Goal: Task Accomplishment & Management: Use online tool/utility

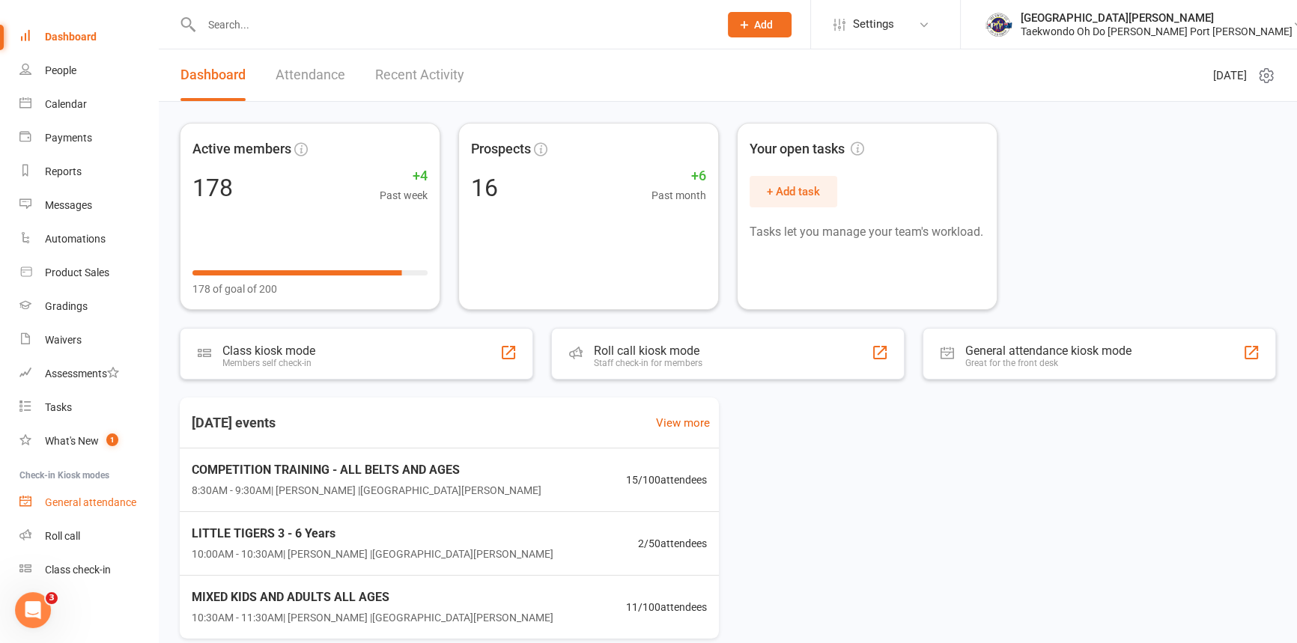
scroll to position [76, 0]
click at [111, 574] on div "Class check-in" at bounding box center [78, 570] width 66 height 12
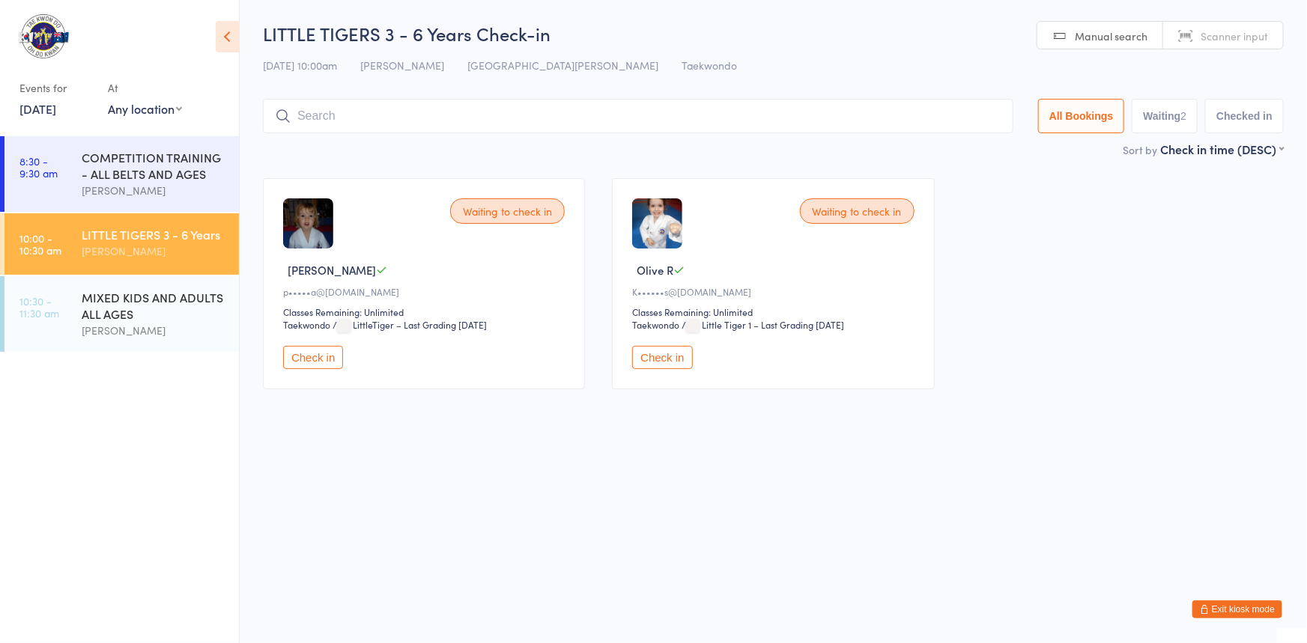
click at [316, 369] on button "Check in" at bounding box center [313, 357] width 60 height 23
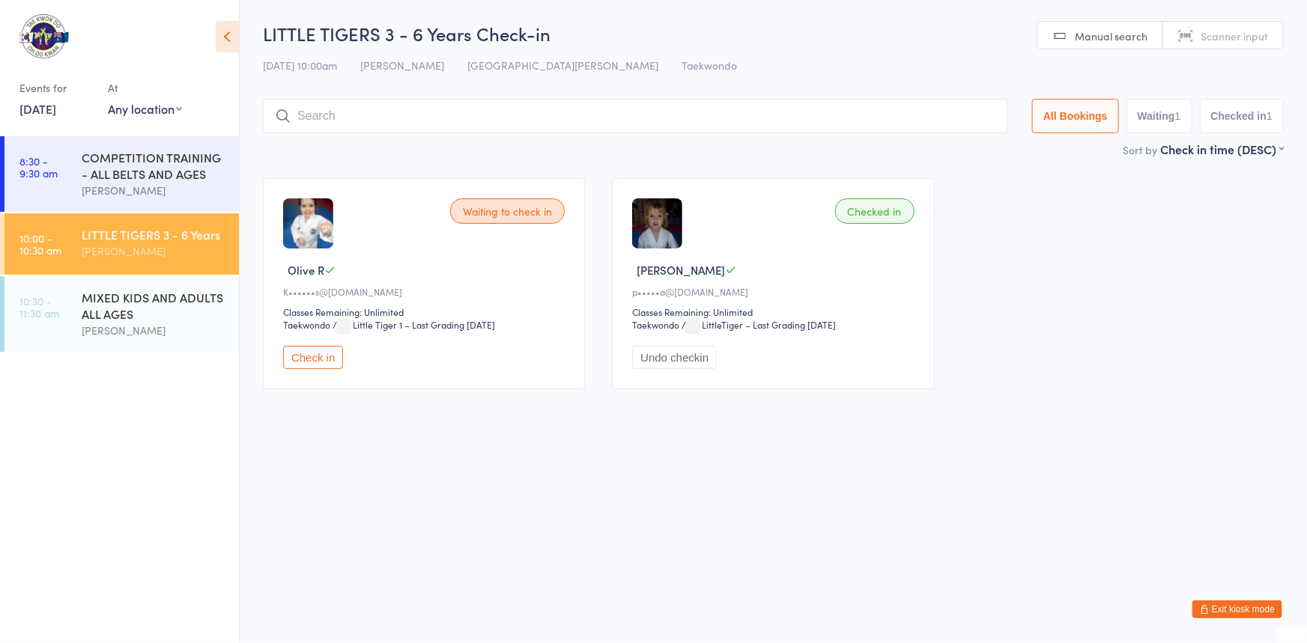
click at [405, 106] on input "search" at bounding box center [635, 116] width 745 height 34
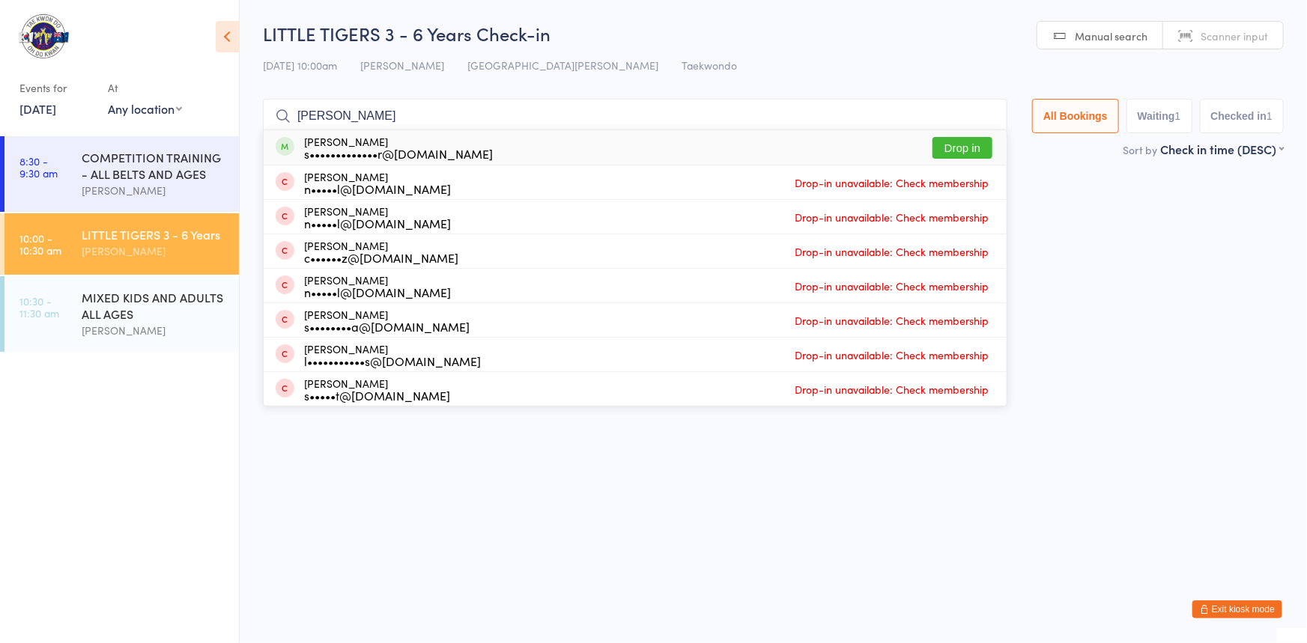
type input "[PERSON_NAME]"
click at [933, 153] on button "Drop in" at bounding box center [963, 148] width 60 height 22
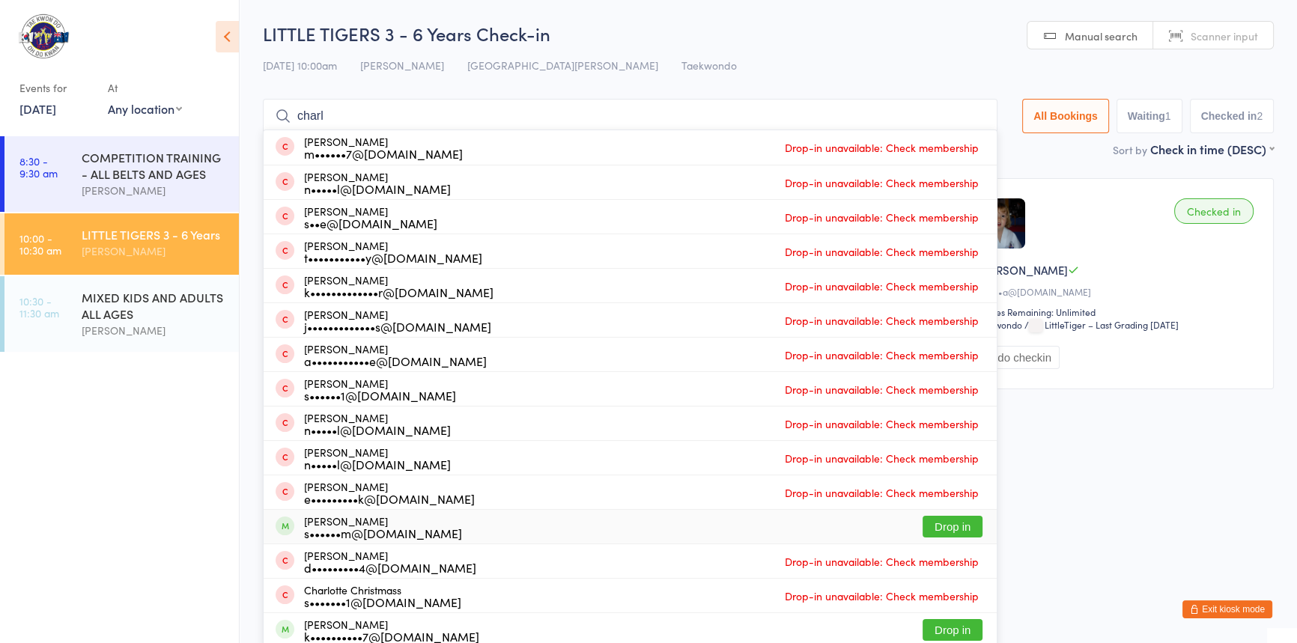
type input "charl"
click at [927, 530] on button "Drop in" at bounding box center [953, 527] width 60 height 22
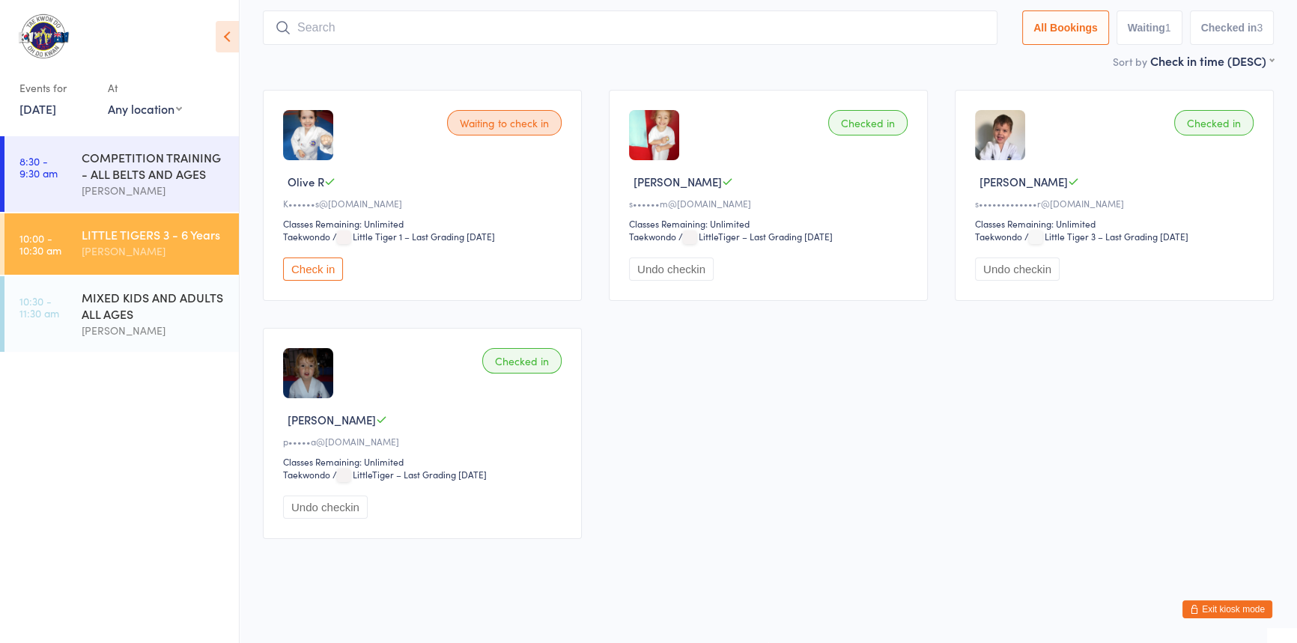
scroll to position [136, 0]
click at [314, 258] on button "Check in" at bounding box center [313, 269] width 60 height 23
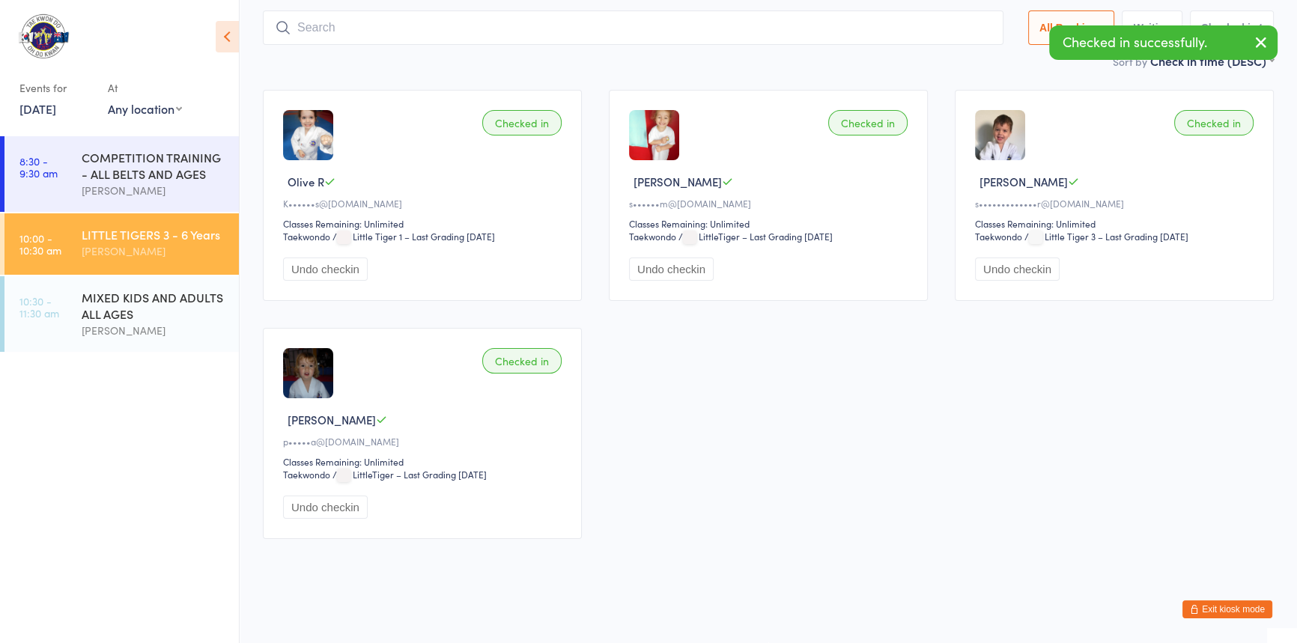
scroll to position [0, 0]
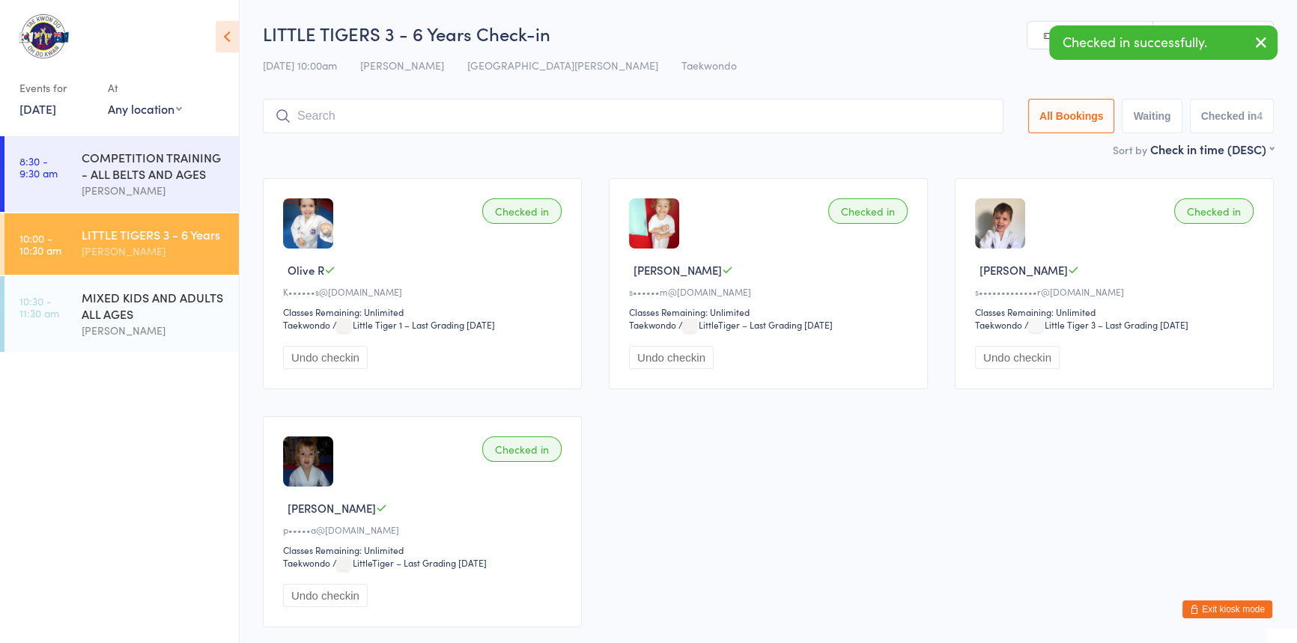
click at [309, 121] on input "search" at bounding box center [633, 116] width 741 height 34
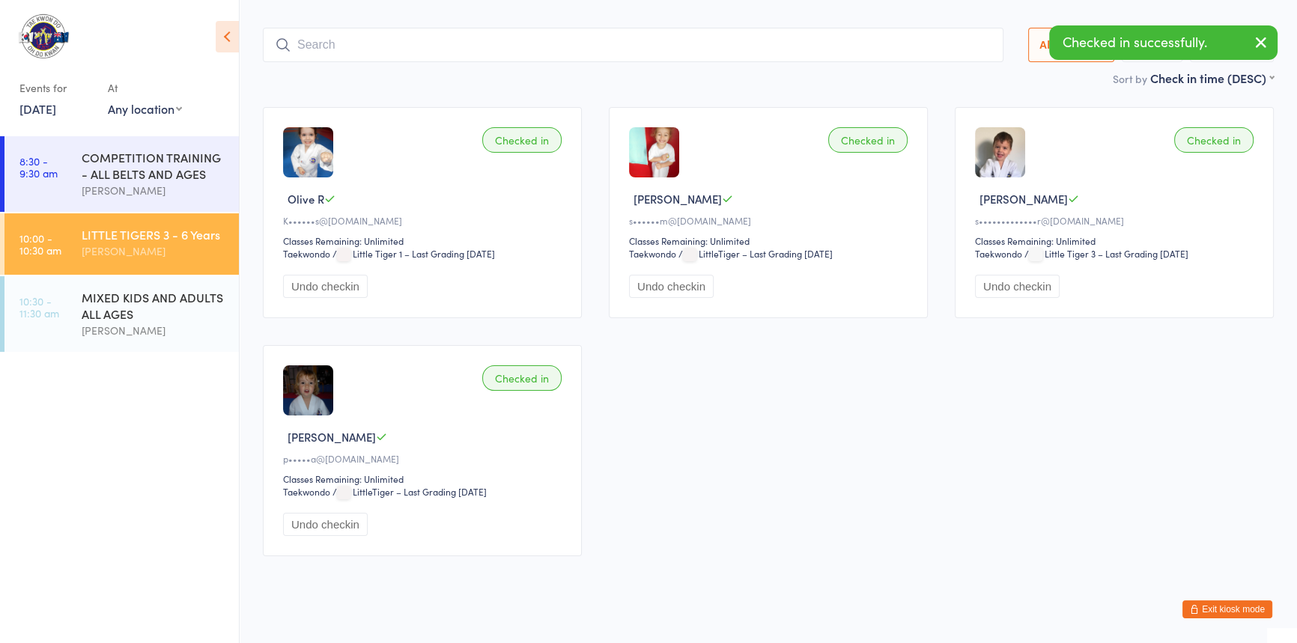
scroll to position [99, 0]
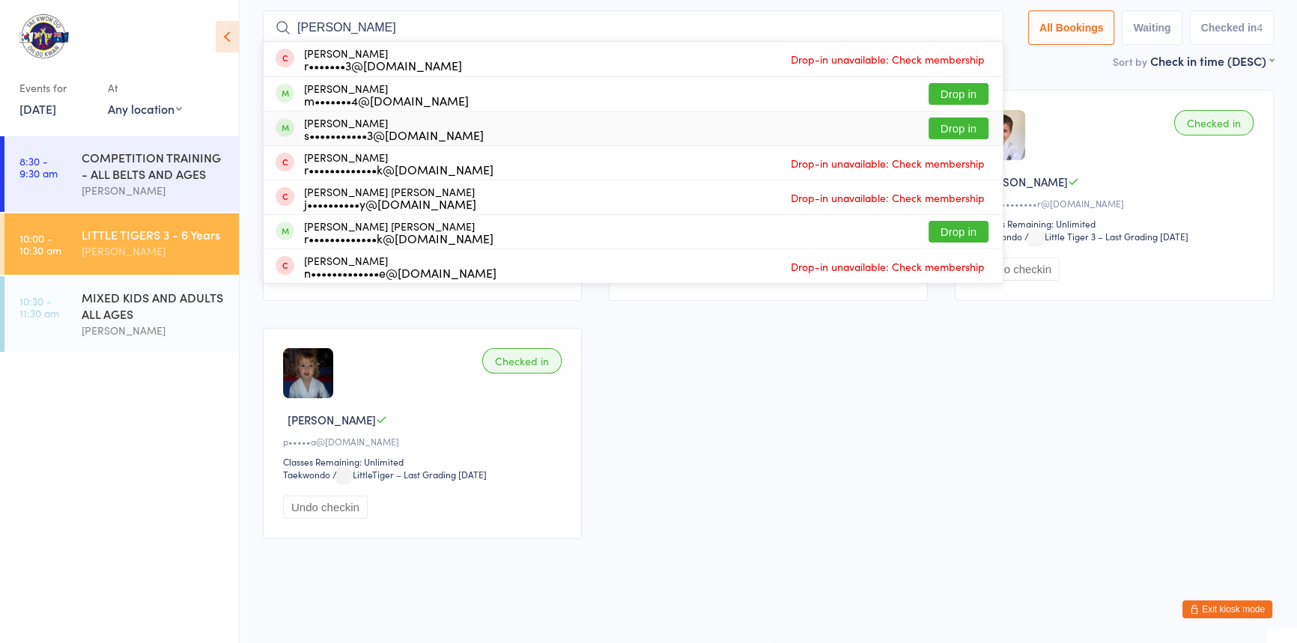
type input "[PERSON_NAME]"
click at [929, 118] on button "Drop in" at bounding box center [959, 129] width 60 height 22
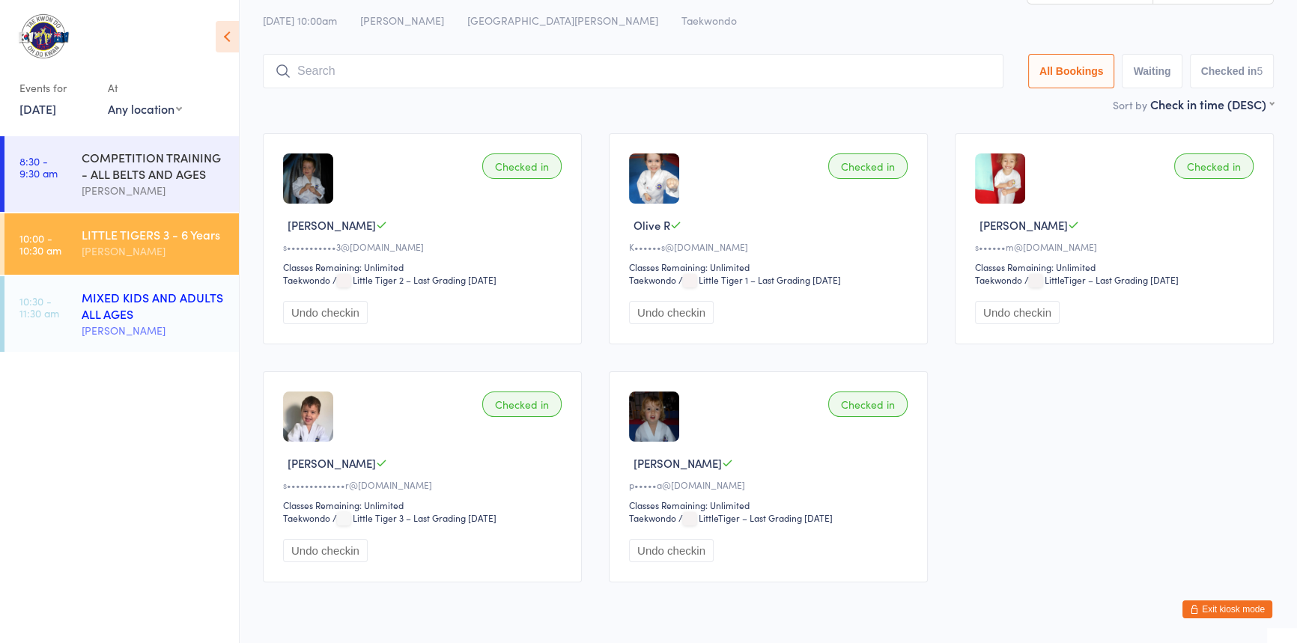
scroll to position [67, 0]
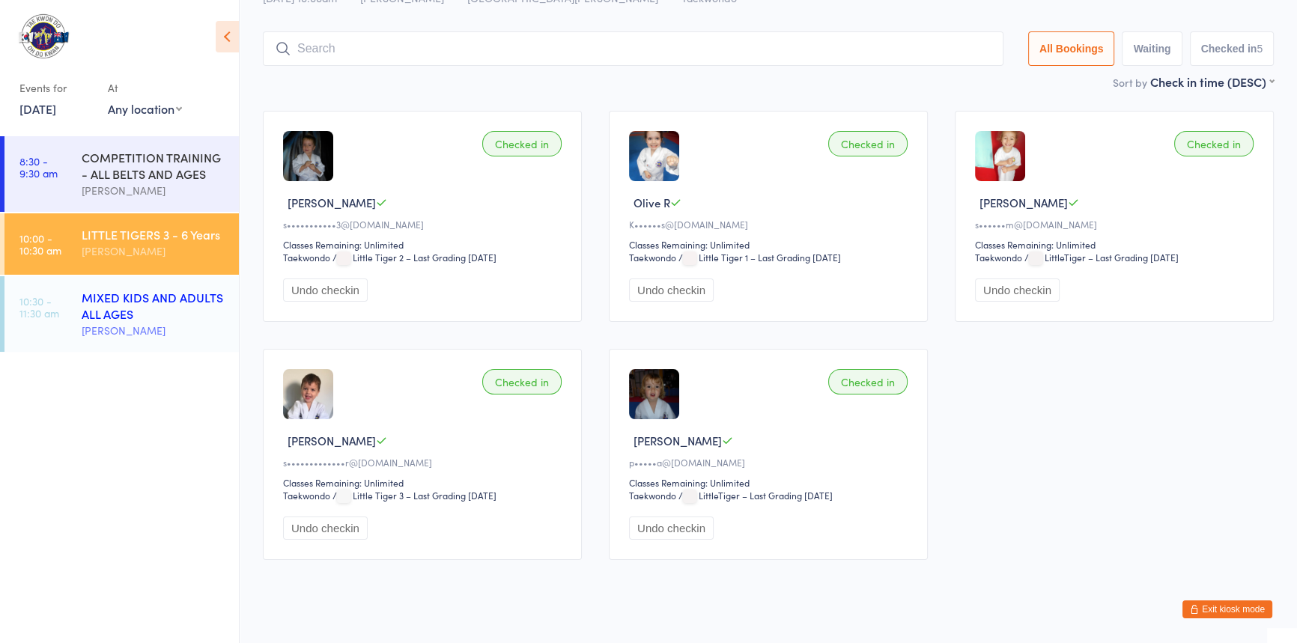
click at [114, 312] on div "MIXED KIDS AND ADULTS ALL AGES" at bounding box center [154, 305] width 145 height 33
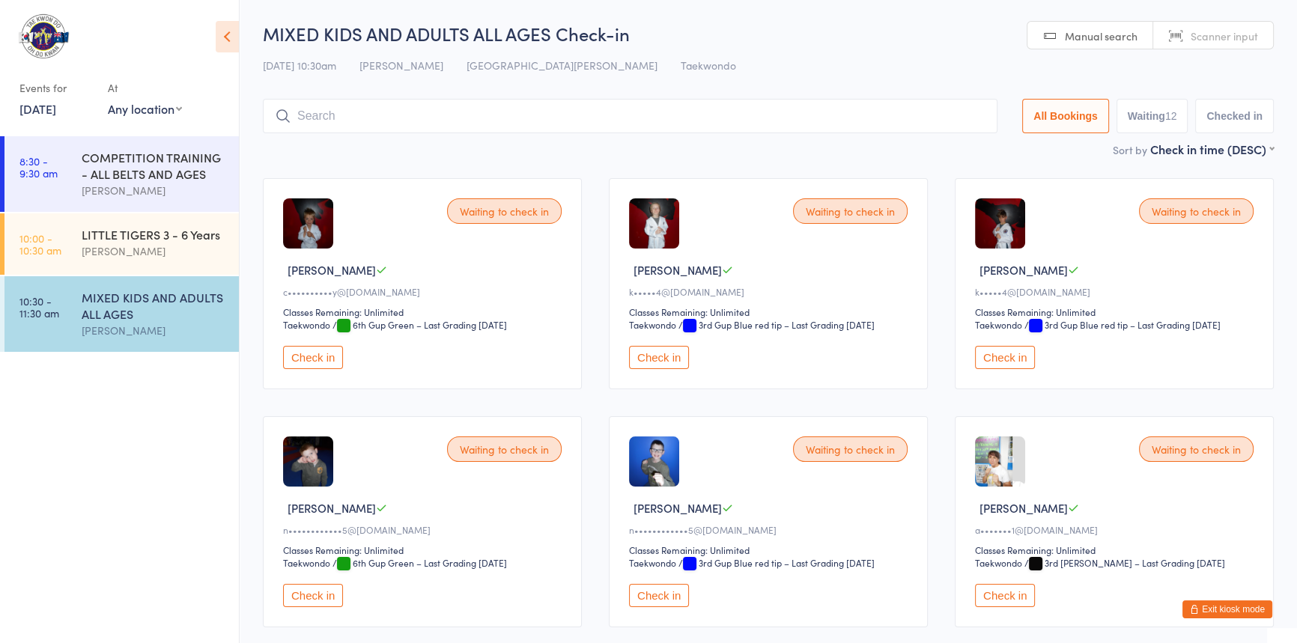
click at [446, 318] on div "Classes Remaining: Unlimited" at bounding box center [424, 312] width 283 height 13
click at [440, 109] on input "search" at bounding box center [630, 116] width 735 height 34
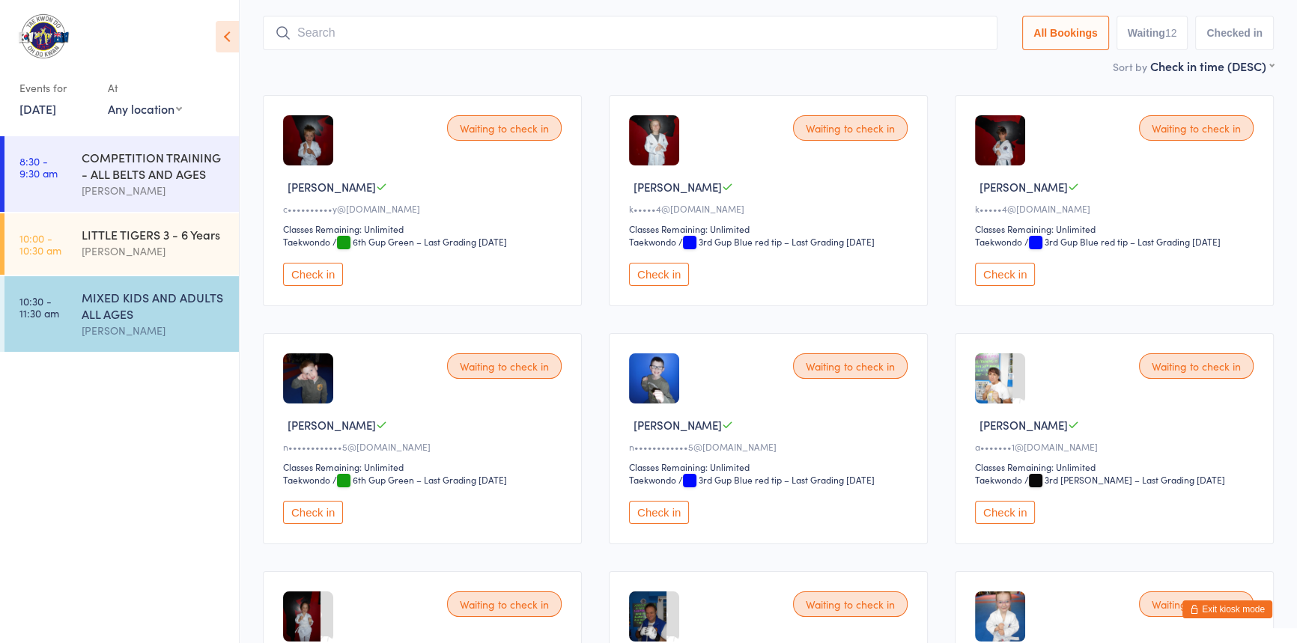
scroll to position [99, 0]
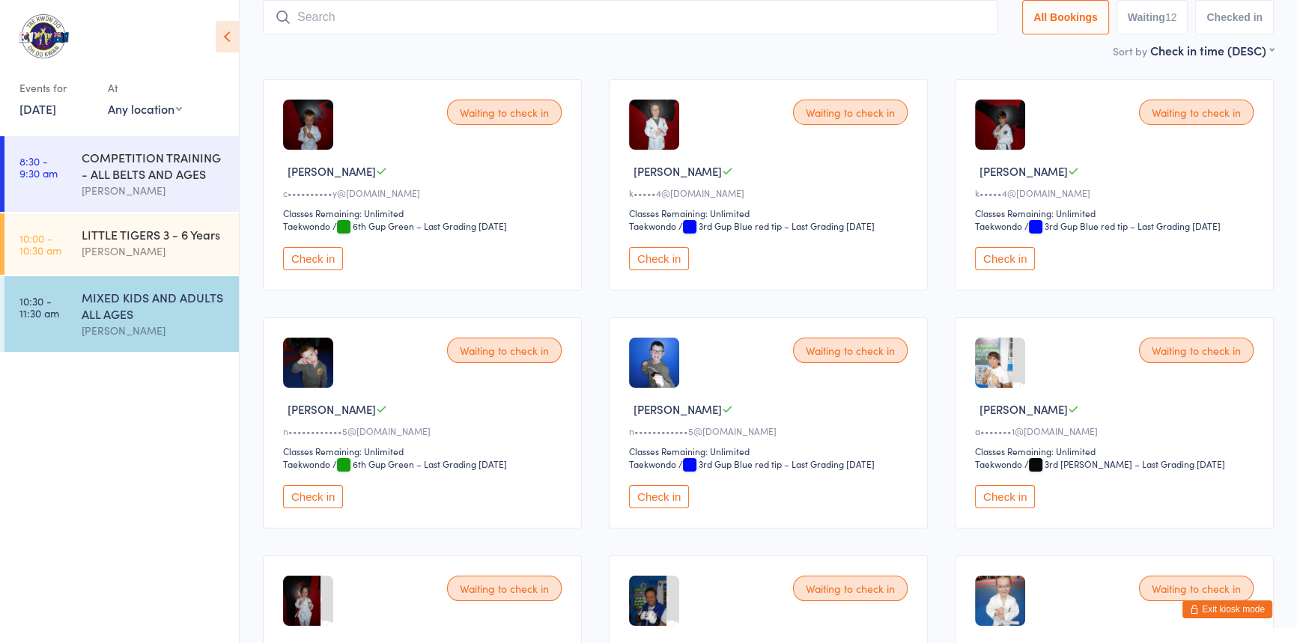
click at [166, 306] on div "MIXED KIDS AND ADULTS ALL AGES" at bounding box center [154, 305] width 145 height 33
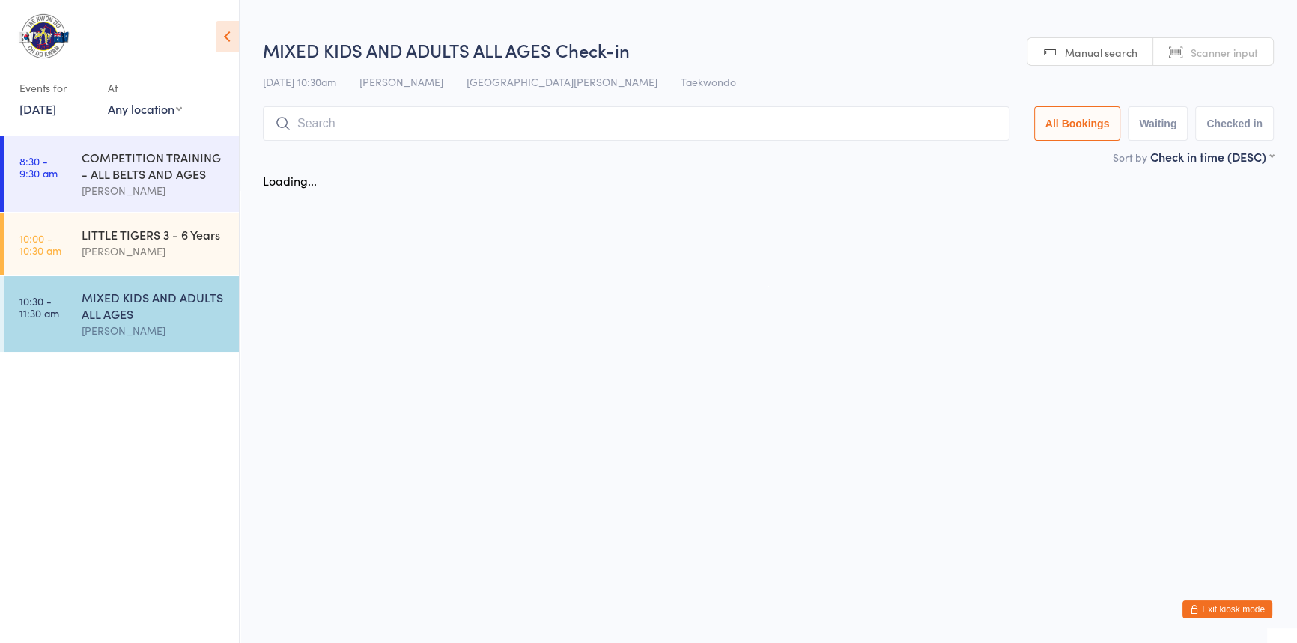
scroll to position [0, 0]
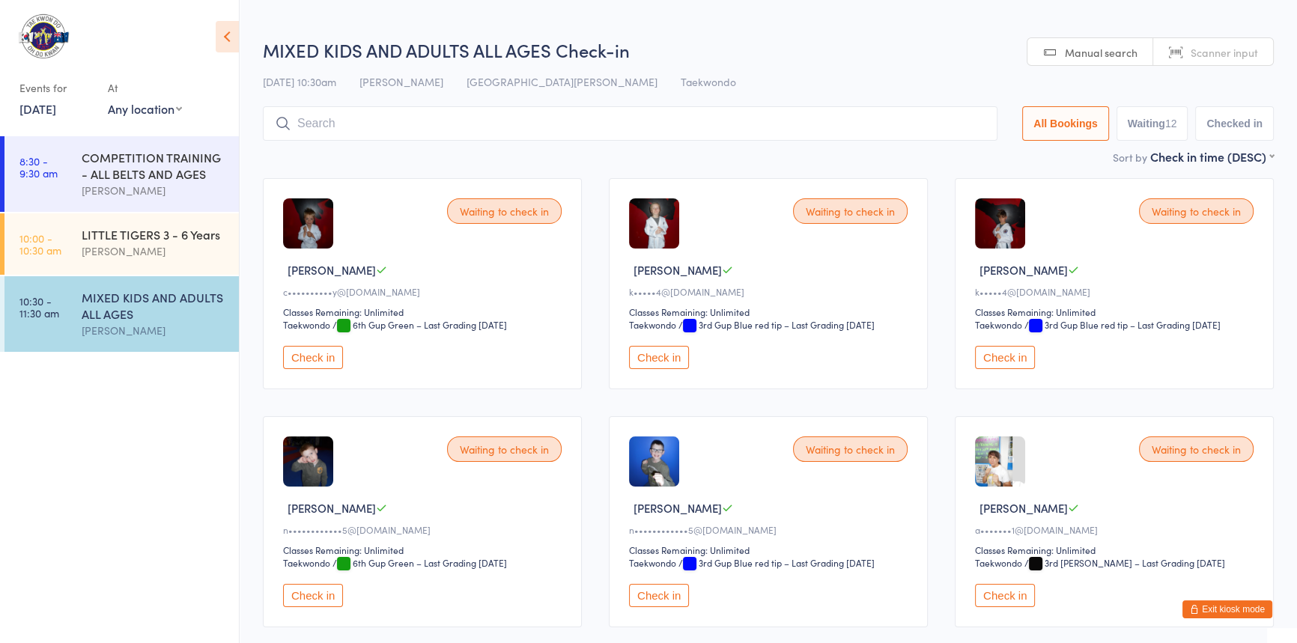
click at [392, 119] on input "search" at bounding box center [630, 123] width 735 height 34
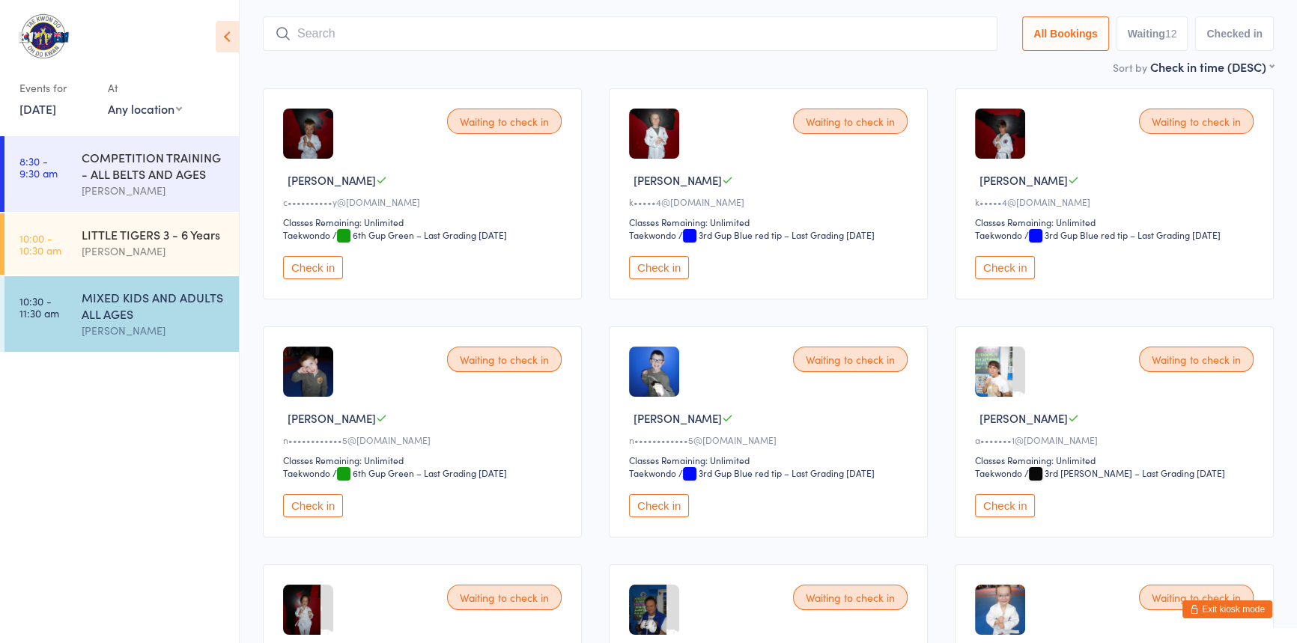
scroll to position [106, 0]
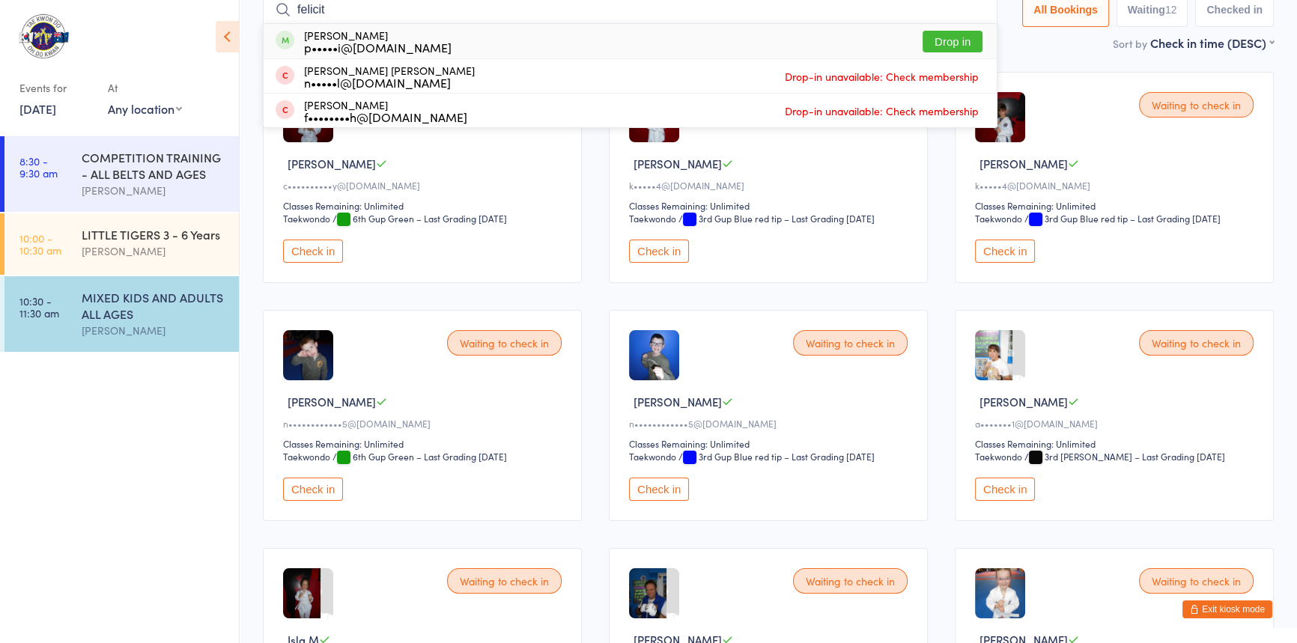
type input "felicit"
click at [924, 42] on button "Drop in" at bounding box center [953, 42] width 60 height 22
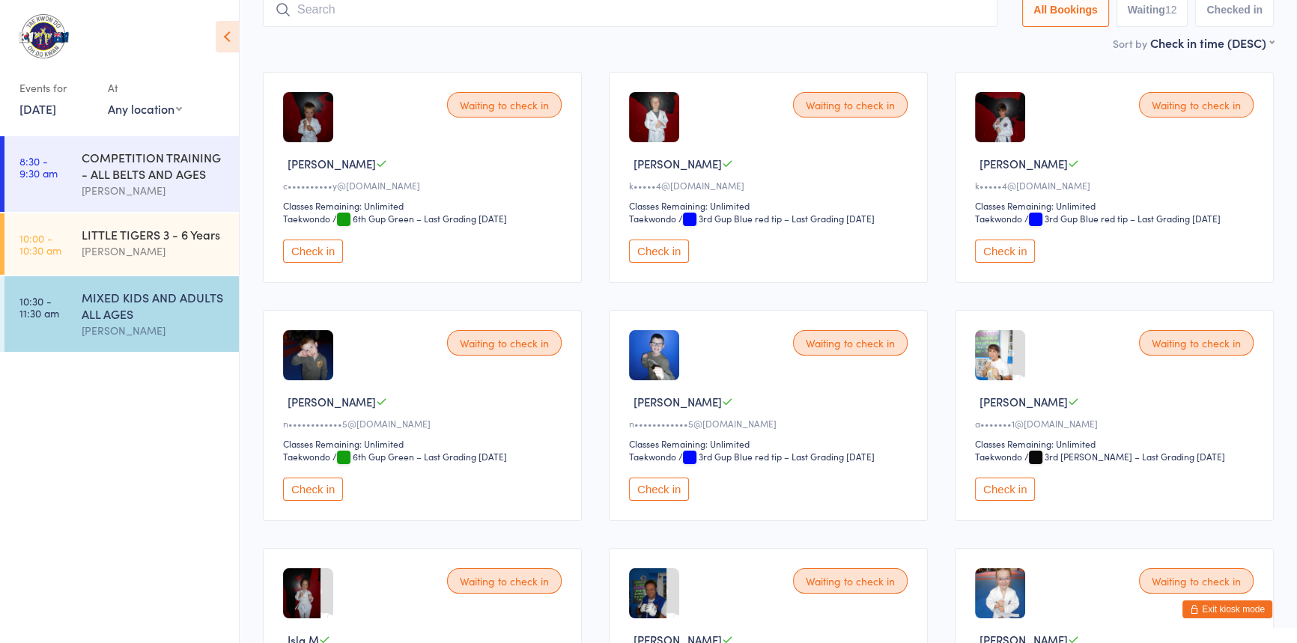
scroll to position [99, 0]
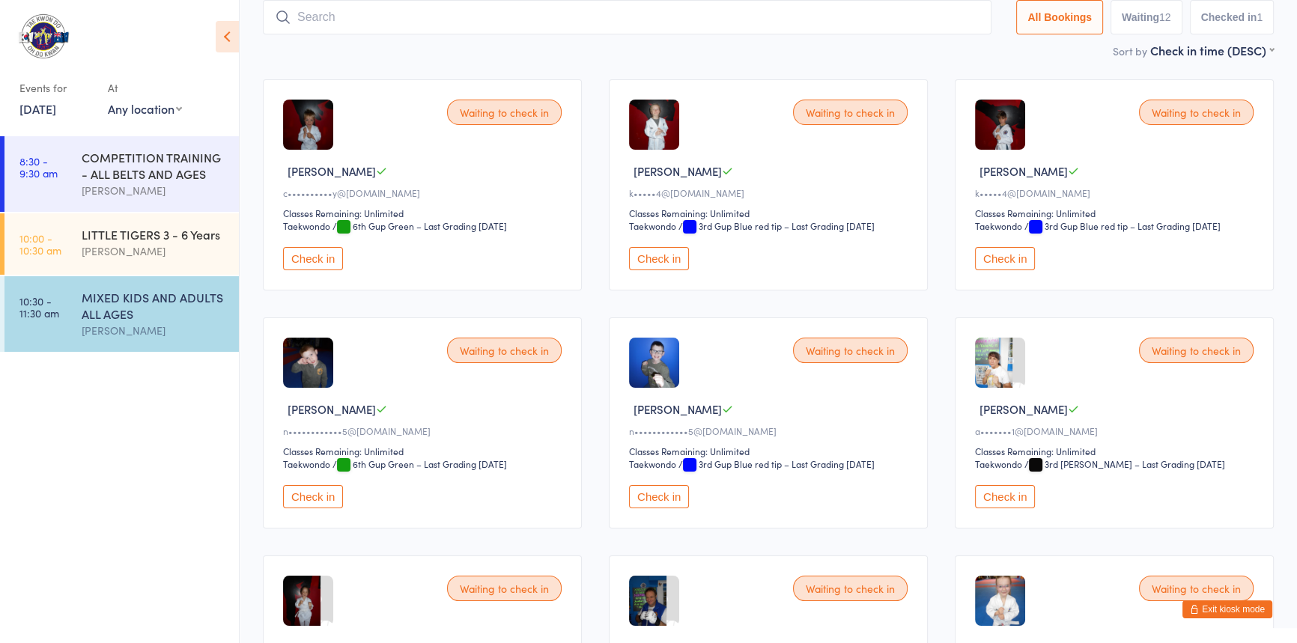
click at [993, 509] on button "Check in" at bounding box center [1005, 496] width 60 height 23
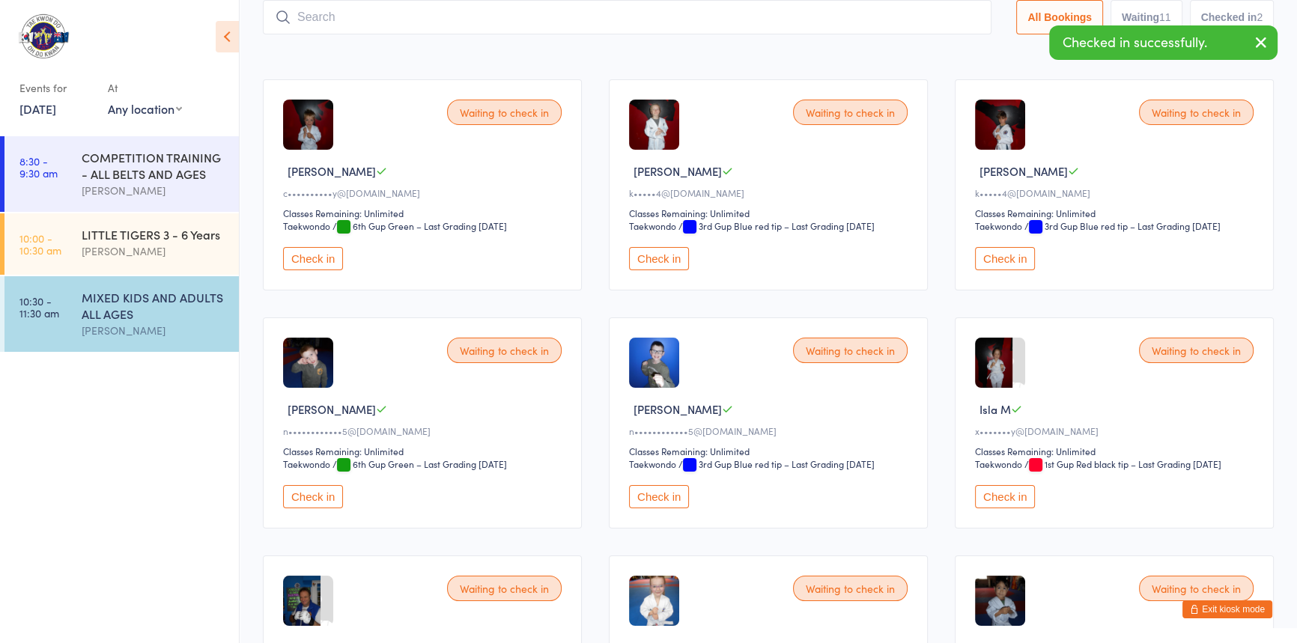
click at [1004, 270] on button "Check in" at bounding box center [1005, 258] width 60 height 23
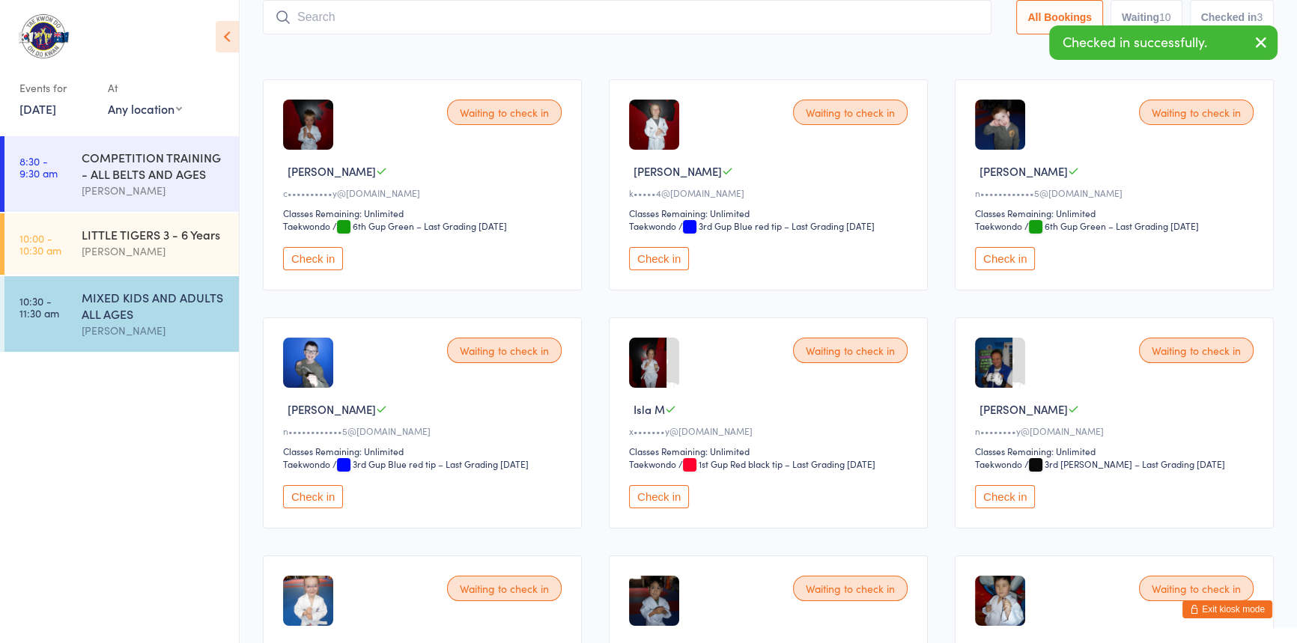
click at [659, 270] on button "Check in" at bounding box center [659, 258] width 60 height 23
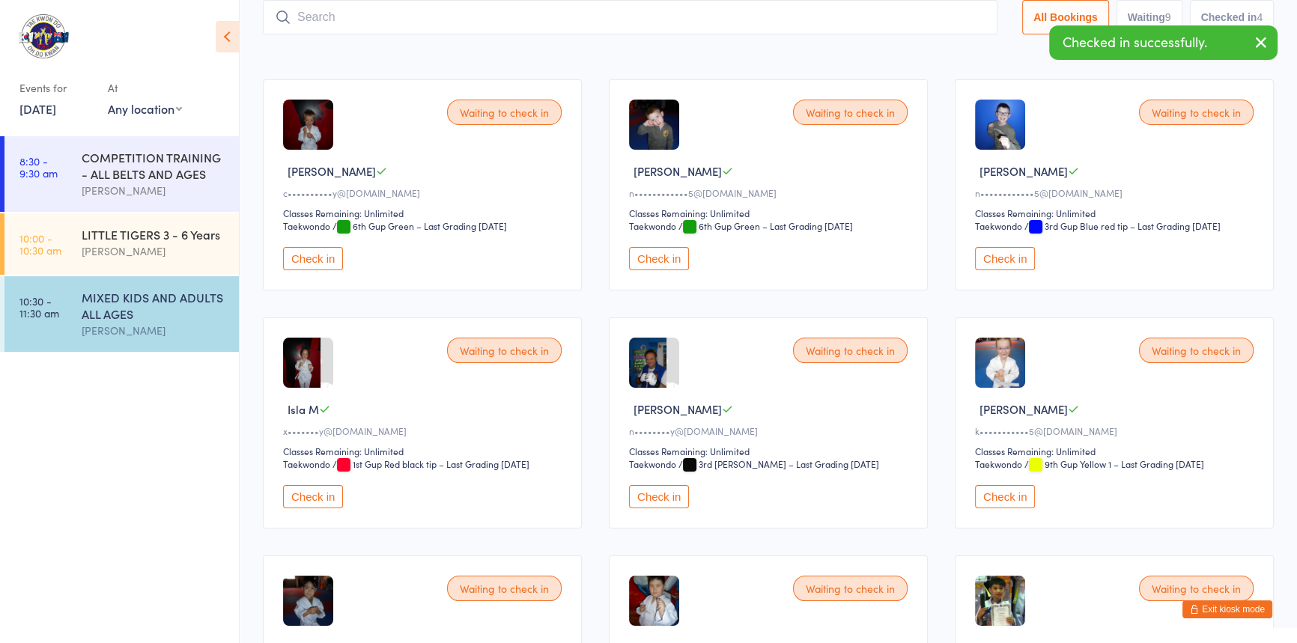
click at [328, 509] on button "Check in" at bounding box center [313, 496] width 60 height 23
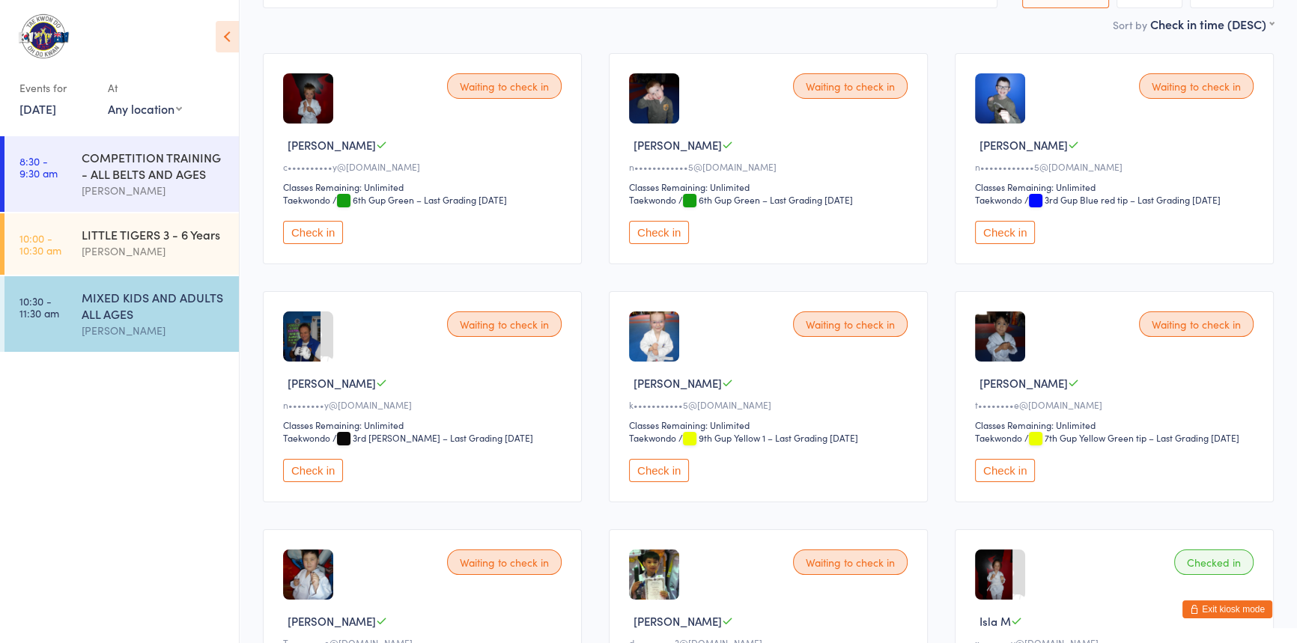
scroll to position [0, 0]
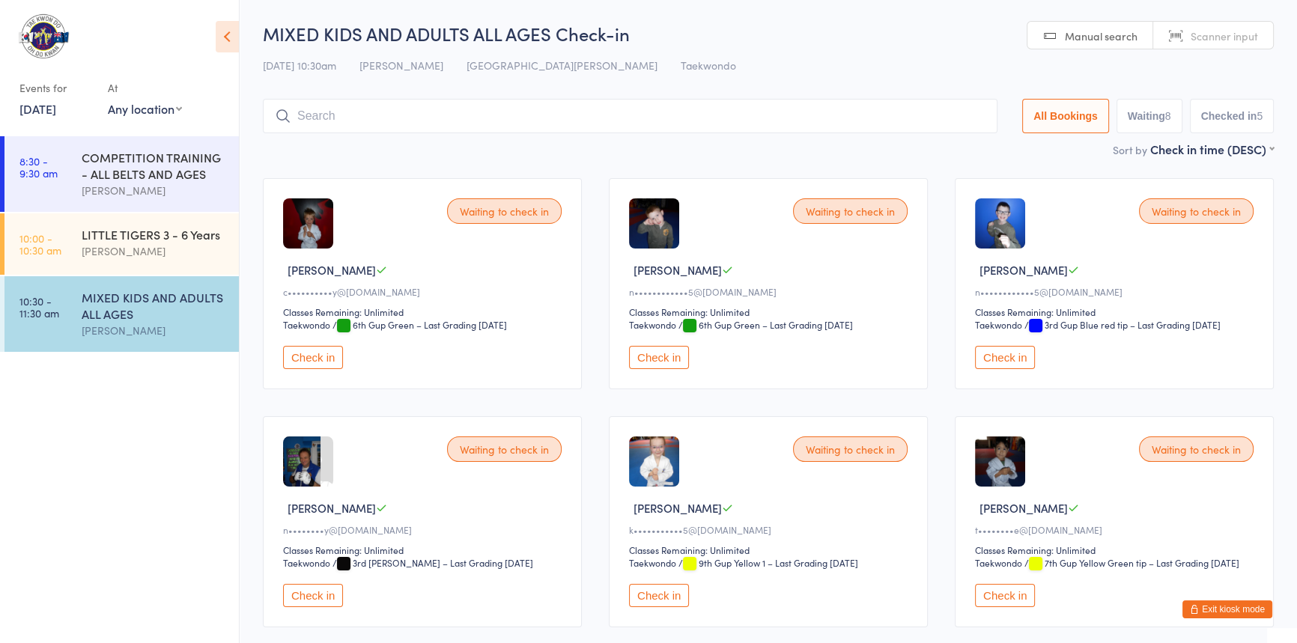
click at [522, 124] on input "search" at bounding box center [630, 116] width 735 height 34
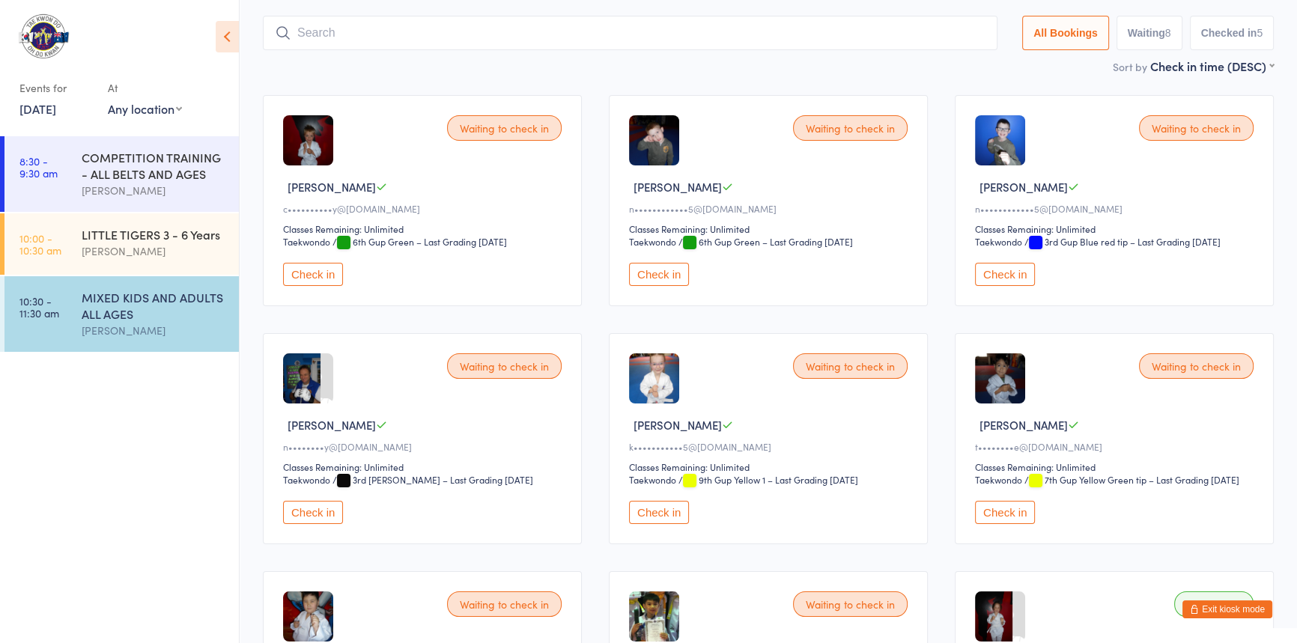
scroll to position [99, 0]
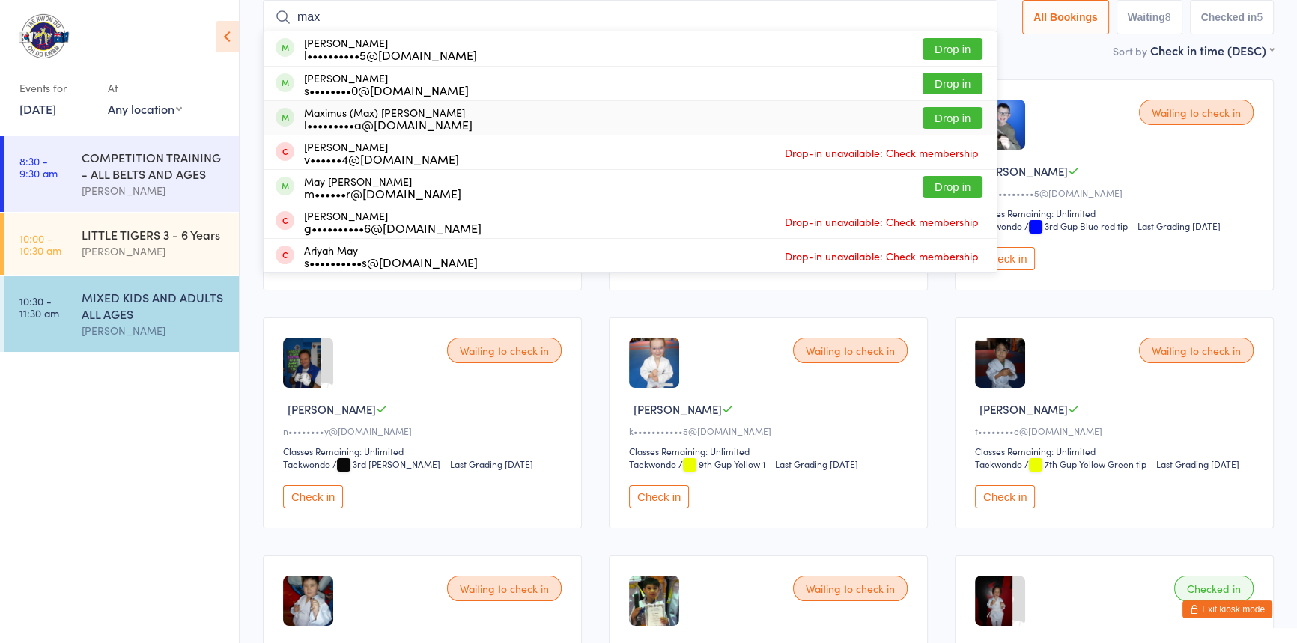
type input "max"
click at [923, 118] on button "Drop in" at bounding box center [953, 118] width 60 height 22
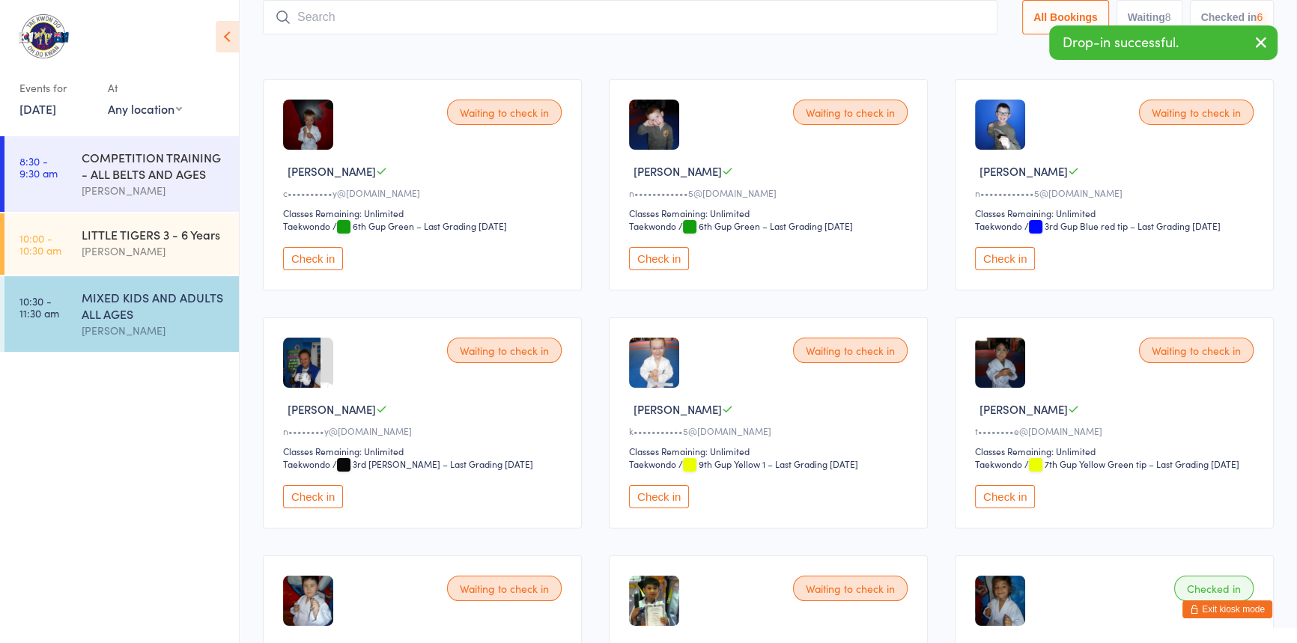
click at [394, 17] on input "search" at bounding box center [630, 17] width 735 height 34
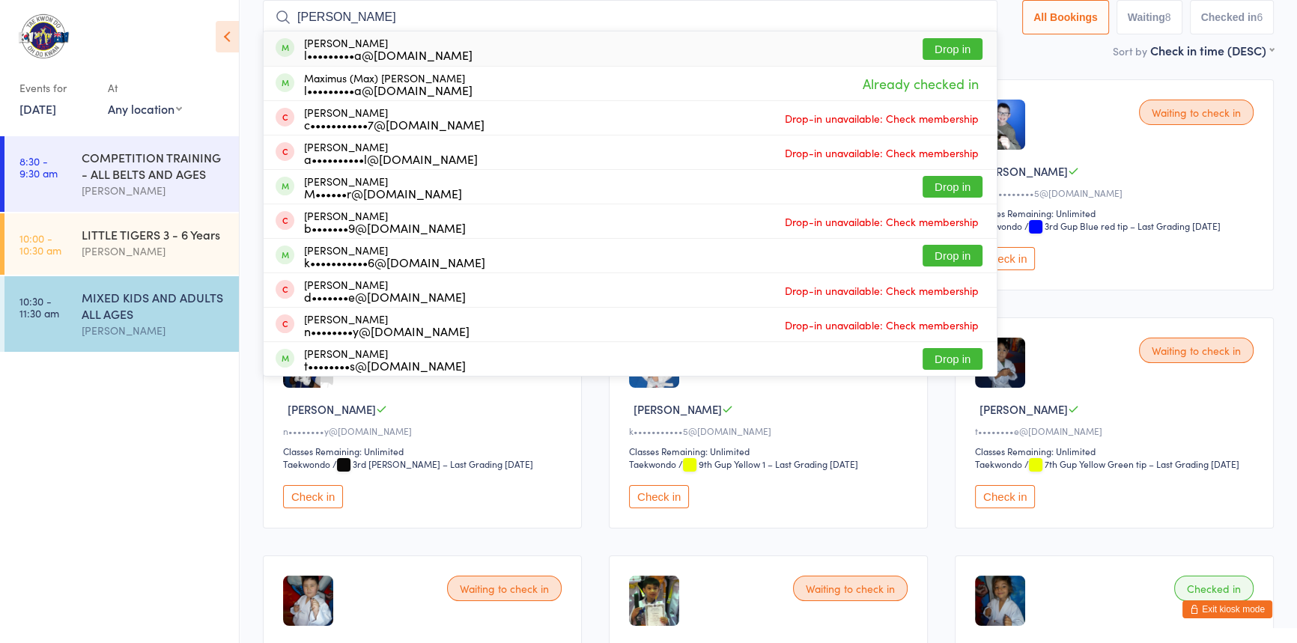
drag, startPoint x: 343, startPoint y: 19, endPoint x: 291, endPoint y: 16, distance: 52.5
click at [291, 16] on div "[PERSON_NAME] [PERSON_NAME] l•••••••••a@[DOMAIN_NAME] Drop in Maximus (Max) [PE…" at bounding box center [630, 17] width 735 height 34
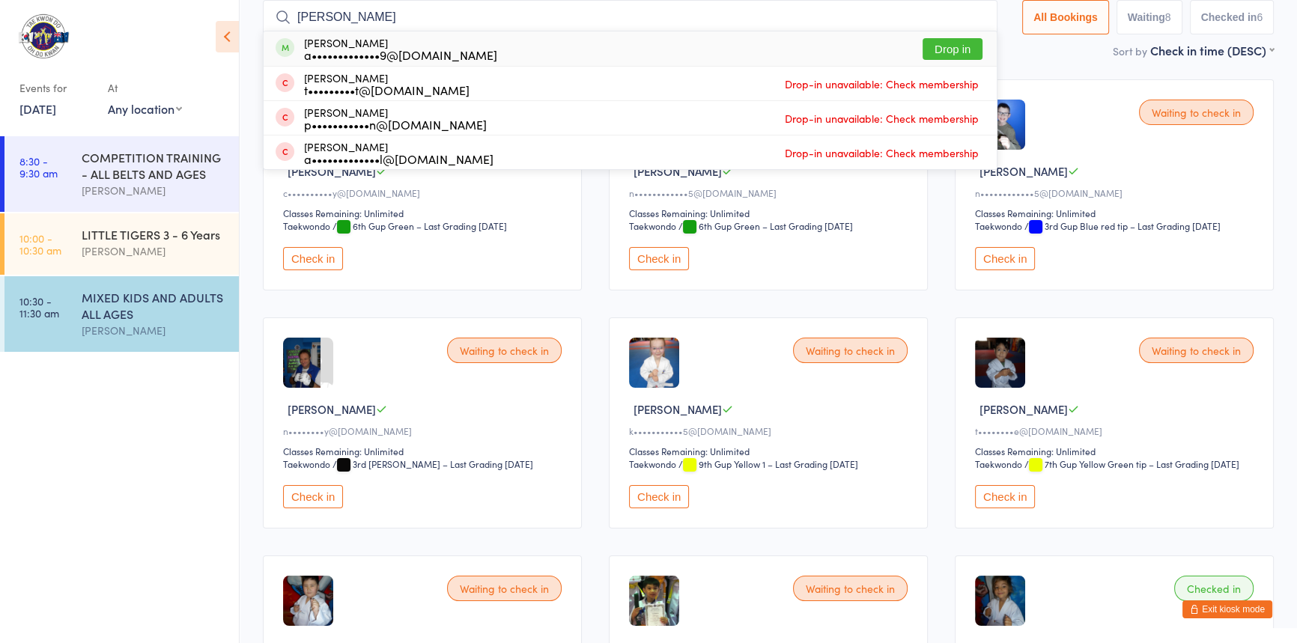
type input "[PERSON_NAME]"
click at [936, 52] on button "Drop in" at bounding box center [953, 49] width 60 height 22
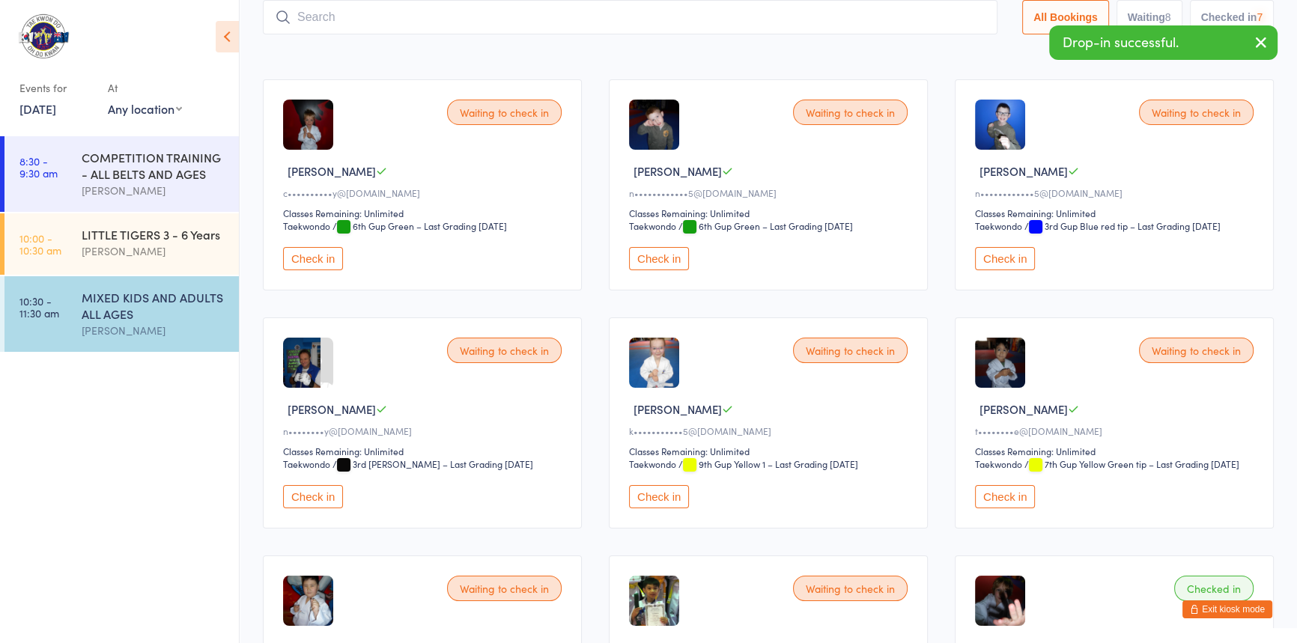
click at [381, 13] on input "search" at bounding box center [630, 17] width 735 height 34
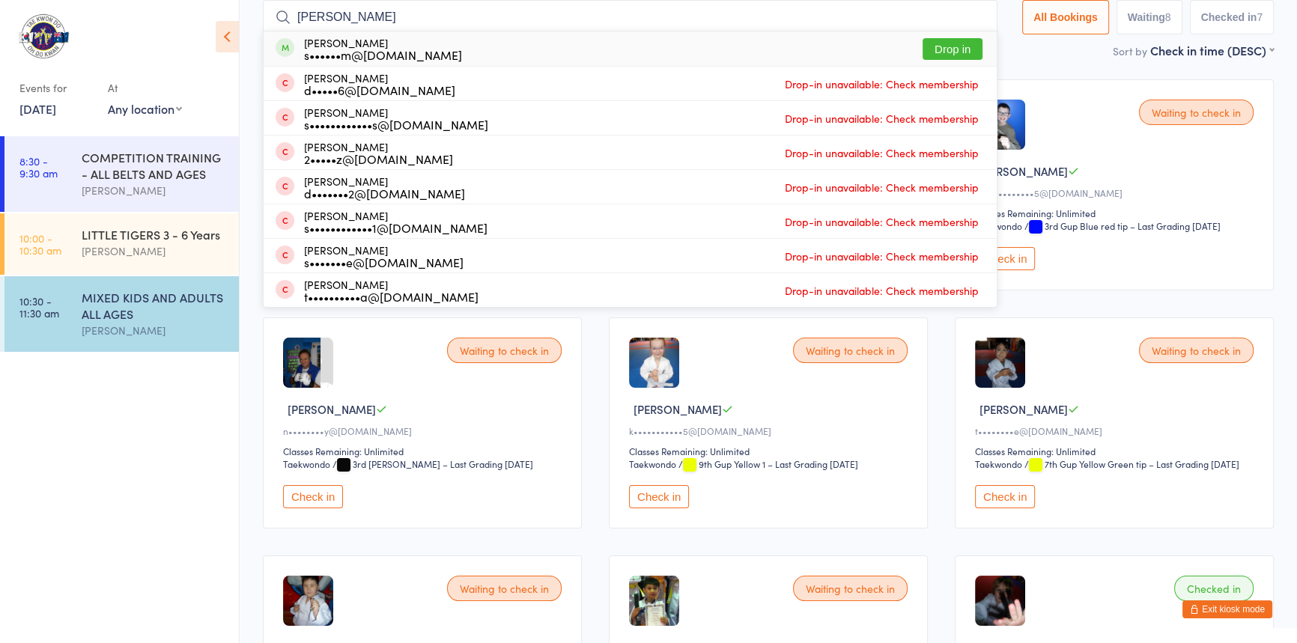
type input "[PERSON_NAME]"
click at [936, 44] on button "Drop in" at bounding box center [953, 49] width 60 height 22
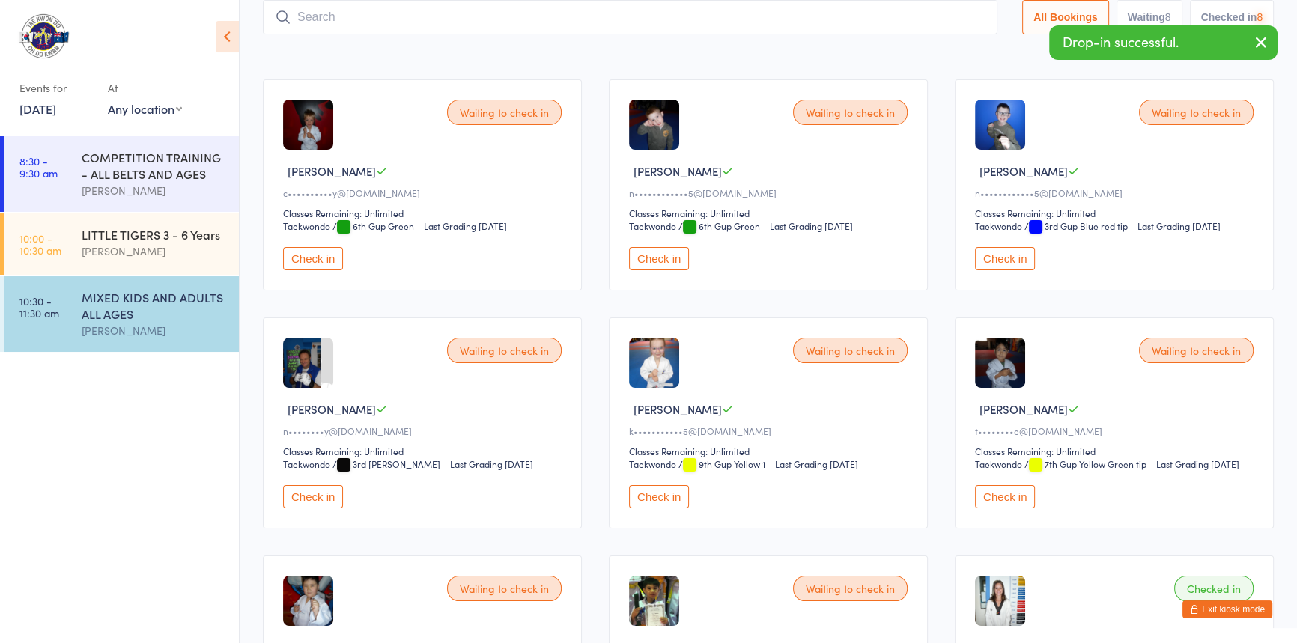
click at [378, 16] on input "search" at bounding box center [630, 17] width 735 height 34
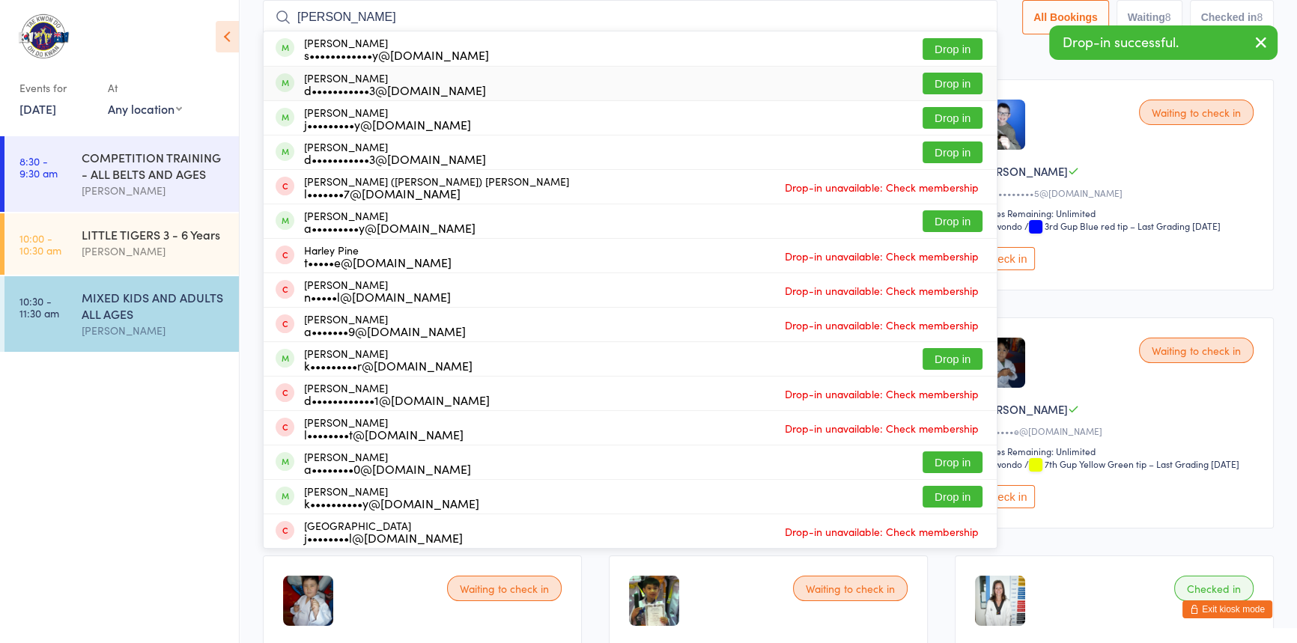
type input "[PERSON_NAME]"
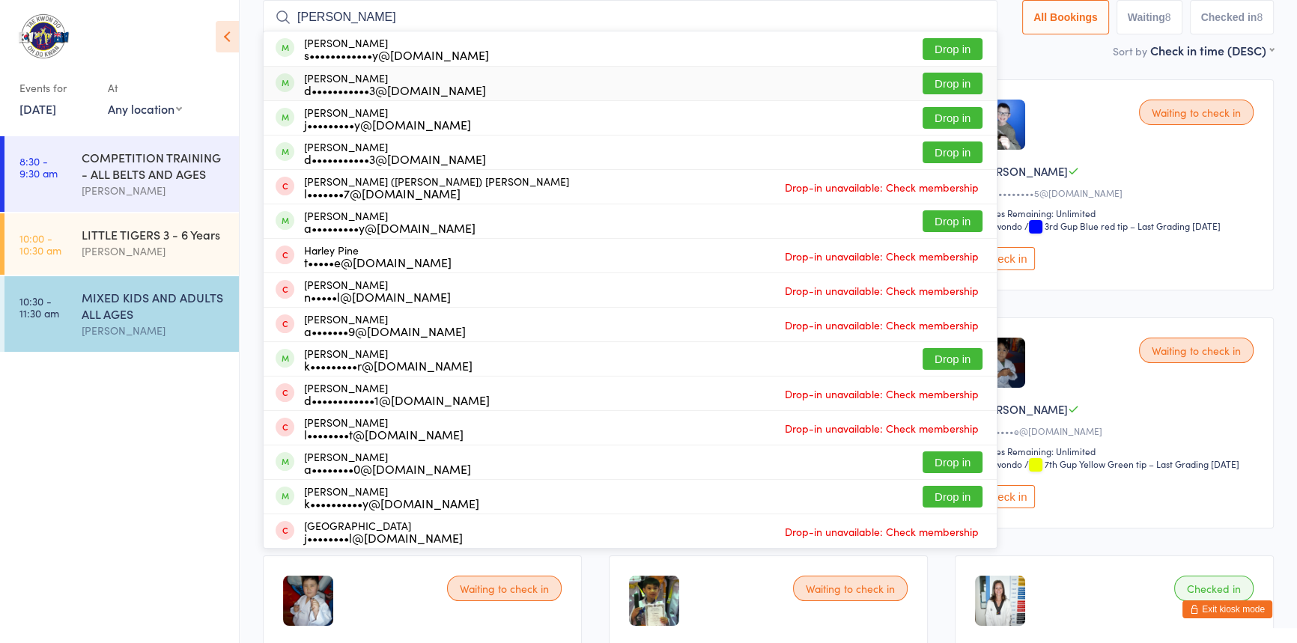
click at [923, 76] on button "Drop in" at bounding box center [953, 84] width 60 height 22
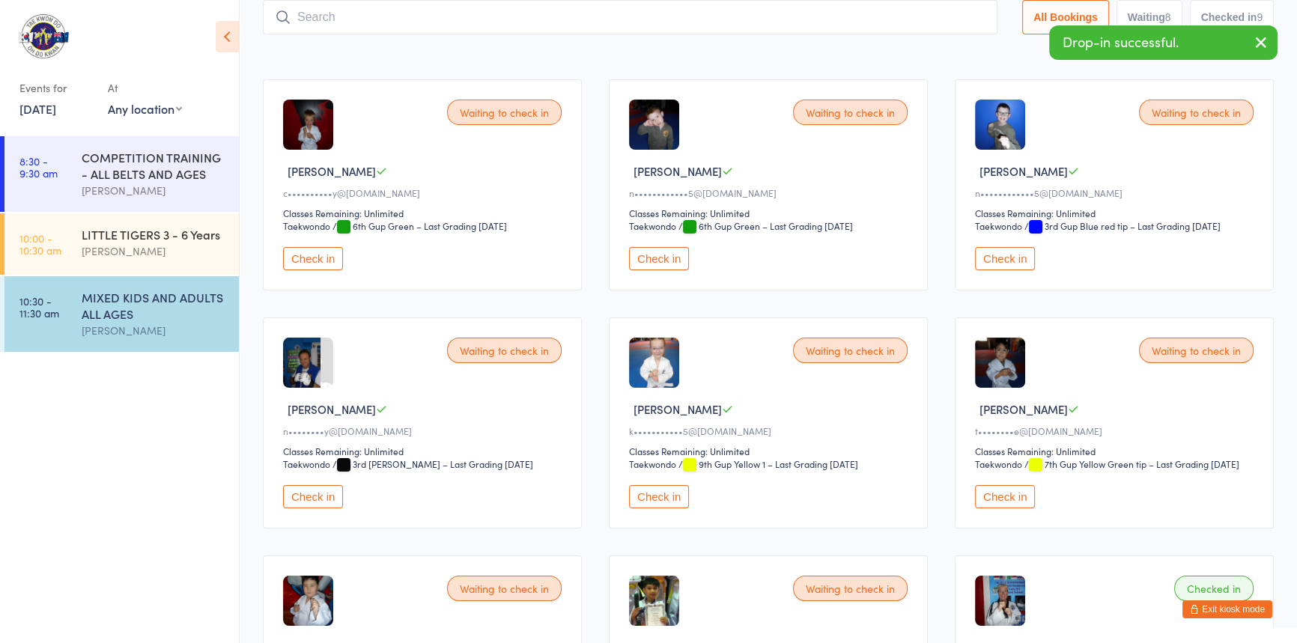
click at [323, 22] on input "search" at bounding box center [630, 17] width 735 height 34
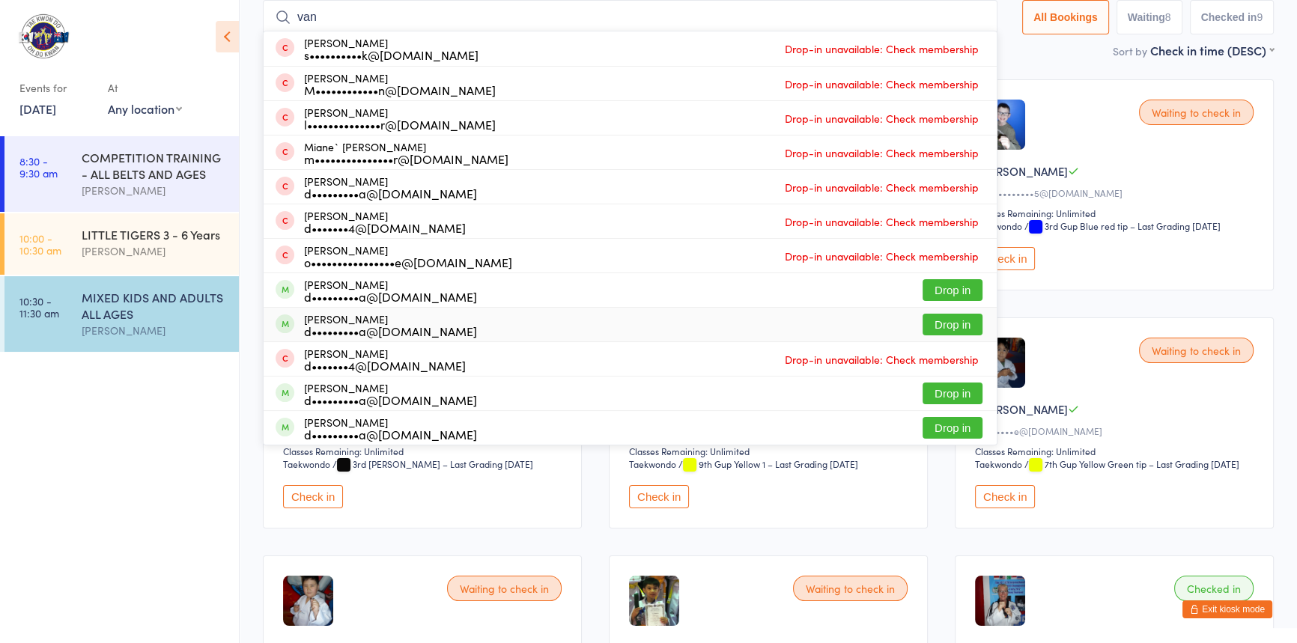
type input "van"
click at [923, 323] on button "Drop in" at bounding box center [953, 325] width 60 height 22
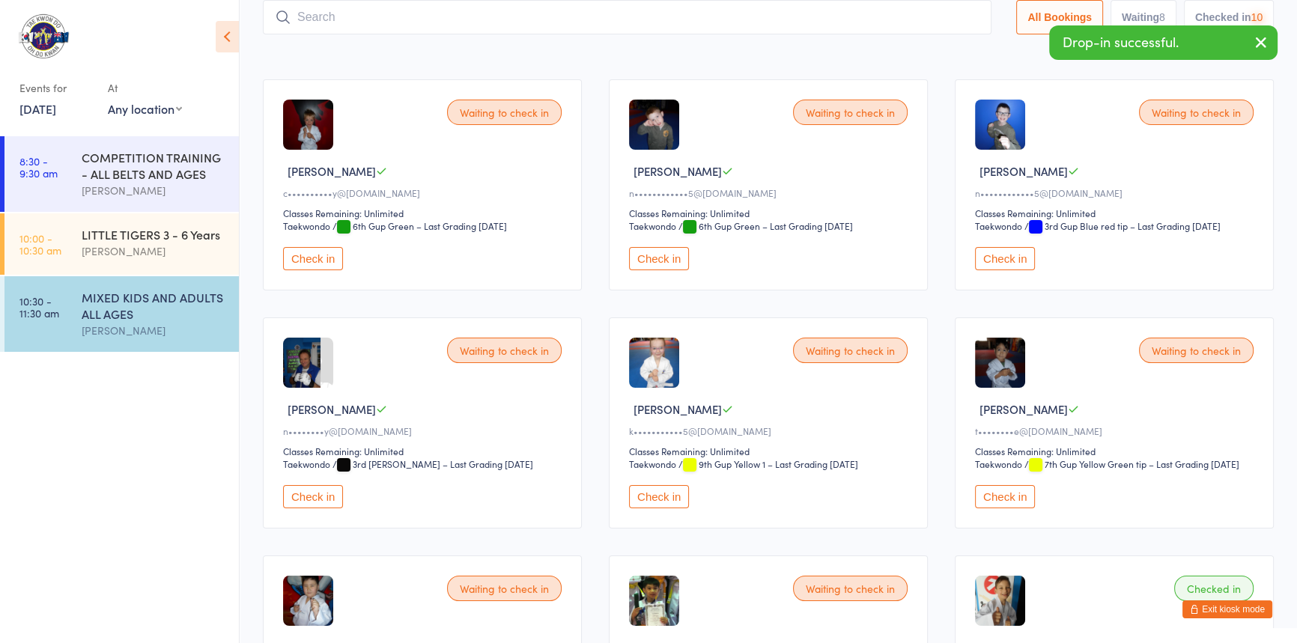
click at [357, 19] on input "search" at bounding box center [627, 17] width 729 height 34
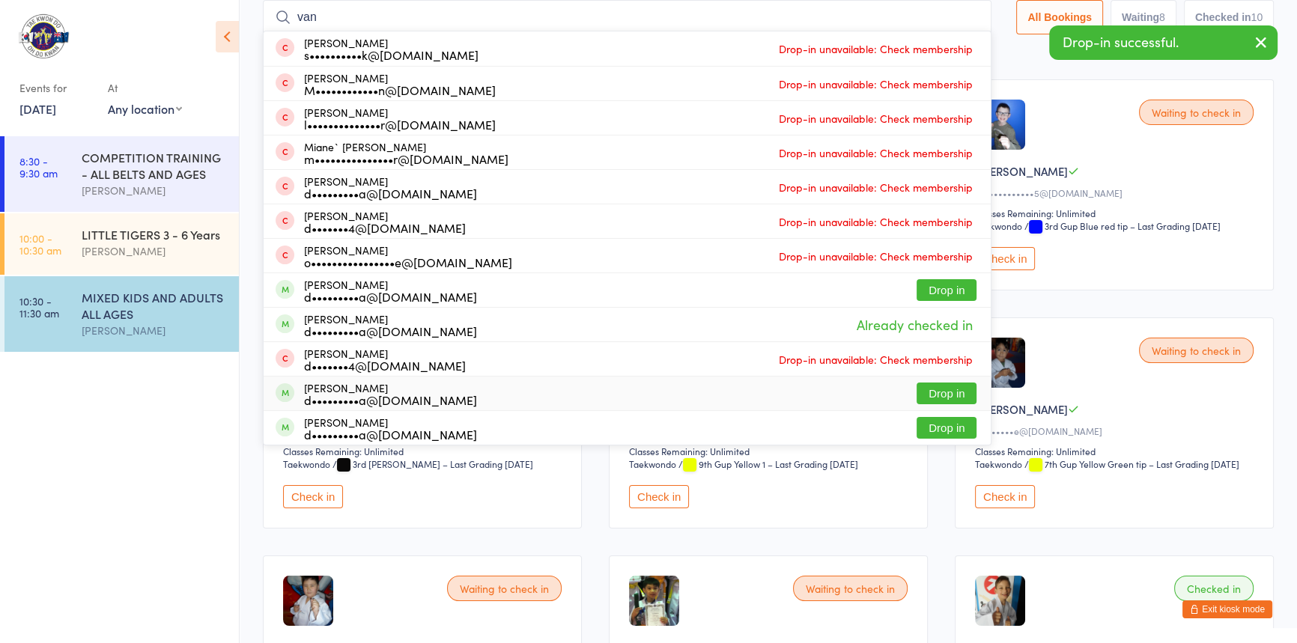
type input "van"
click at [917, 392] on button "Drop in" at bounding box center [947, 394] width 60 height 22
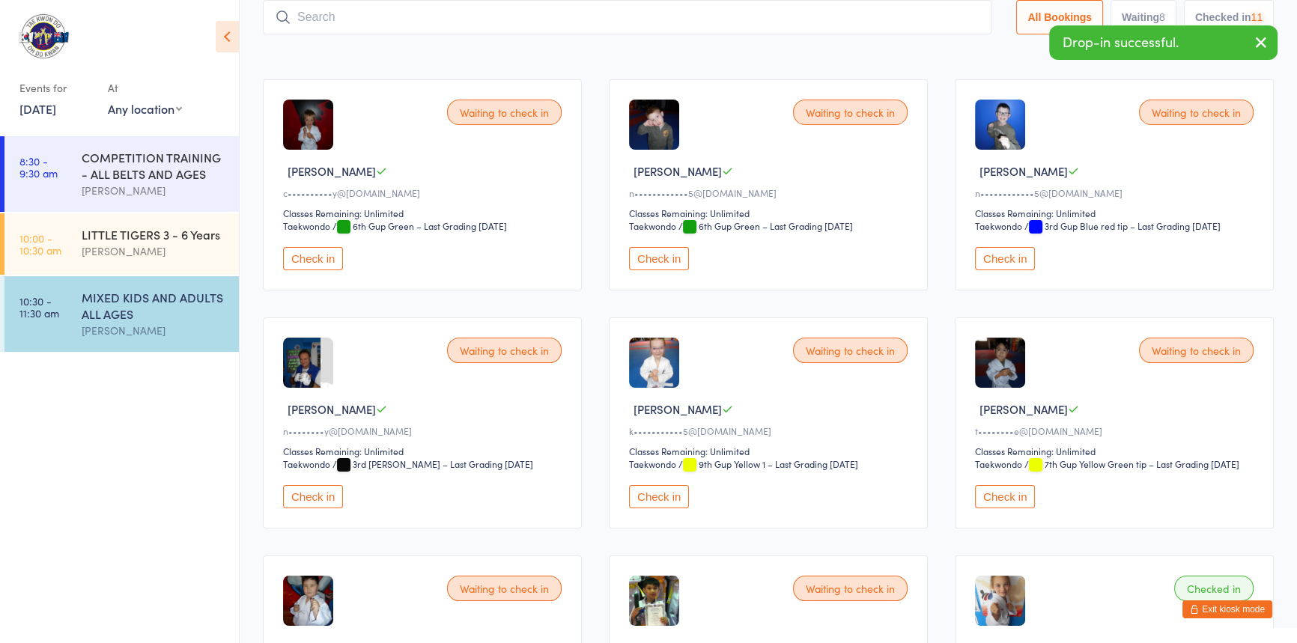
click at [442, 13] on input "search" at bounding box center [627, 17] width 729 height 34
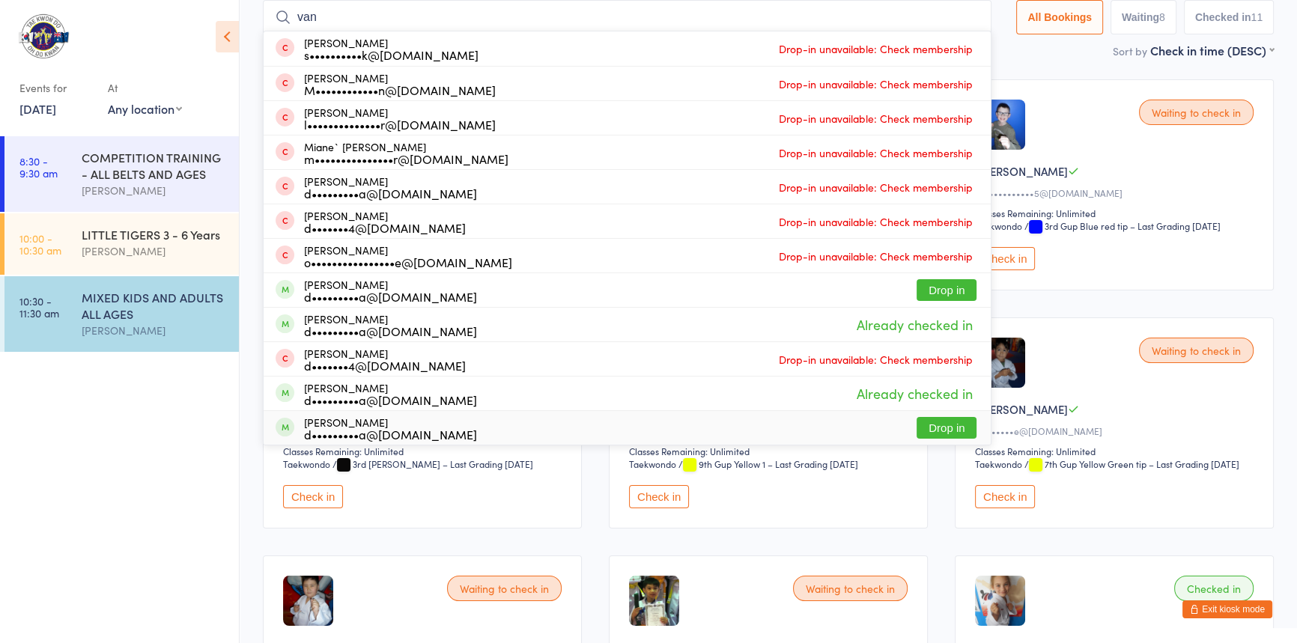
type input "van"
click at [917, 423] on button "Drop in" at bounding box center [947, 428] width 60 height 22
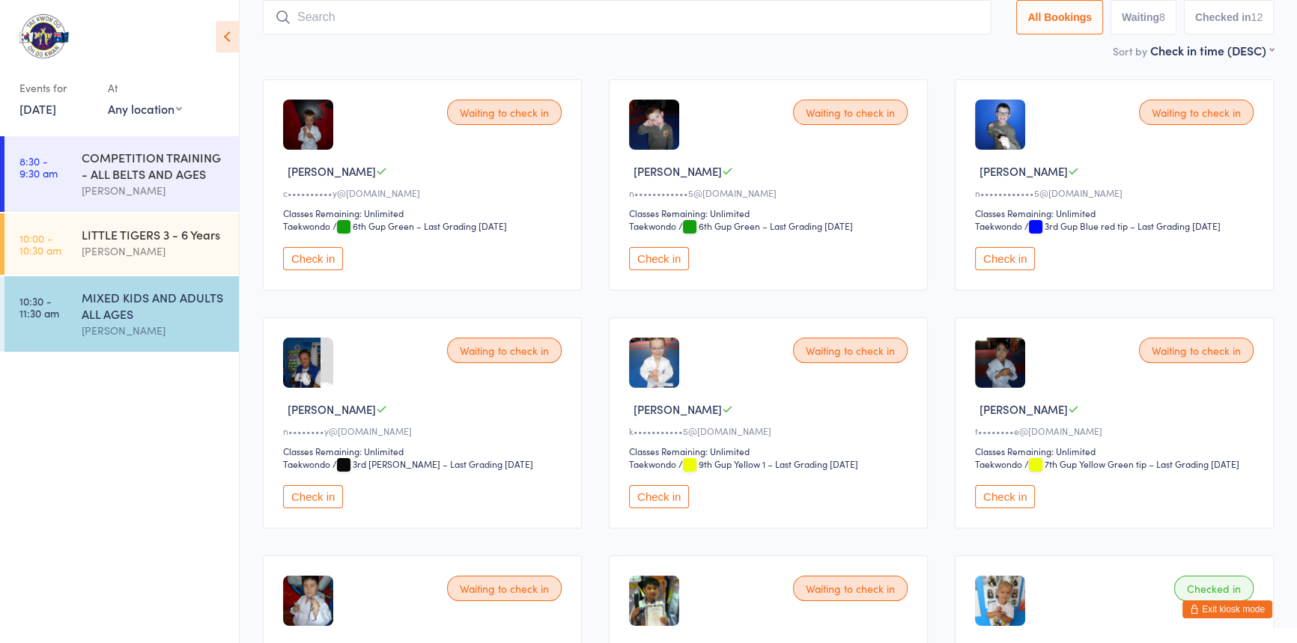
click at [557, 23] on input "search" at bounding box center [627, 17] width 729 height 34
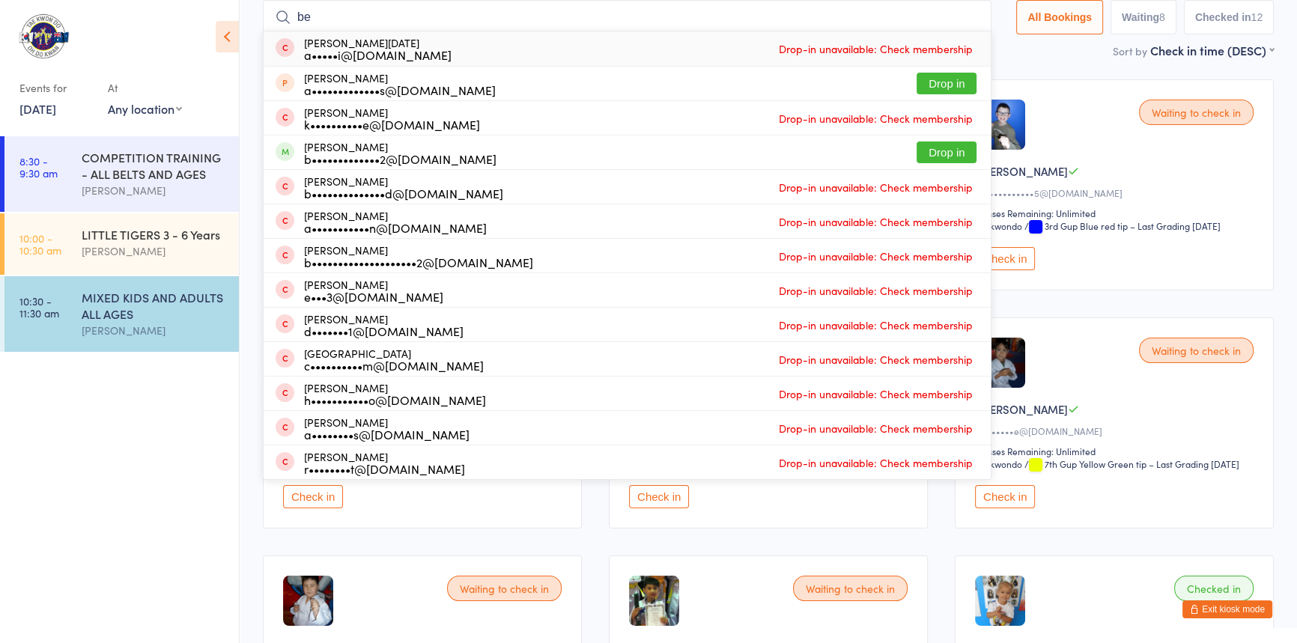
type input "b"
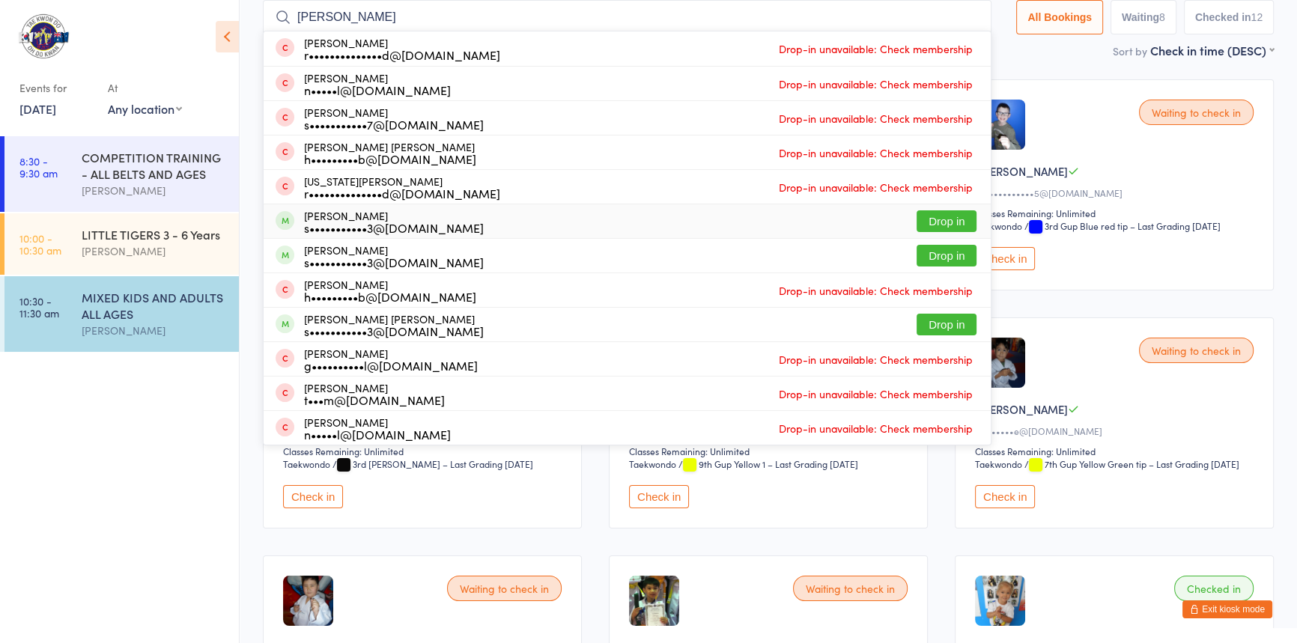
type input "[PERSON_NAME]"
click at [929, 218] on button "Drop in" at bounding box center [947, 221] width 60 height 22
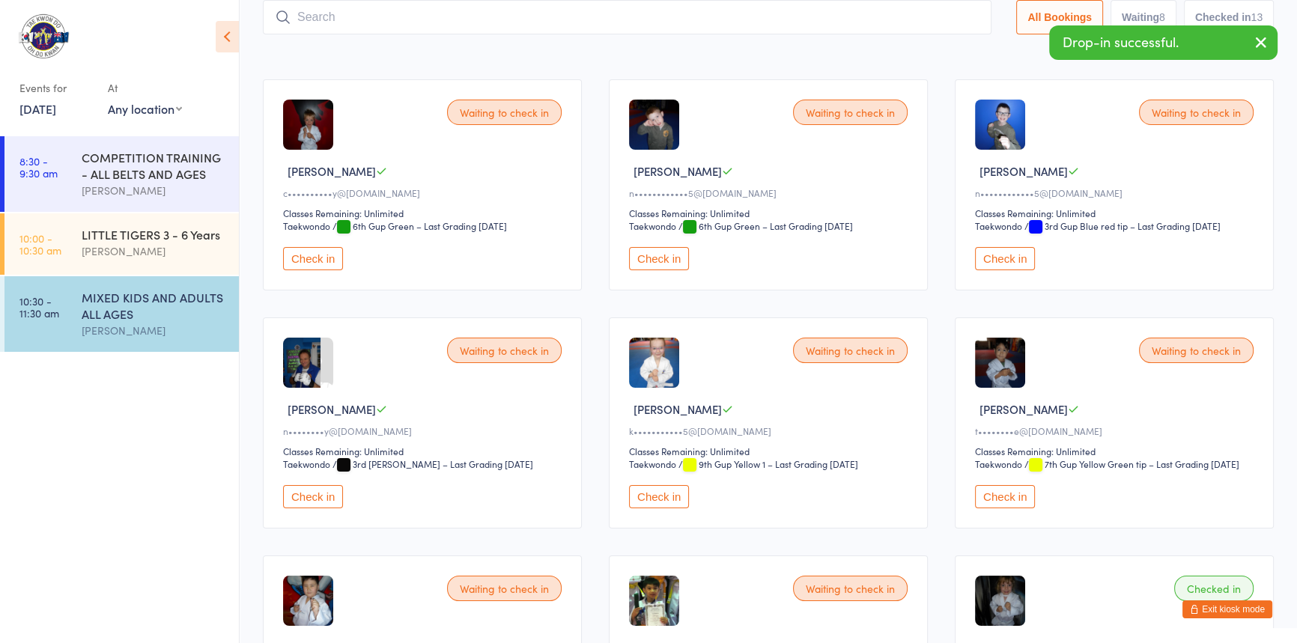
click at [378, 13] on input "search" at bounding box center [627, 17] width 729 height 34
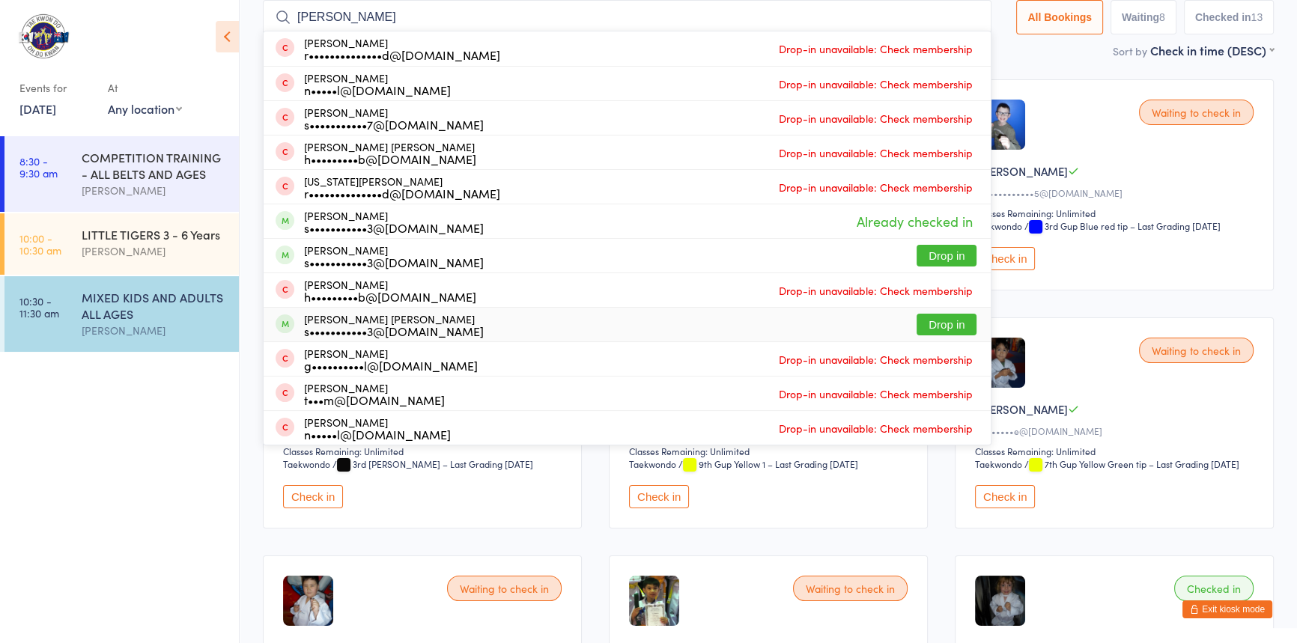
type input "[PERSON_NAME]"
click at [917, 326] on button "Drop in" at bounding box center [947, 325] width 60 height 22
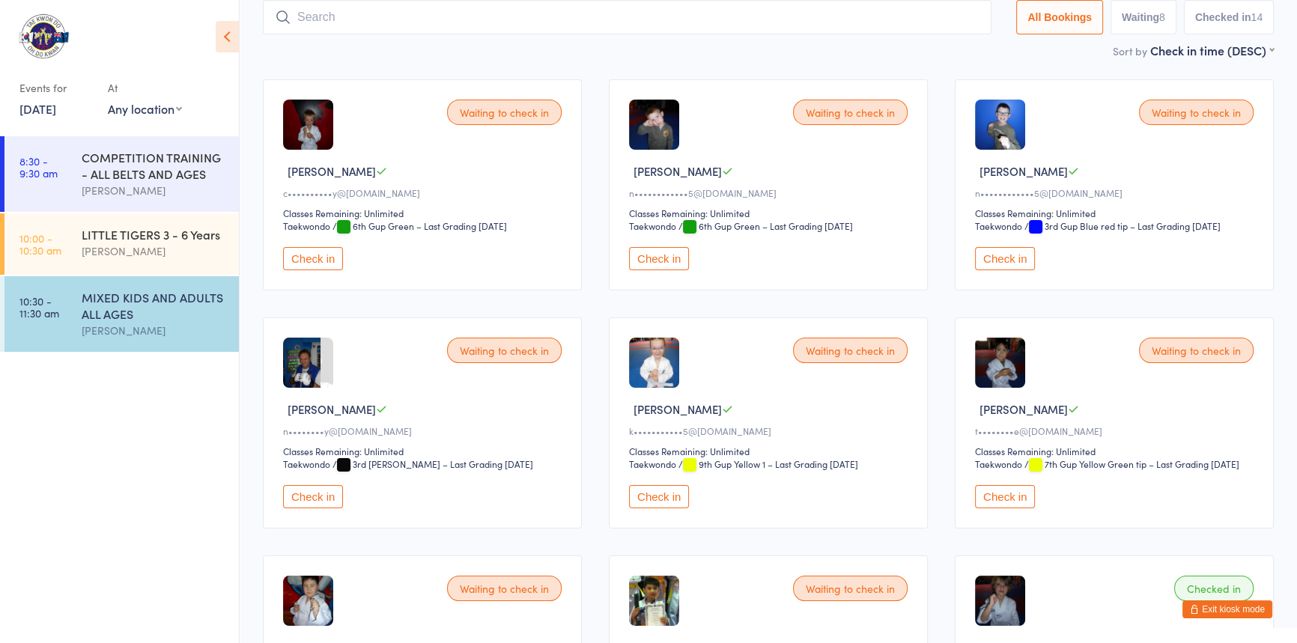
click at [386, 12] on input "search" at bounding box center [627, 17] width 729 height 34
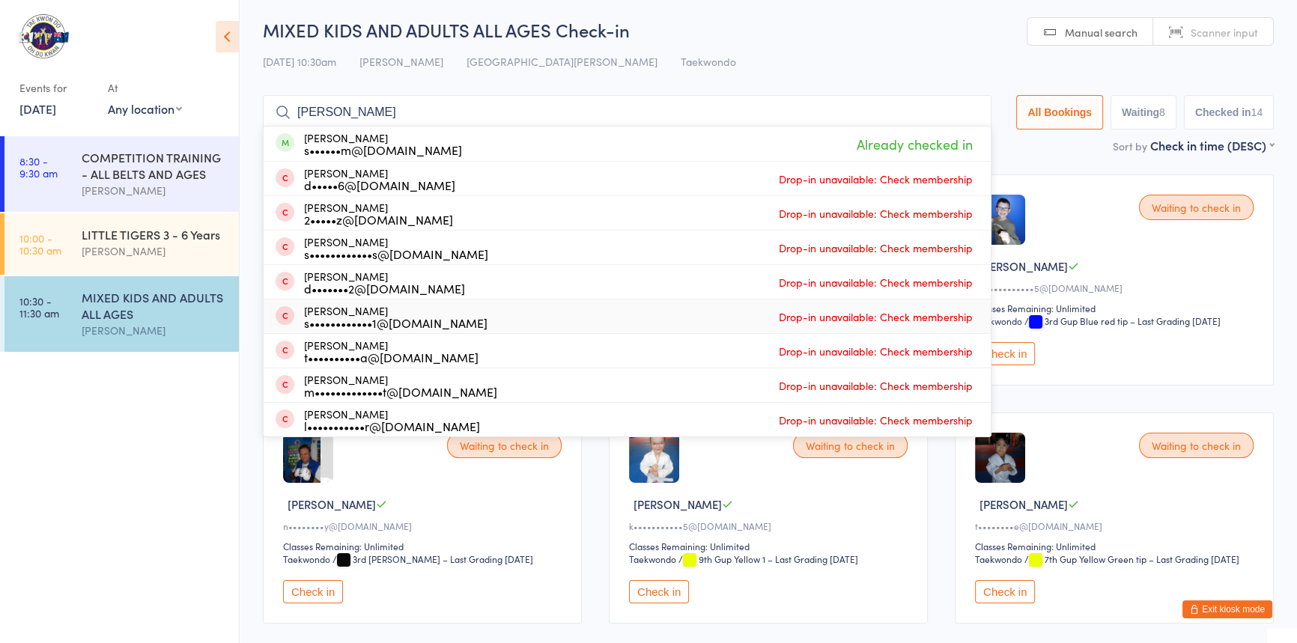
scroll to position [0, 0]
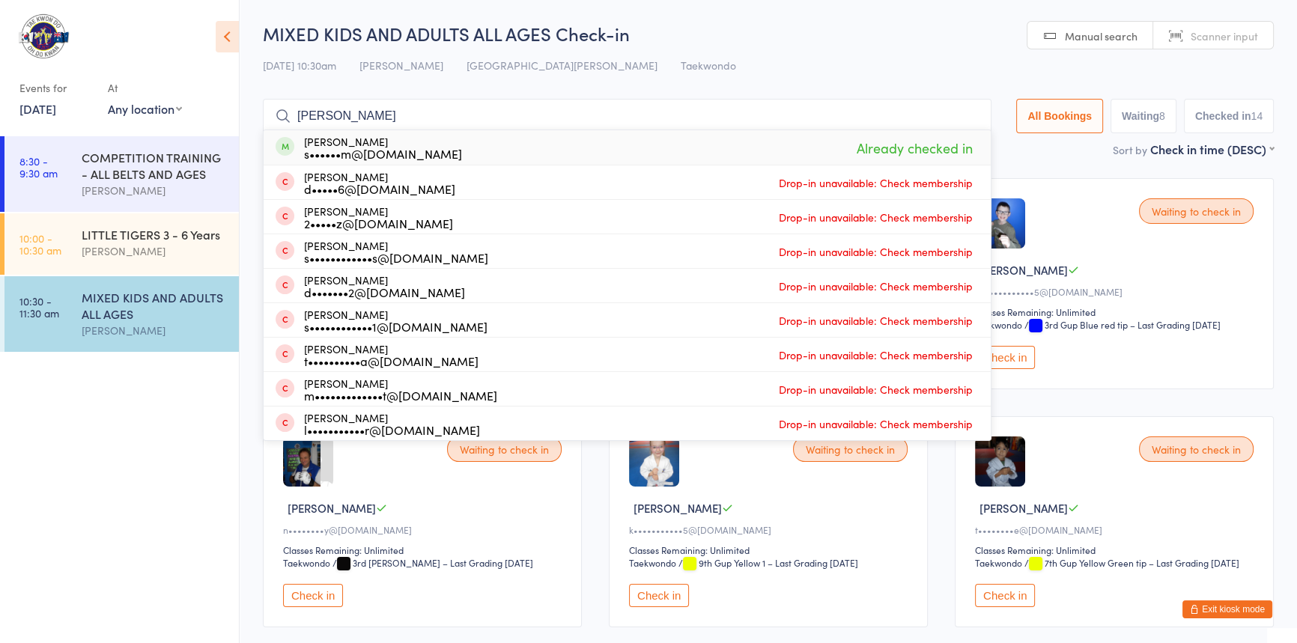
click at [418, 124] on input "[PERSON_NAME]" at bounding box center [627, 116] width 729 height 34
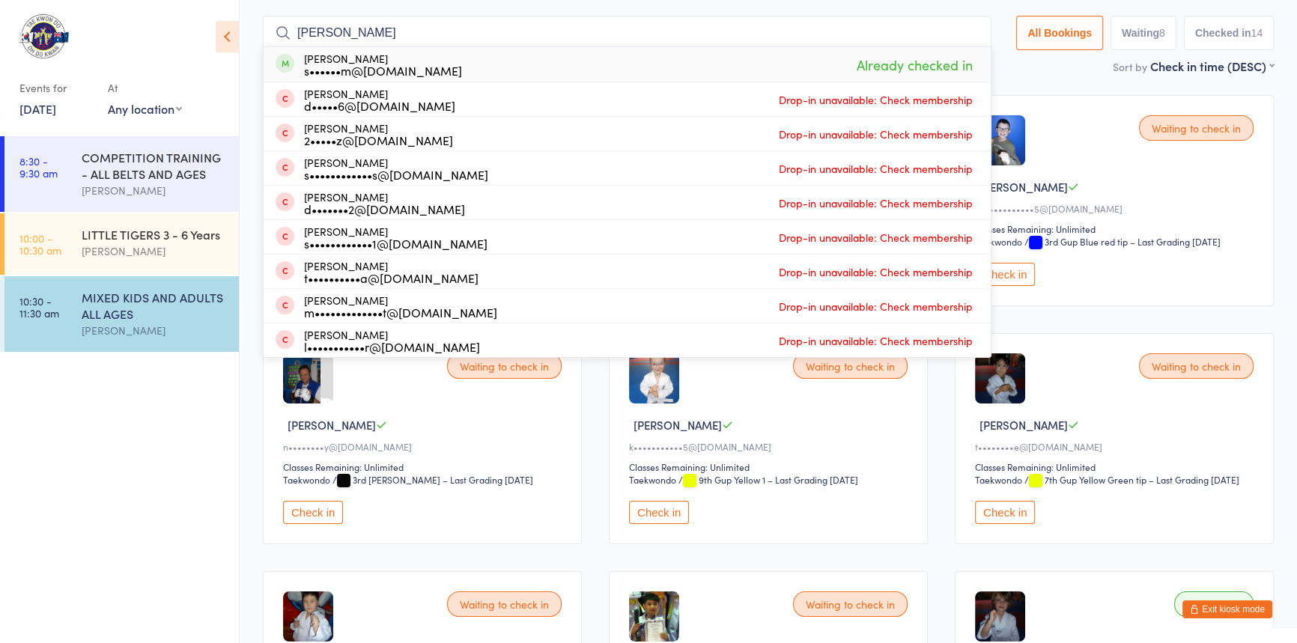
scroll to position [99, 0]
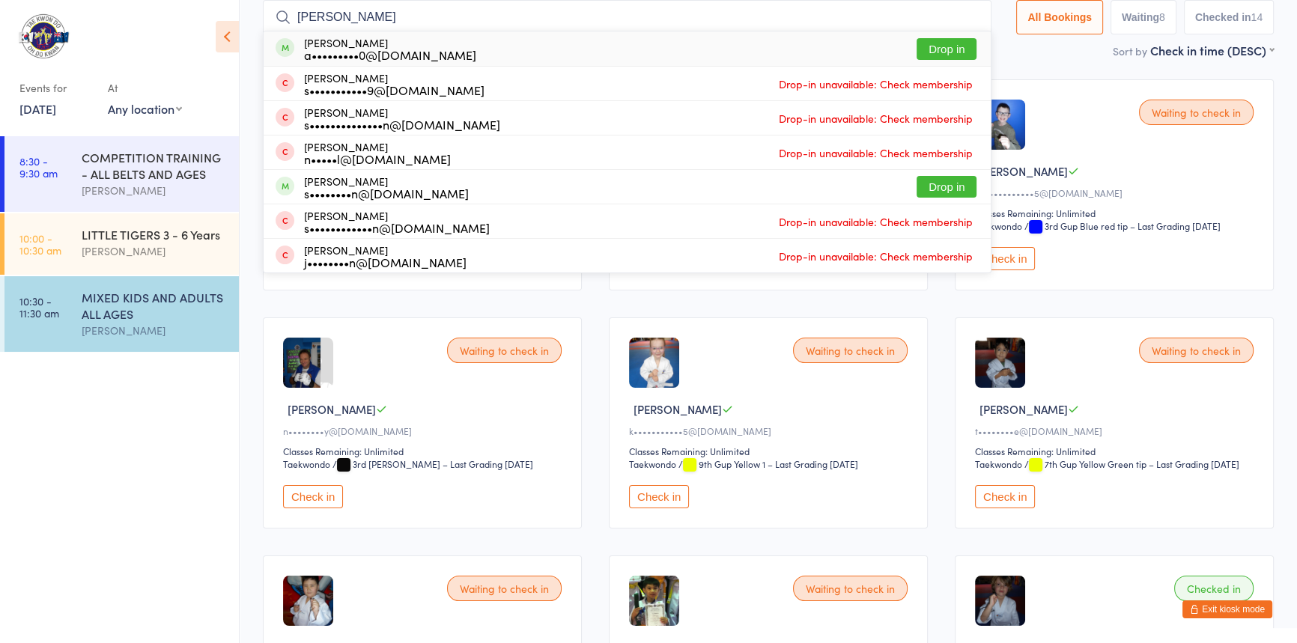
type input "[PERSON_NAME]"
click at [917, 44] on button "Drop in" at bounding box center [947, 49] width 60 height 22
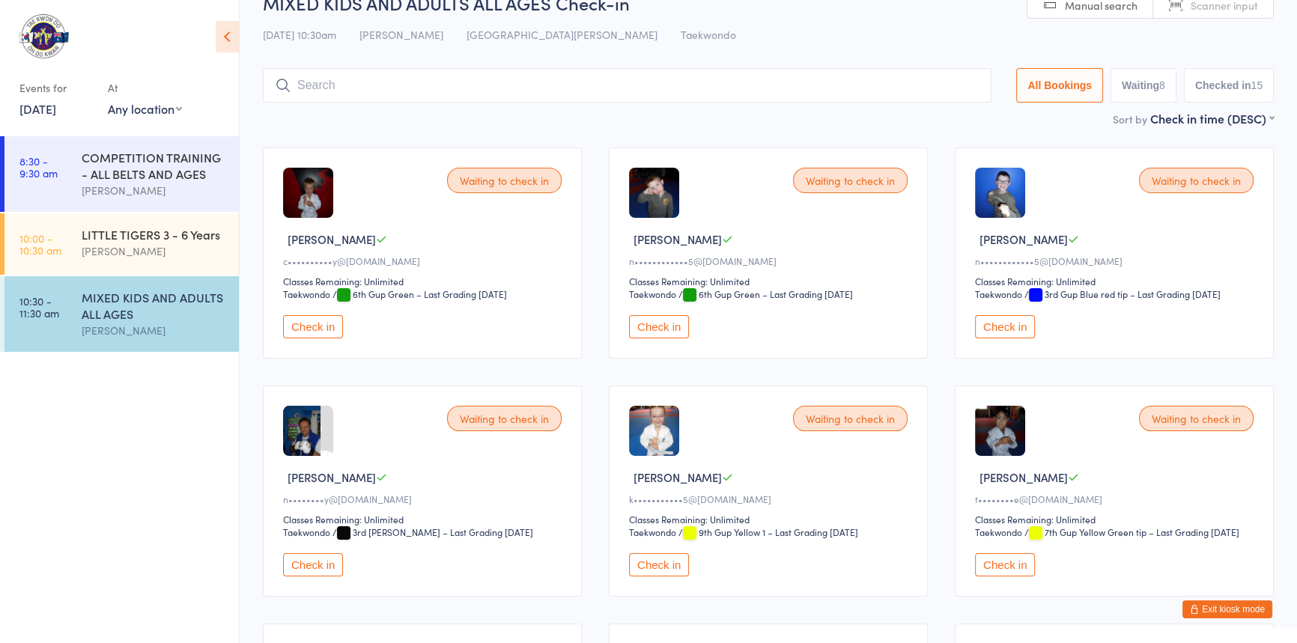
scroll to position [0, 0]
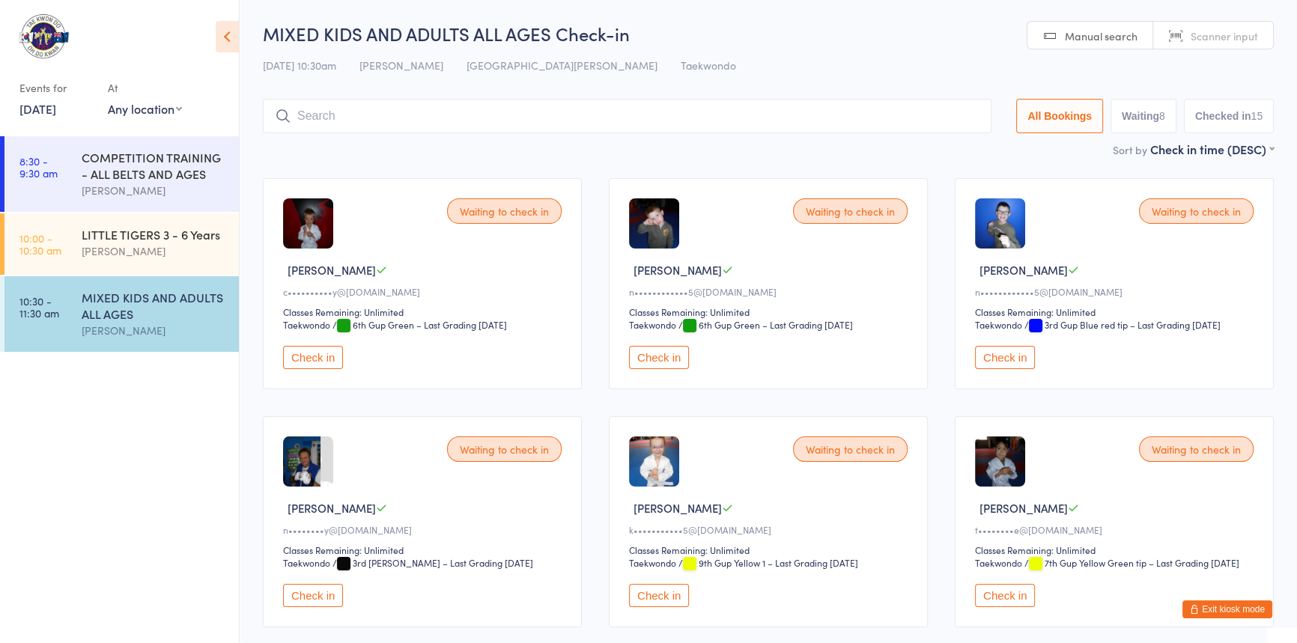
click at [483, 109] on input "search" at bounding box center [627, 116] width 729 height 34
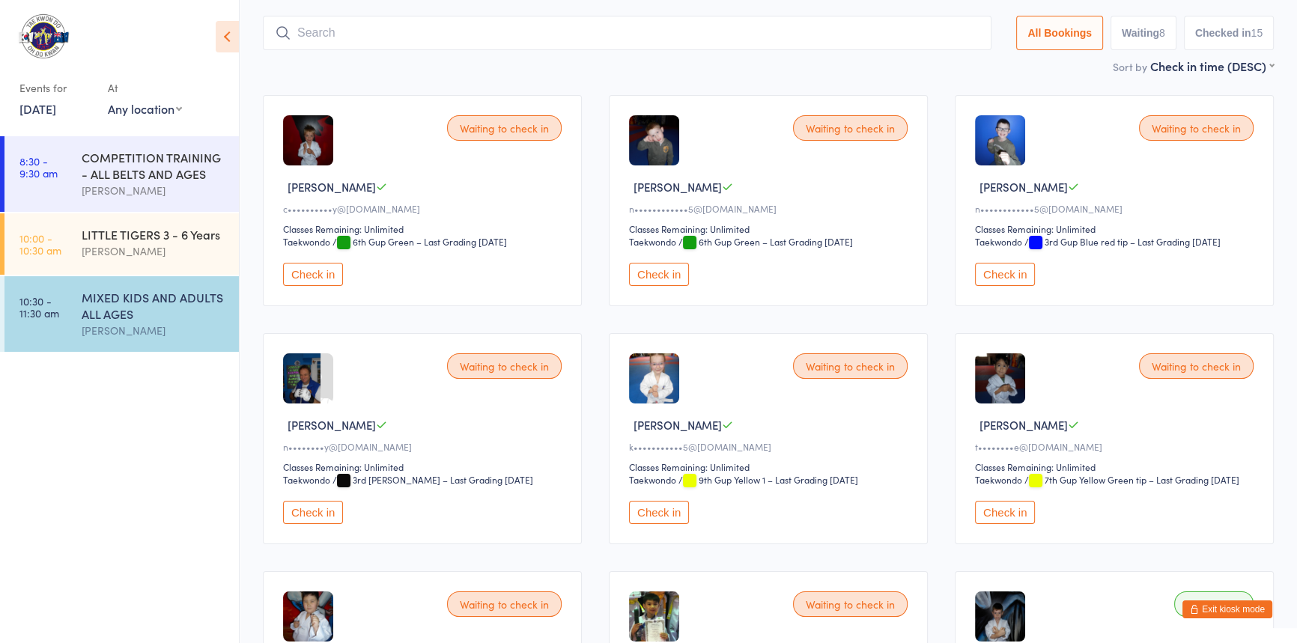
scroll to position [99, 0]
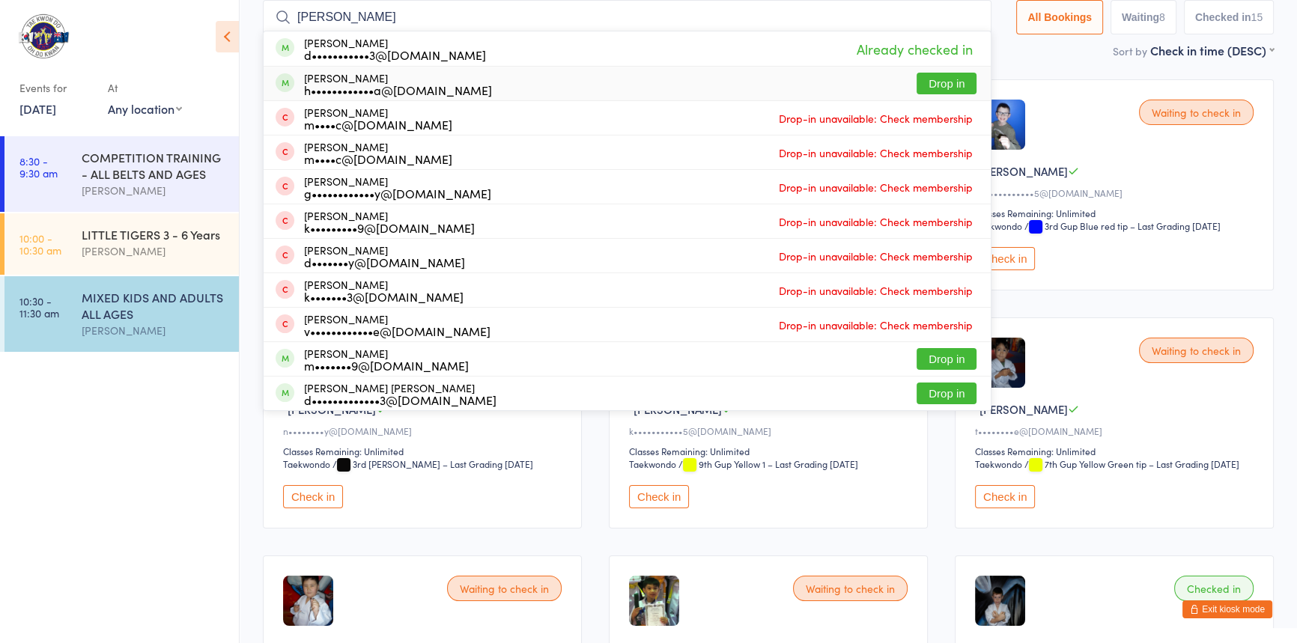
type input "[PERSON_NAME]"
click at [928, 82] on button "Drop in" at bounding box center [947, 84] width 60 height 22
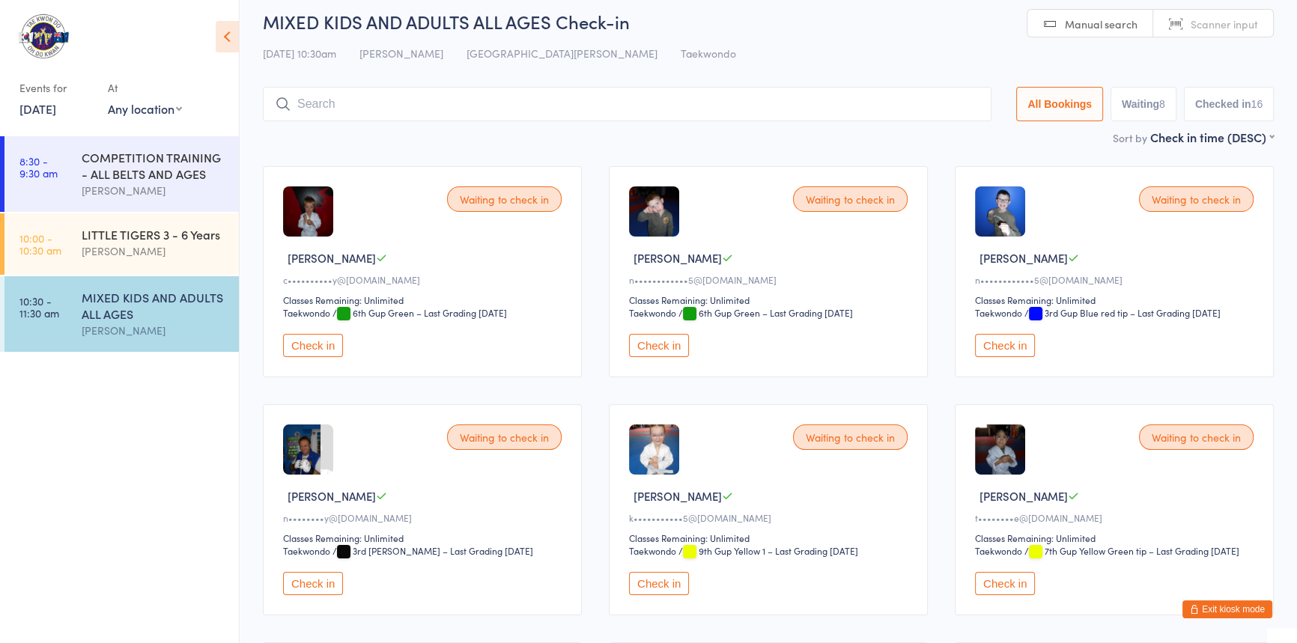
scroll to position [0, 0]
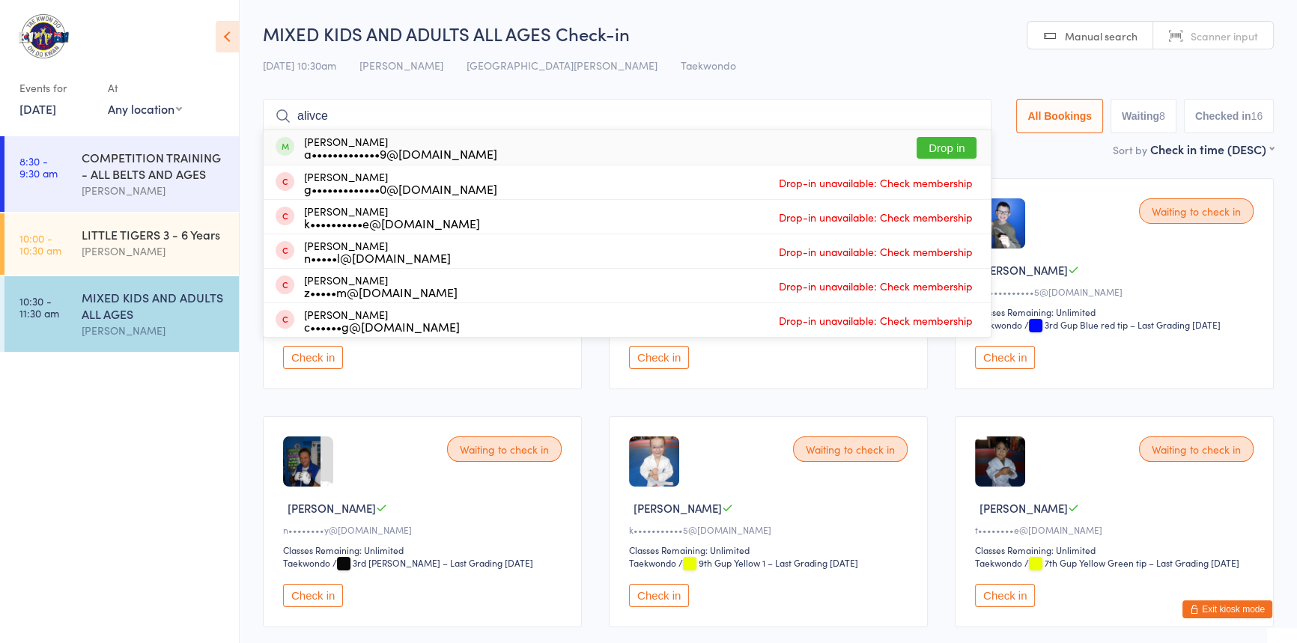
type input "alivce"
click at [917, 150] on button "Drop in" at bounding box center [947, 148] width 60 height 22
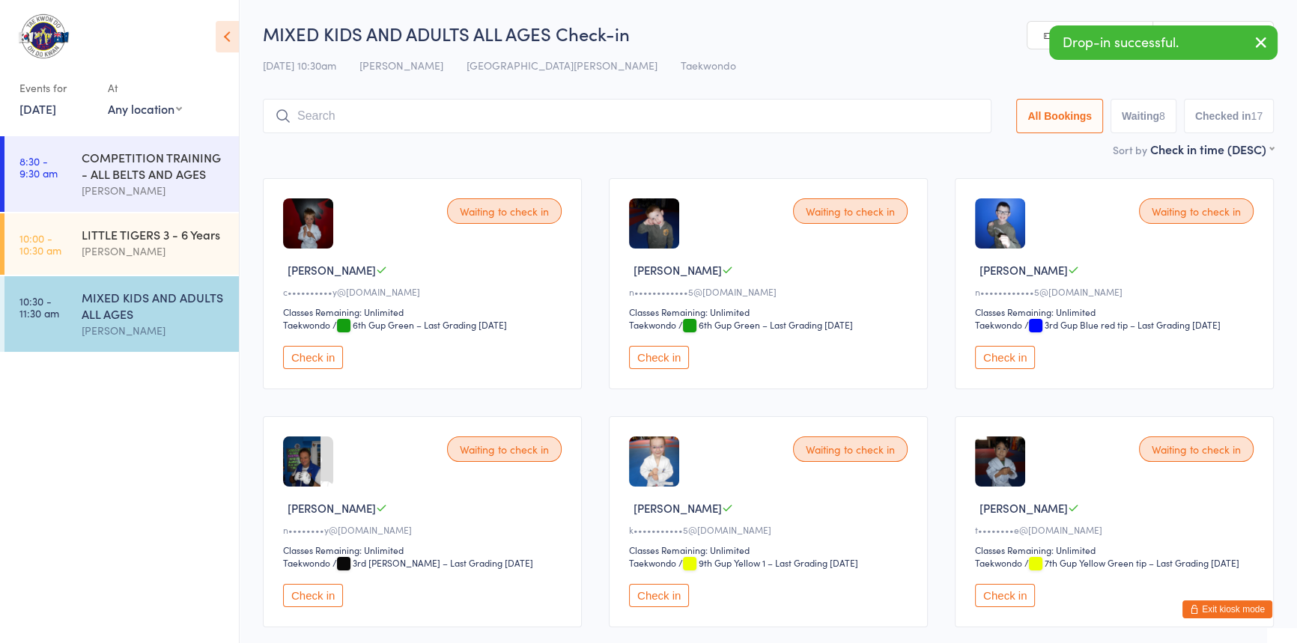
click at [378, 126] on input "search" at bounding box center [627, 116] width 729 height 34
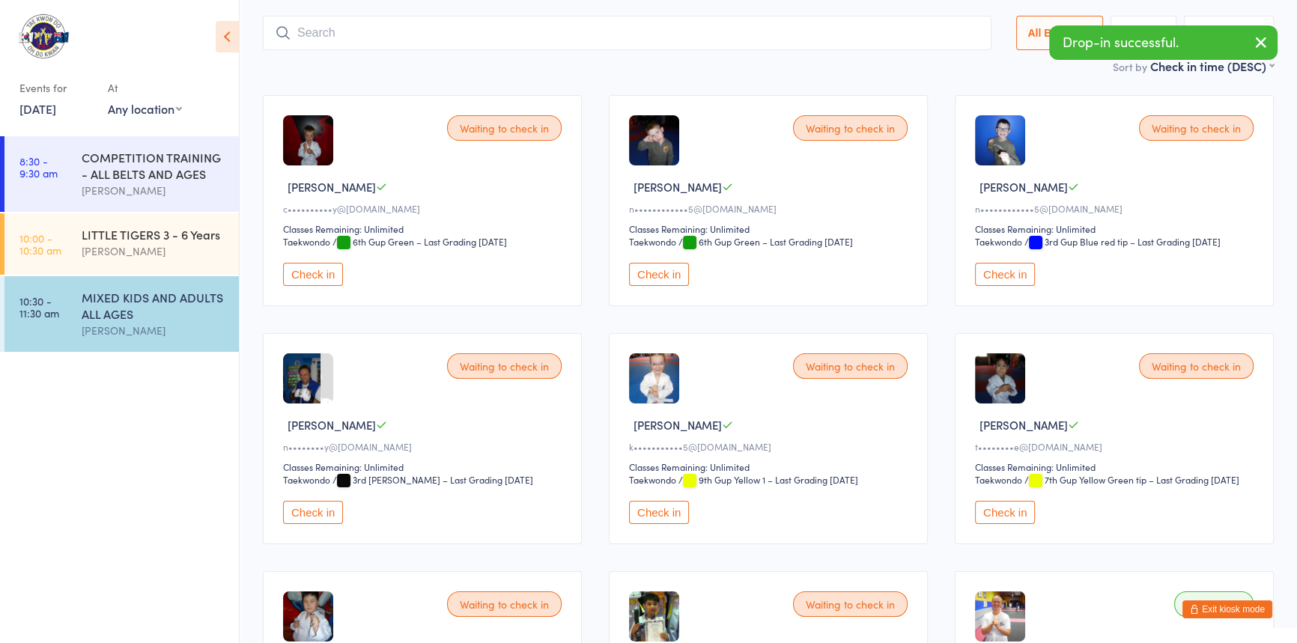
scroll to position [99, 0]
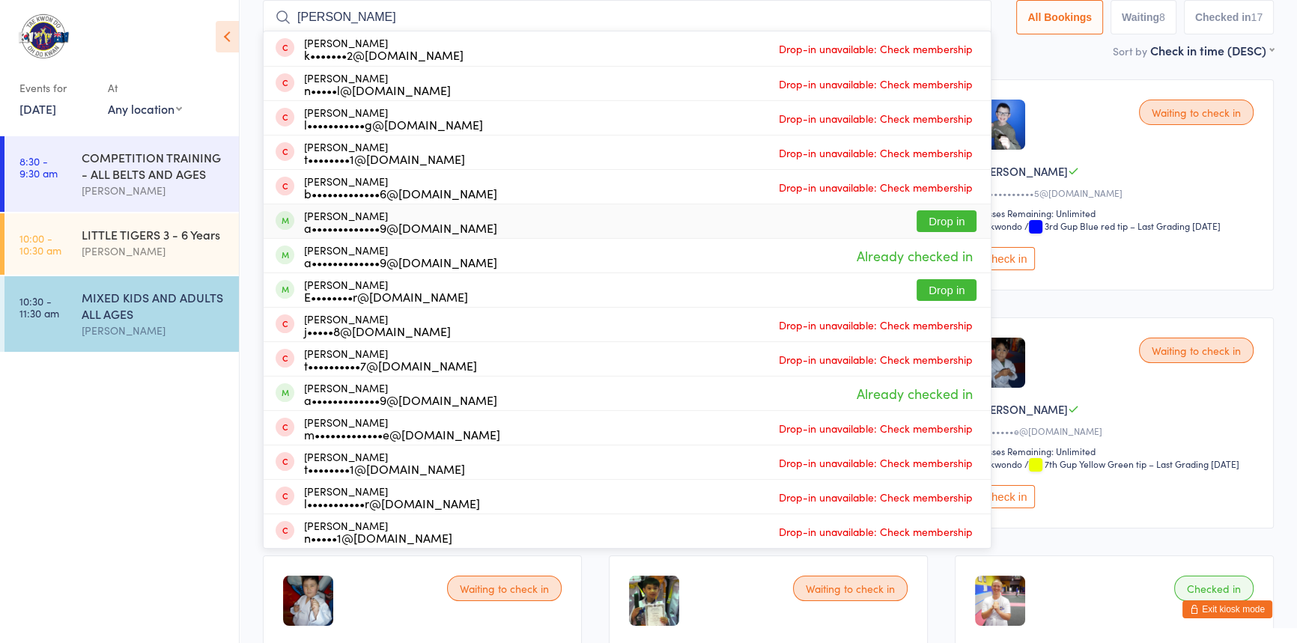
type input "[PERSON_NAME]"
click at [918, 225] on button "Drop in" at bounding box center [947, 221] width 60 height 22
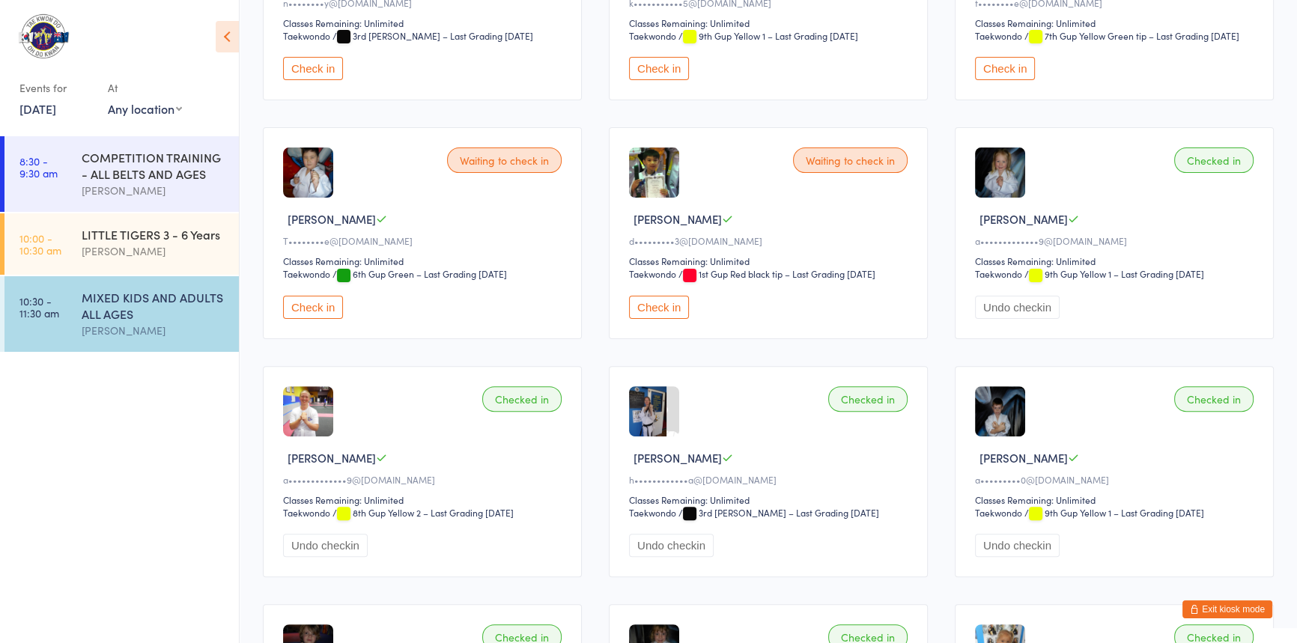
scroll to position [545, 0]
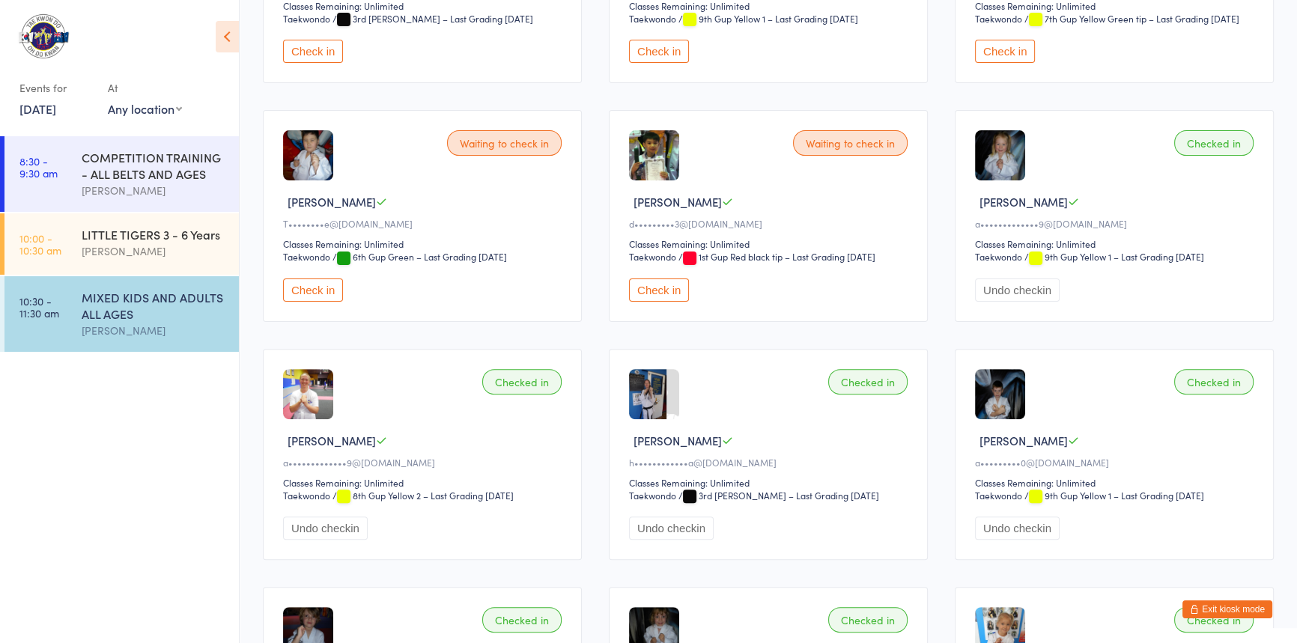
click at [1013, 302] on button "Undo checkin" at bounding box center [1017, 290] width 85 height 23
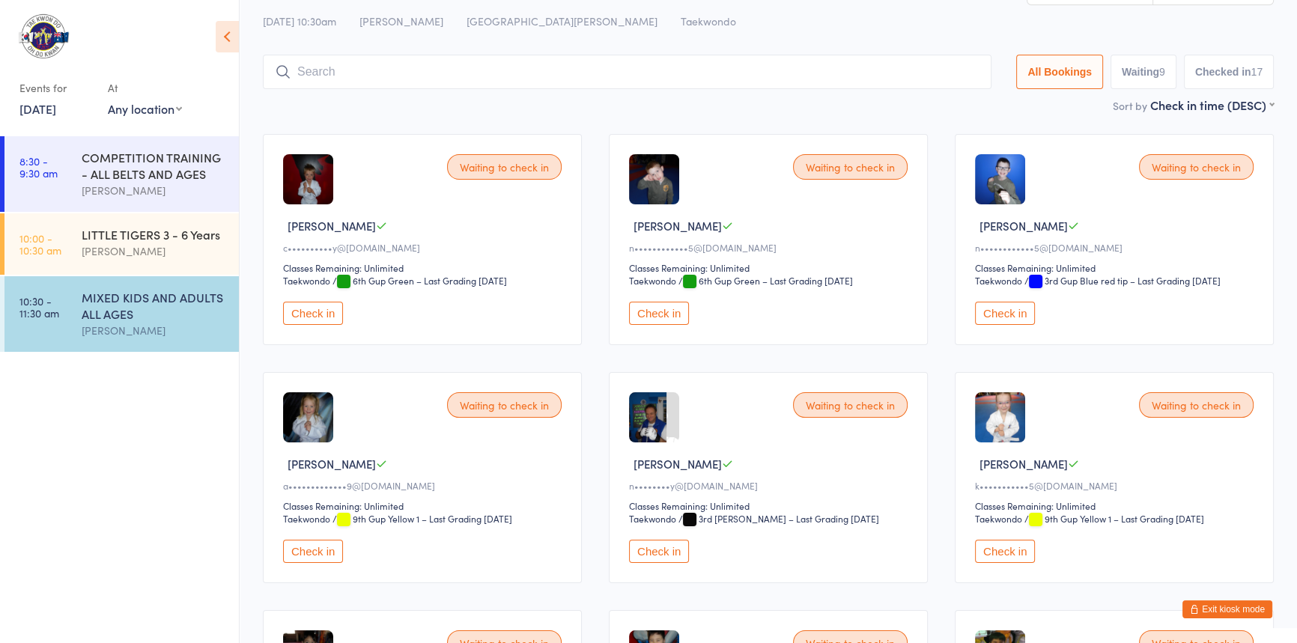
scroll to position [67, 0]
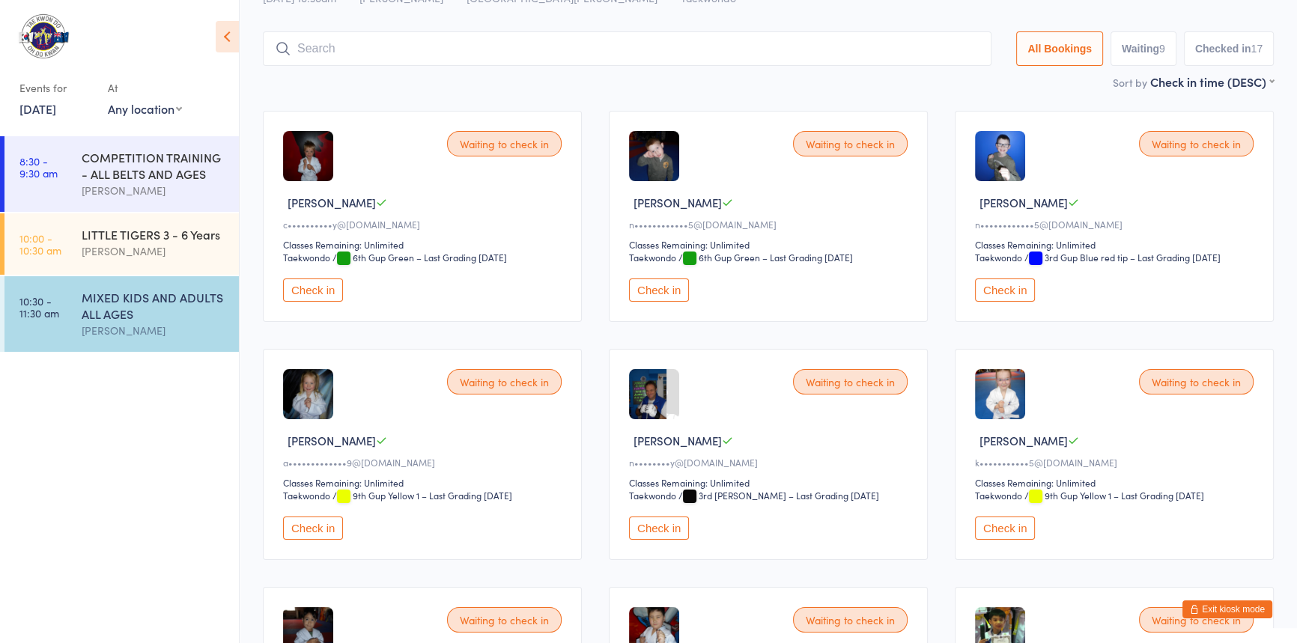
click at [329, 302] on button "Check in" at bounding box center [313, 290] width 60 height 23
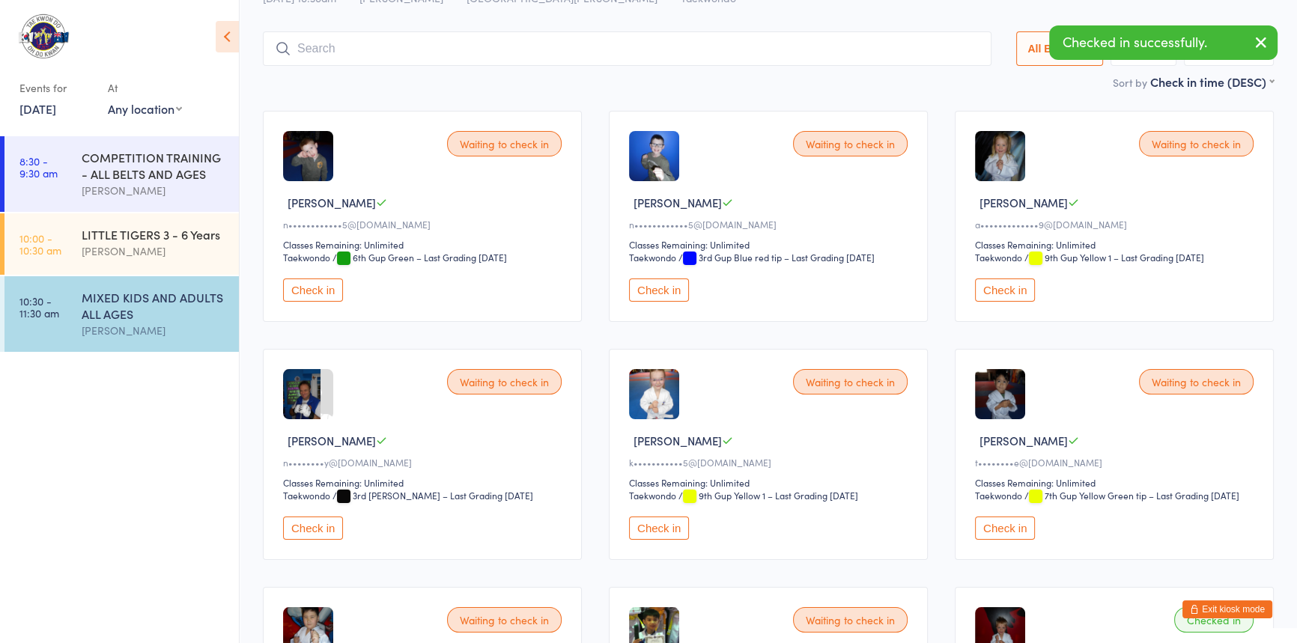
click at [318, 302] on button "Check in" at bounding box center [313, 290] width 60 height 23
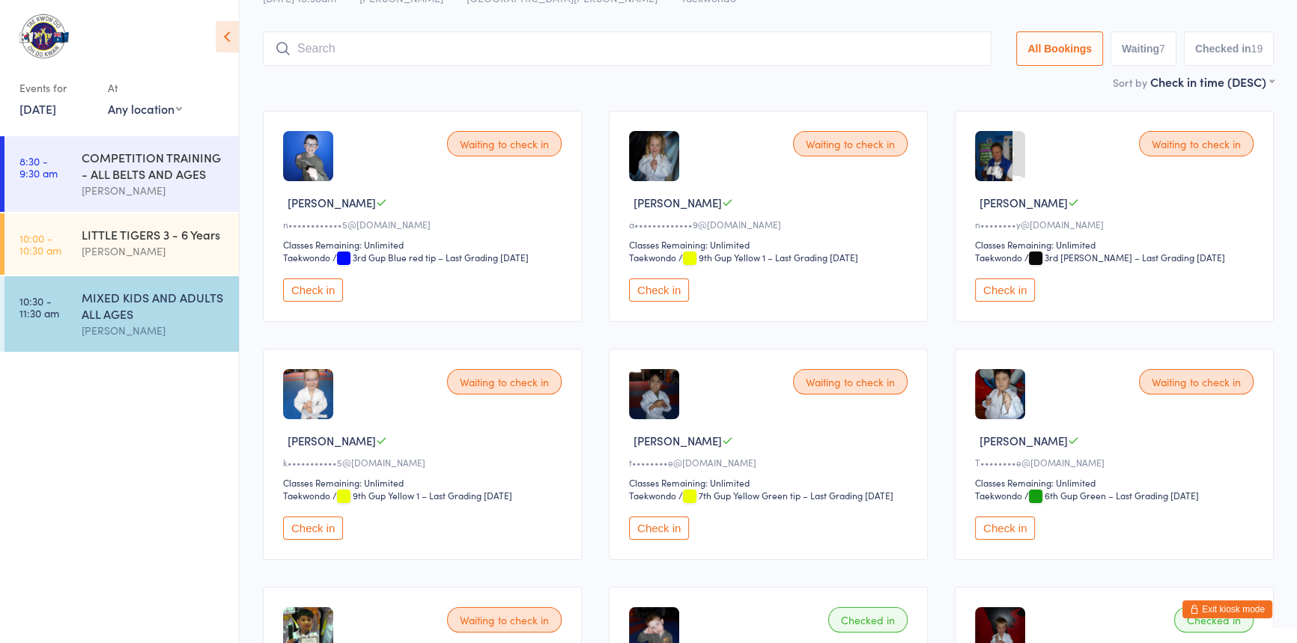
scroll to position [630, 0]
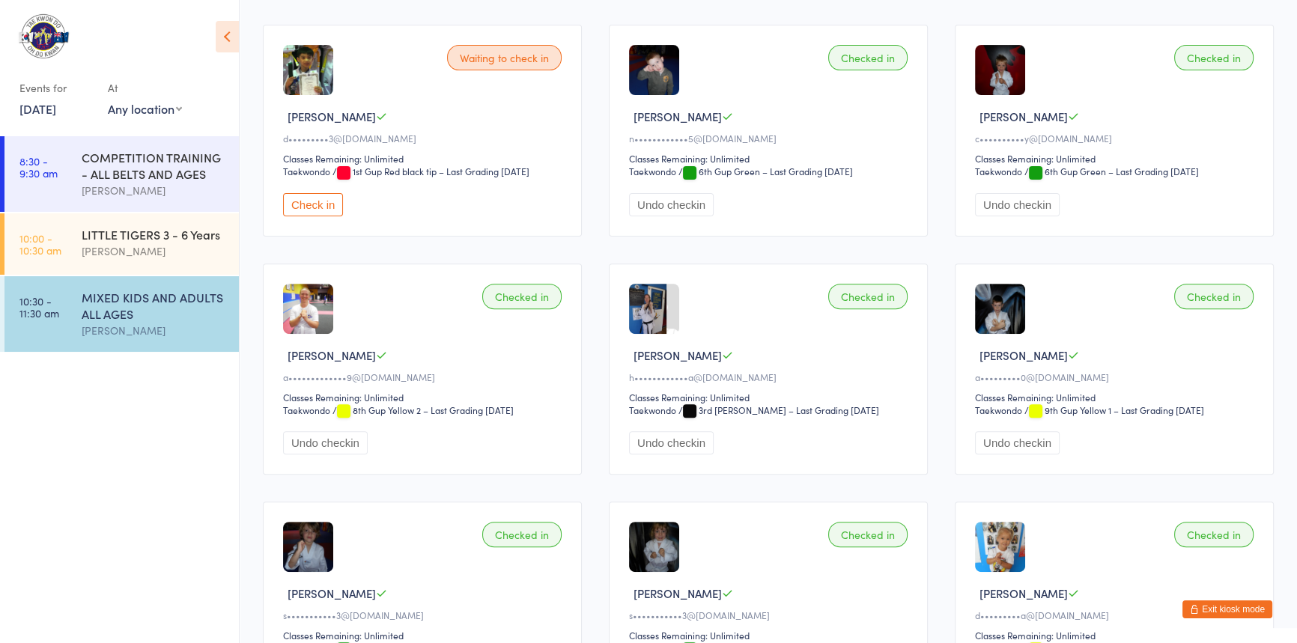
click at [307, 216] on button "Check in" at bounding box center [313, 204] width 60 height 23
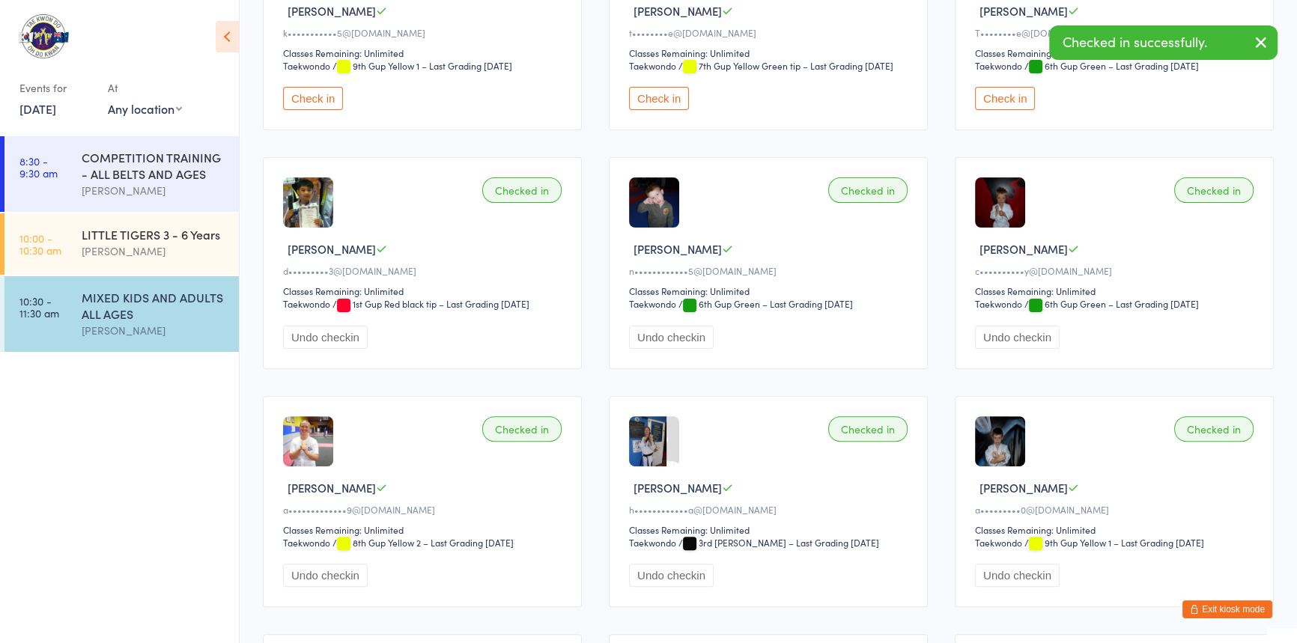
scroll to position [426, 0]
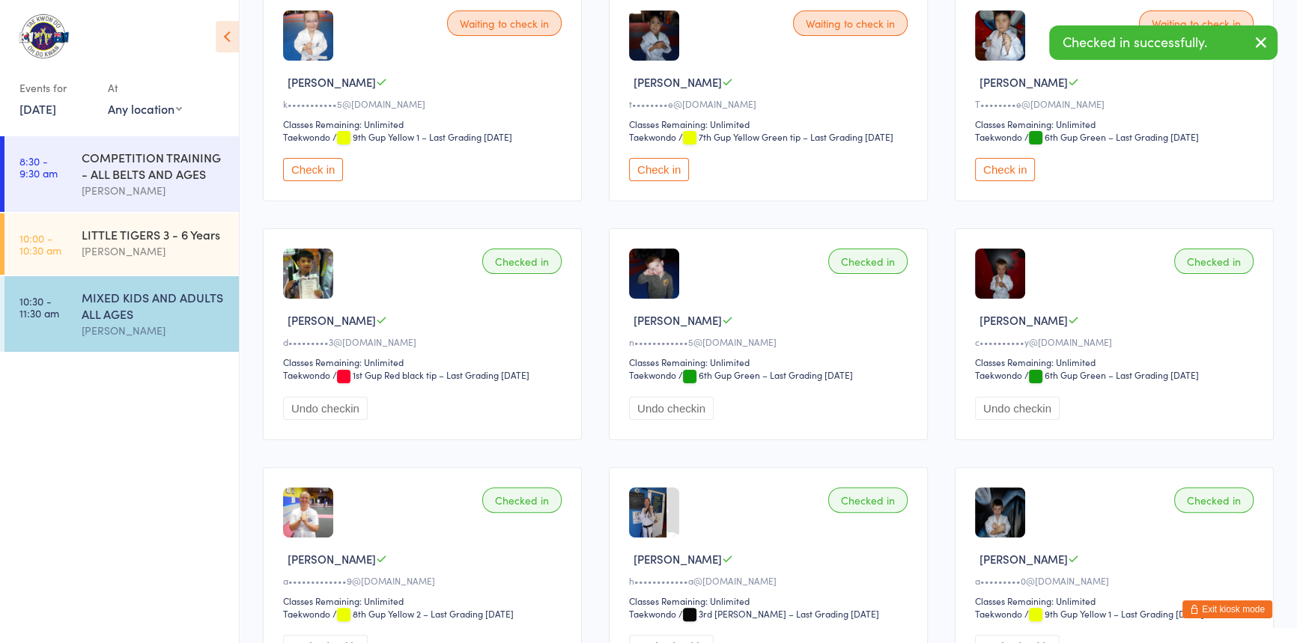
click at [313, 181] on button "Check in" at bounding box center [313, 169] width 60 height 23
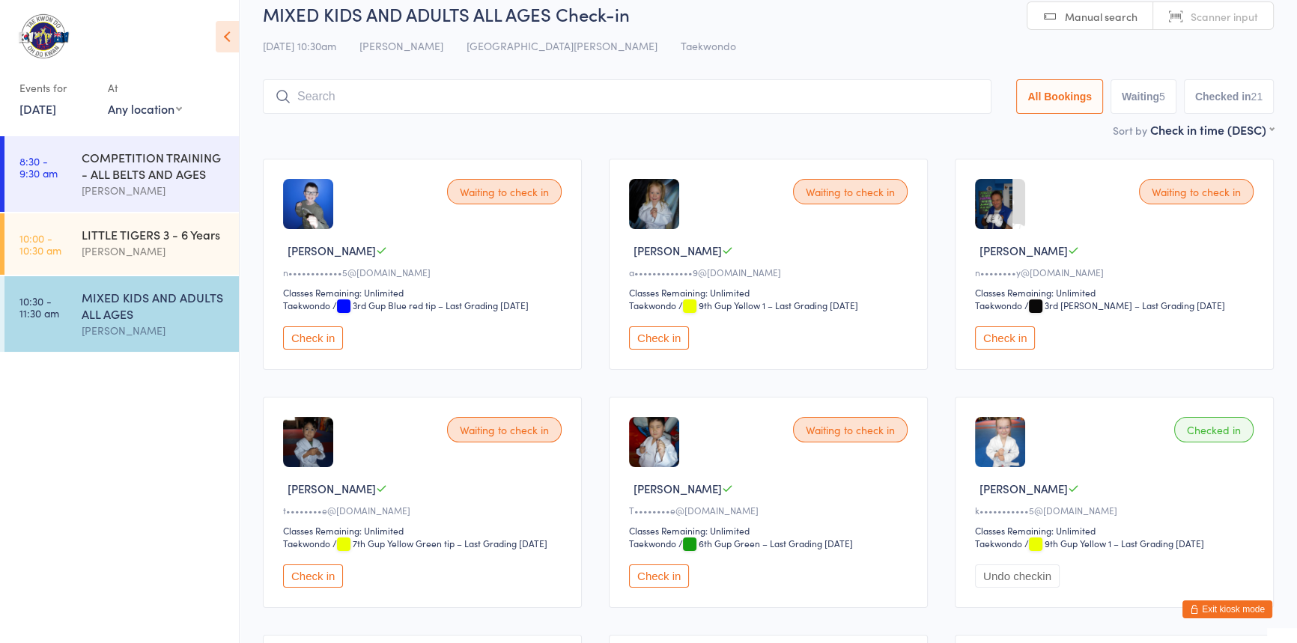
scroll to position [17, 0]
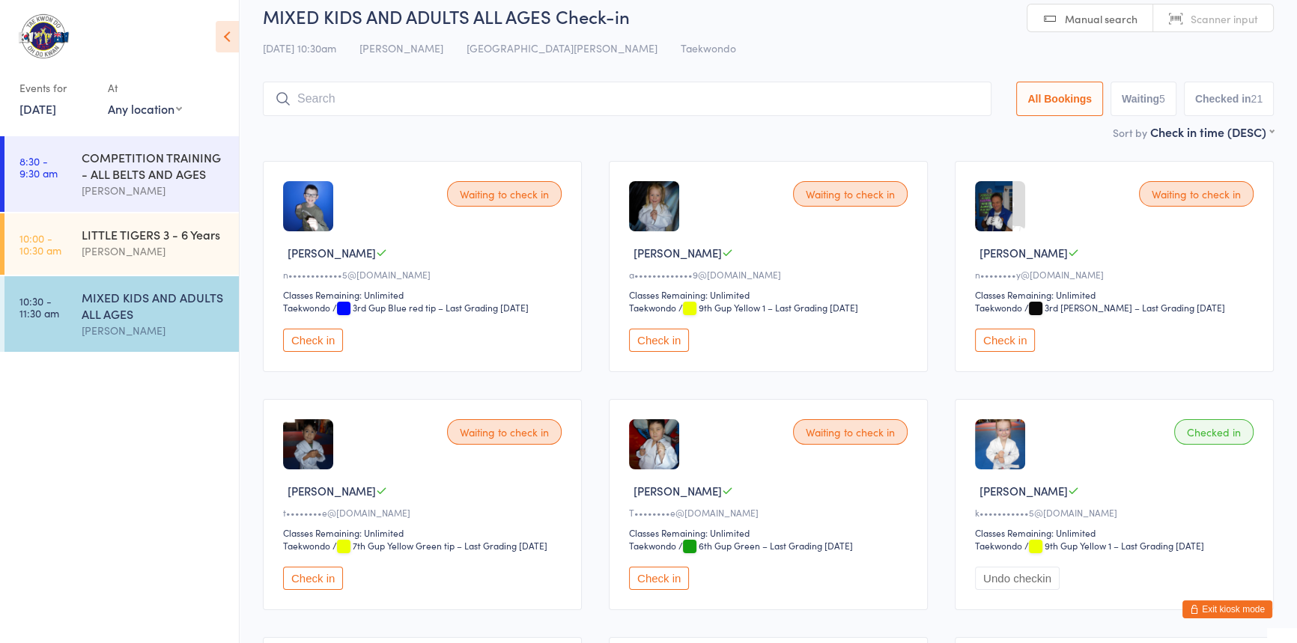
click at [324, 352] on button "Check in" at bounding box center [313, 340] width 60 height 23
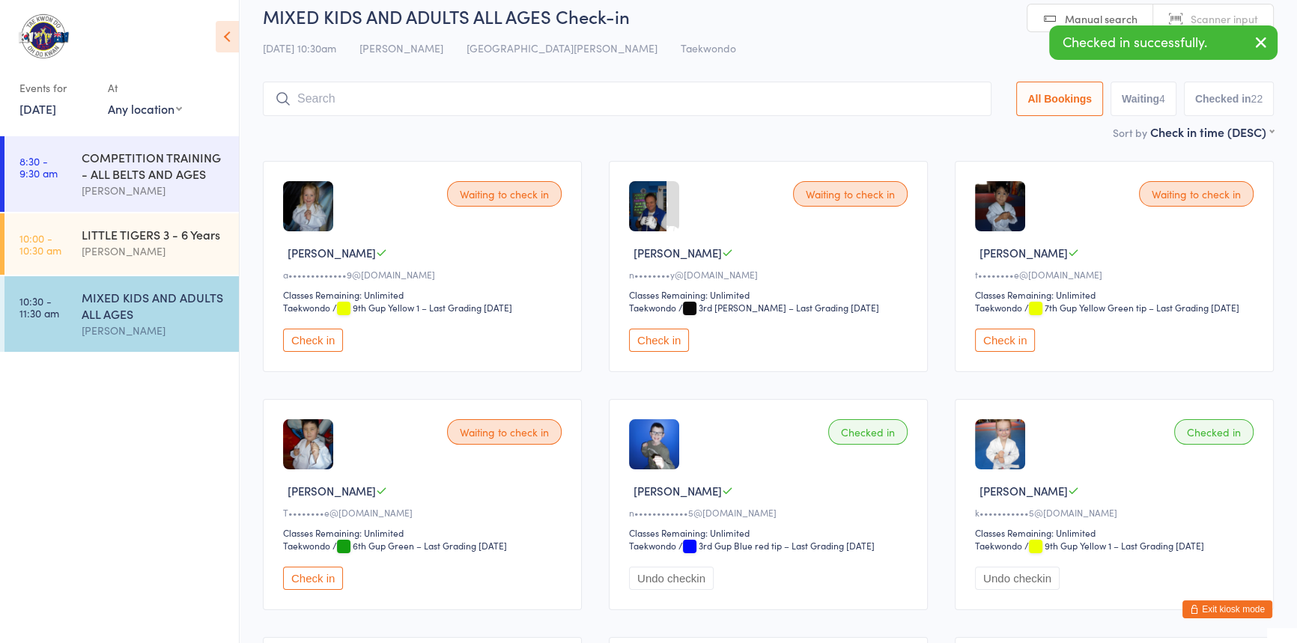
click at [671, 352] on button "Check in" at bounding box center [659, 340] width 60 height 23
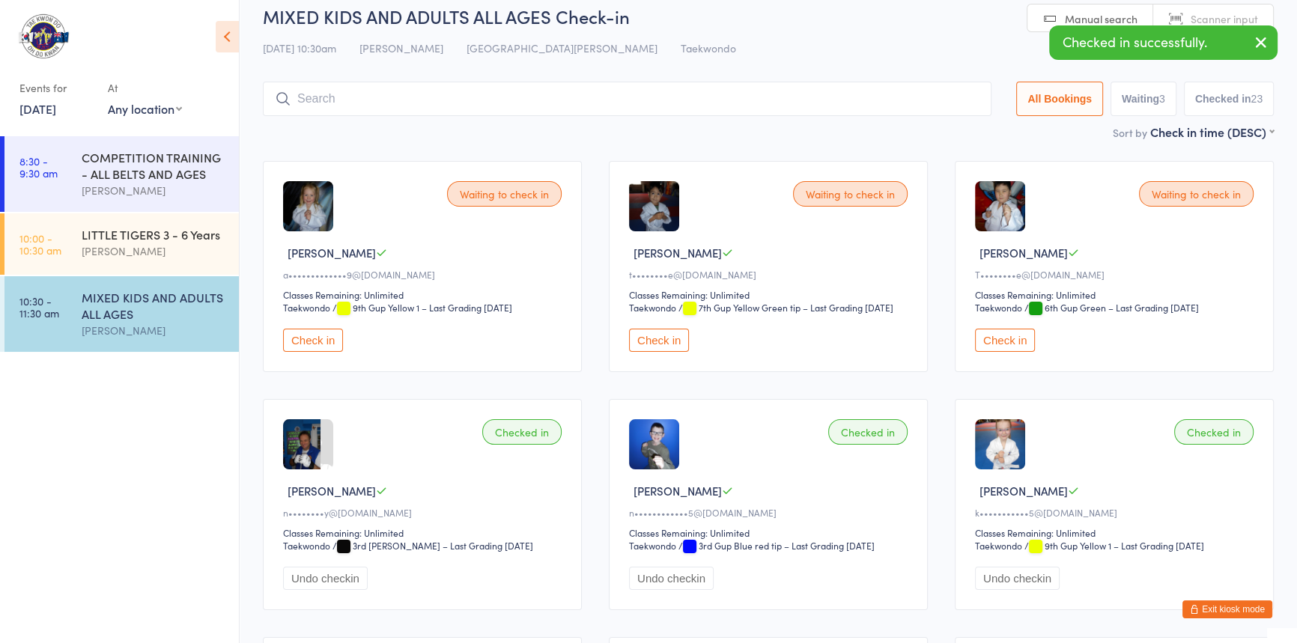
click at [319, 112] on input "search" at bounding box center [627, 99] width 729 height 34
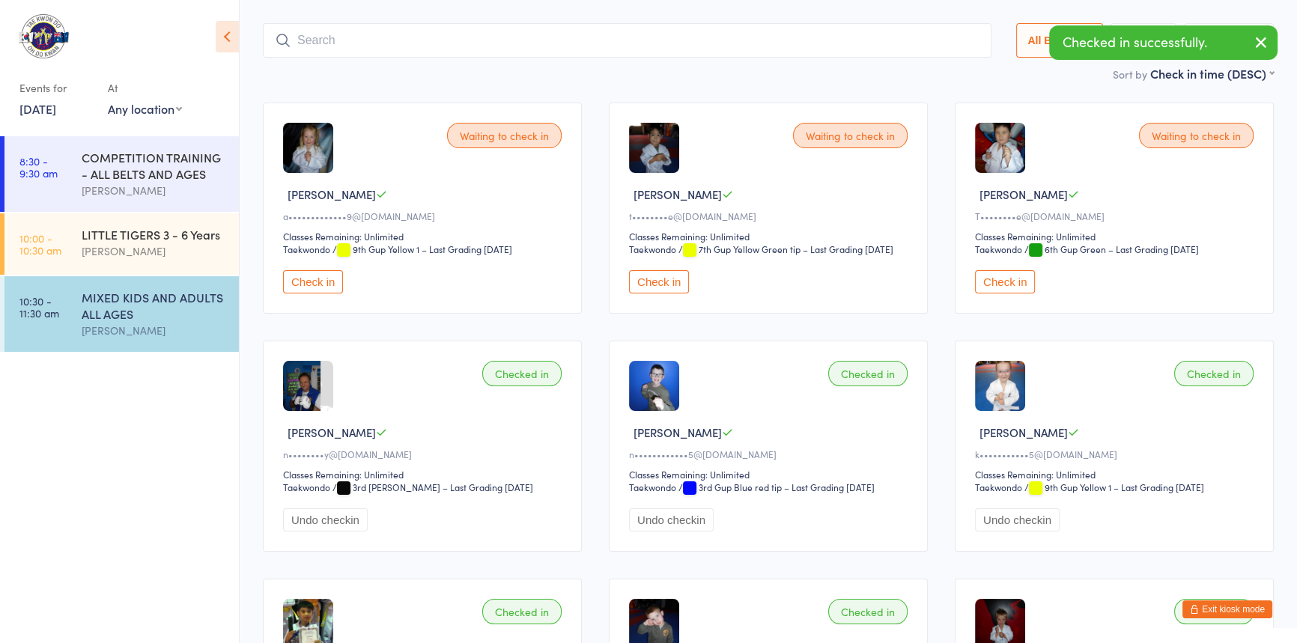
scroll to position [99, 0]
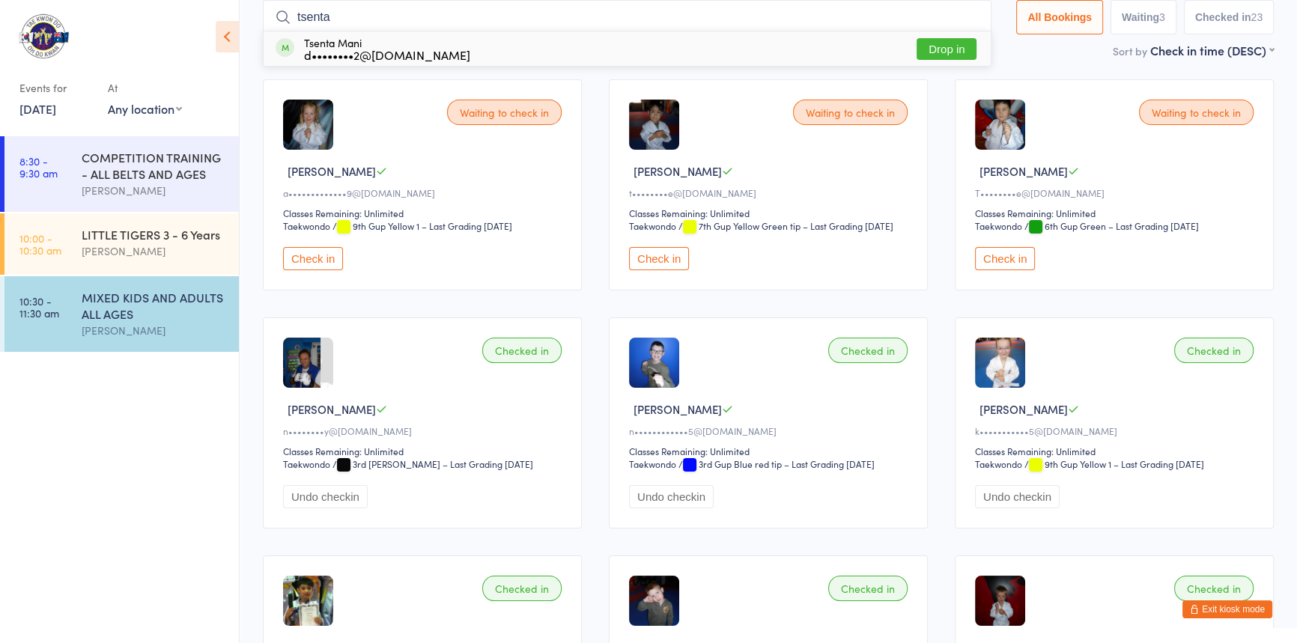
type input "tsenta"
click at [917, 47] on button "Drop in" at bounding box center [947, 49] width 60 height 22
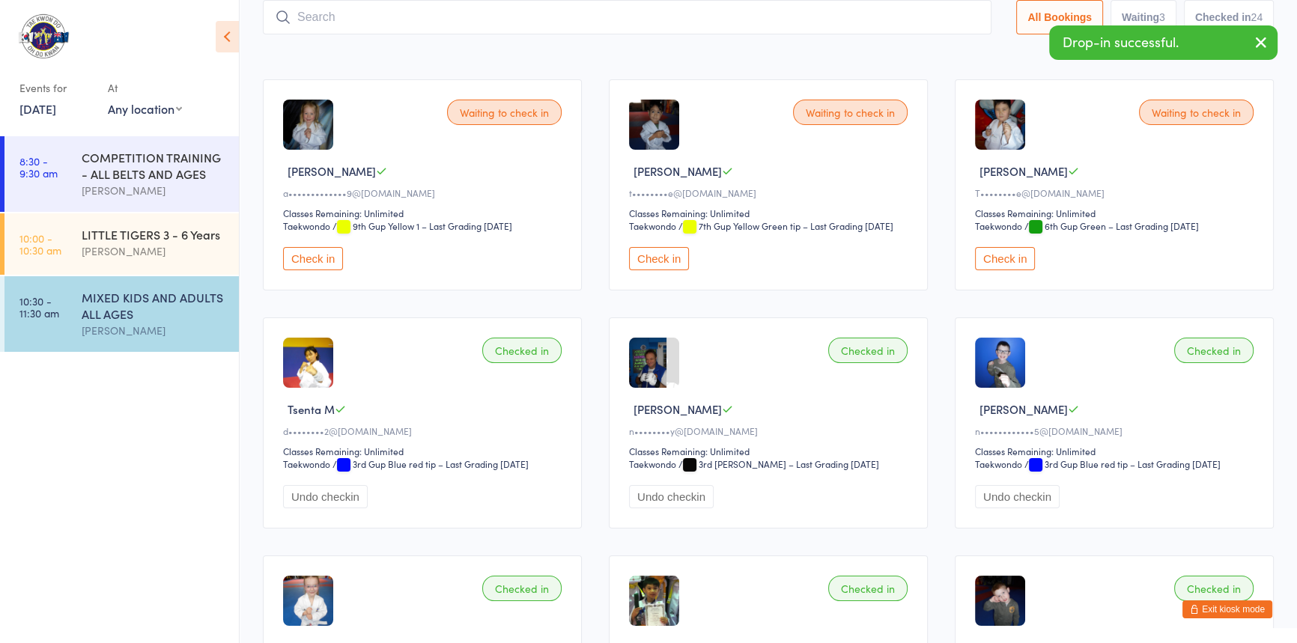
click at [309, 13] on input "search" at bounding box center [627, 17] width 729 height 34
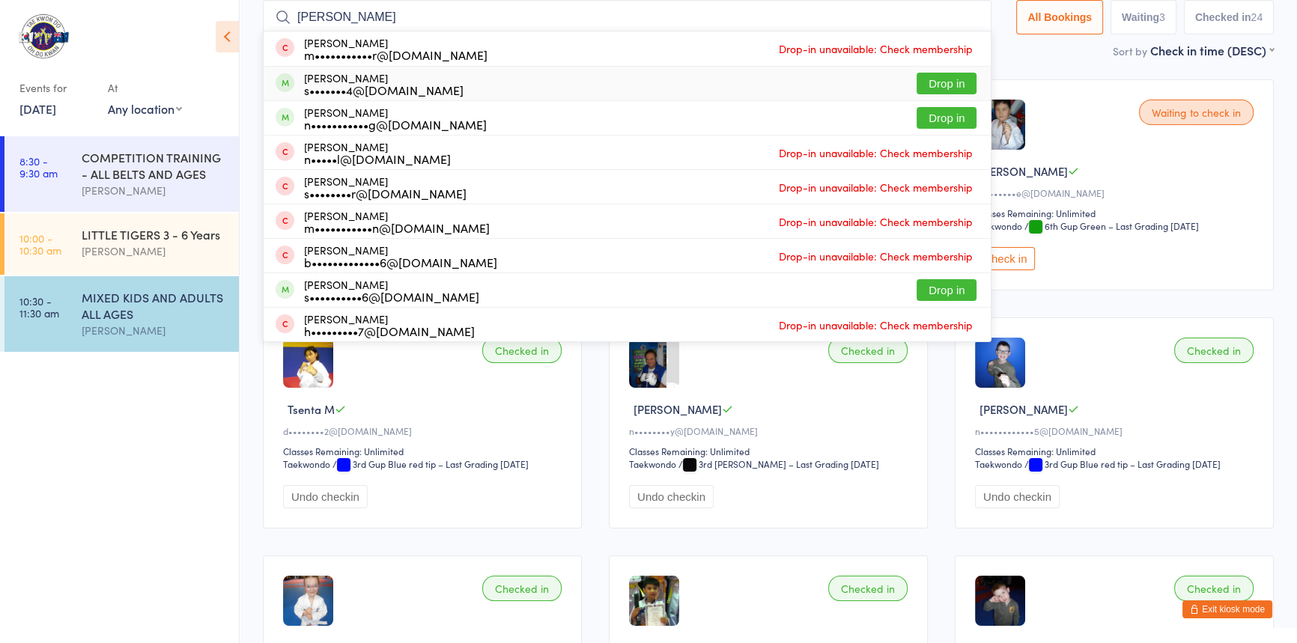
type input "[PERSON_NAME]"
click at [917, 84] on button "Drop in" at bounding box center [947, 84] width 60 height 22
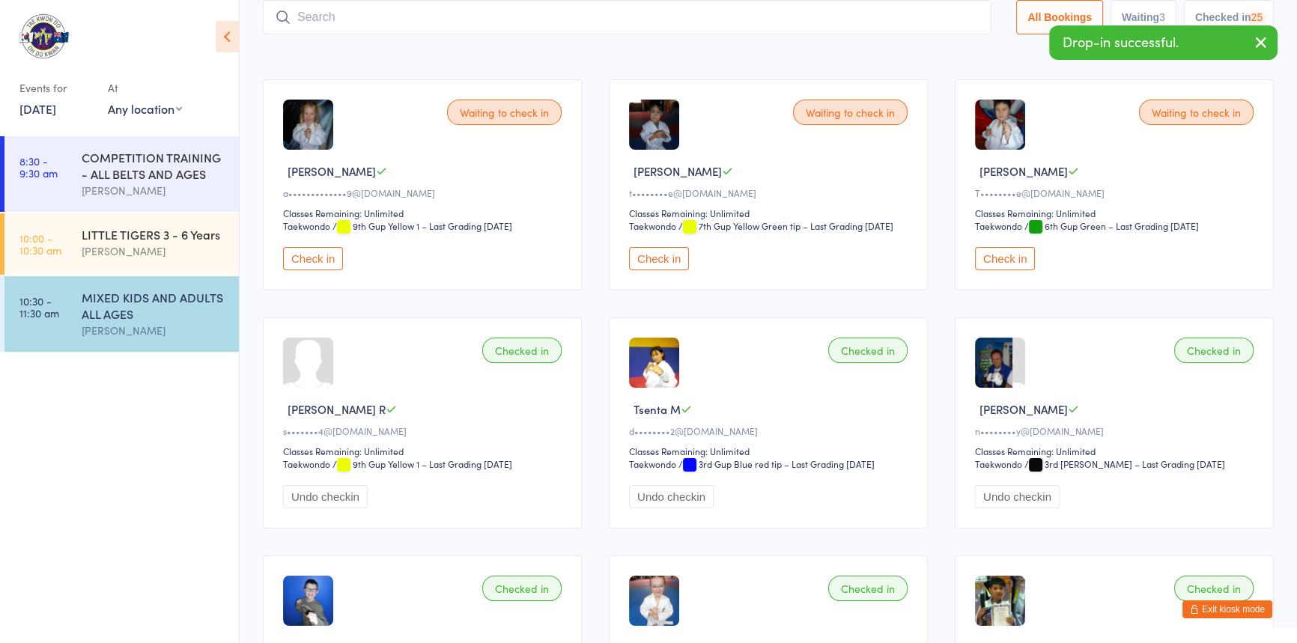
click at [321, 19] on input "search" at bounding box center [627, 17] width 729 height 34
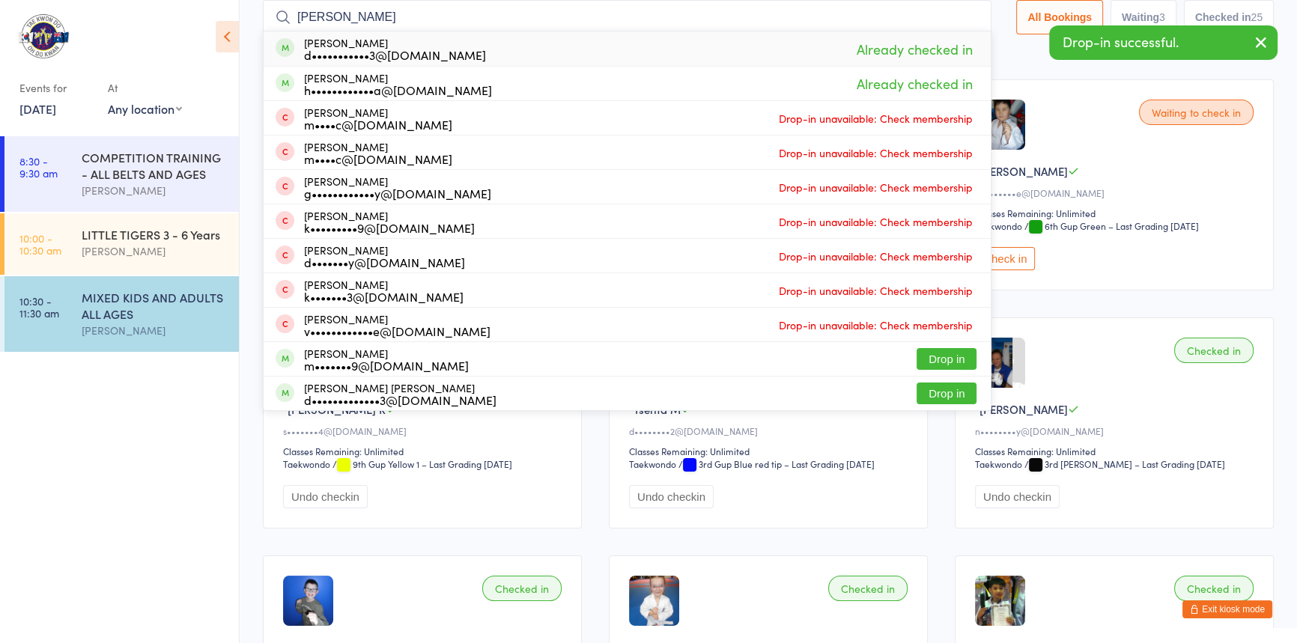
drag, startPoint x: 348, startPoint y: 22, endPoint x: 248, endPoint y: 16, distance: 99.8
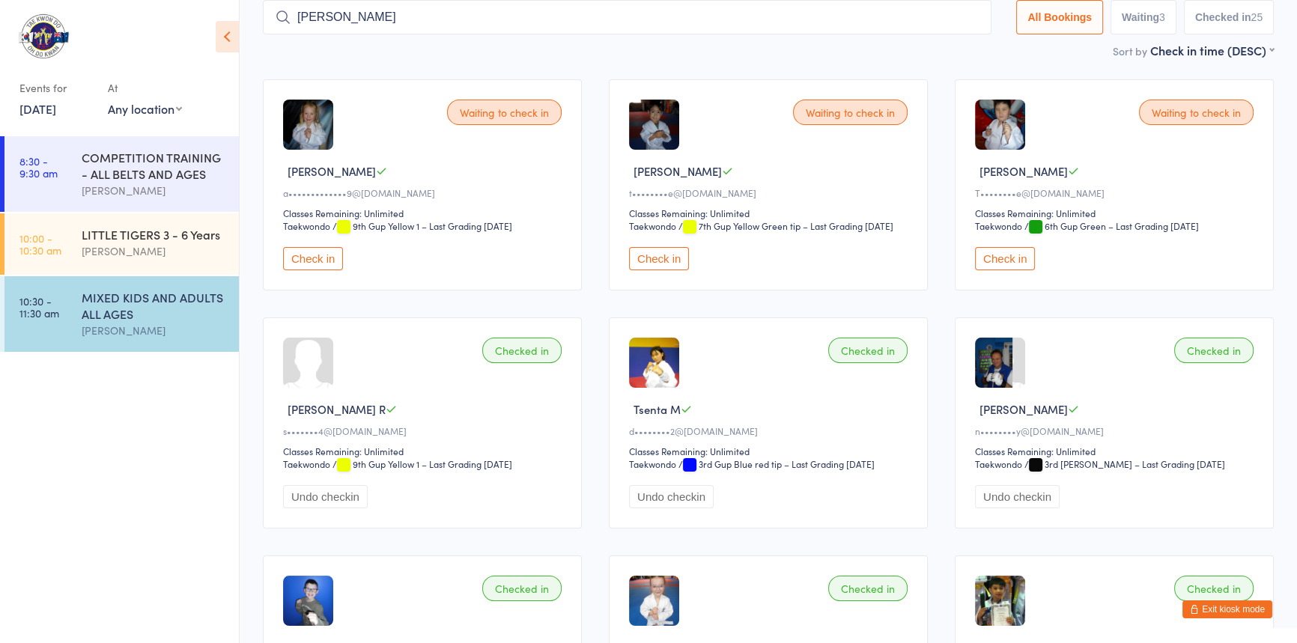
type input "[PERSON_NAME]"
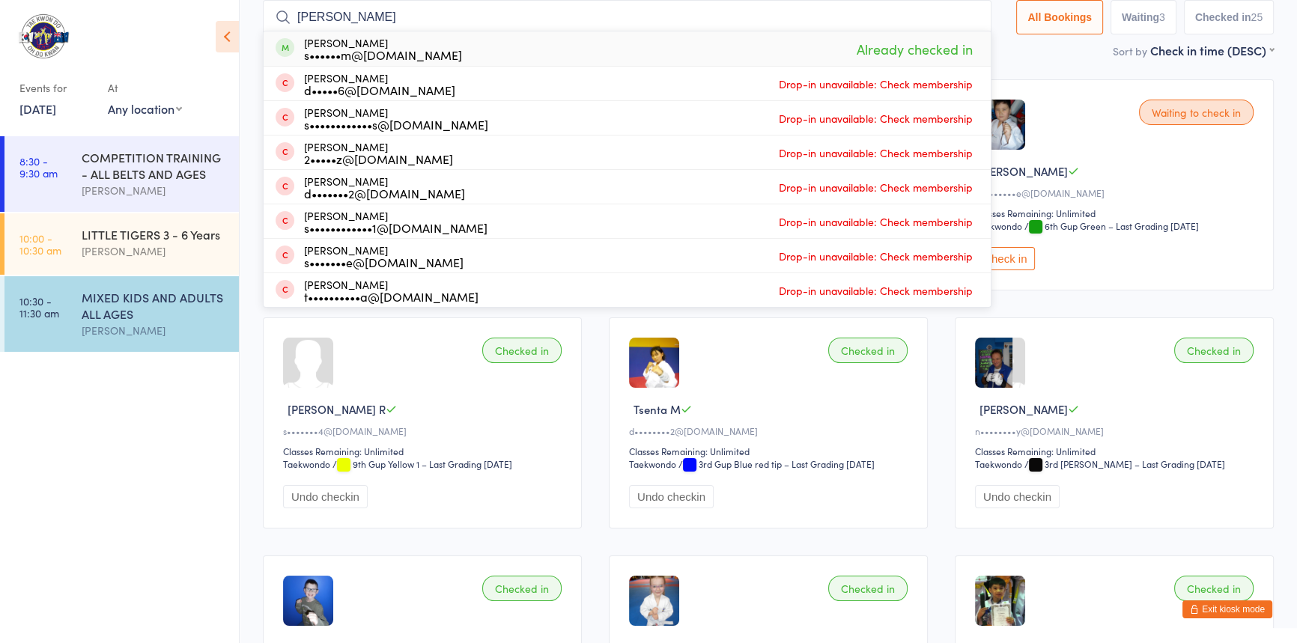
drag, startPoint x: 348, startPoint y: 13, endPoint x: 258, endPoint y: 13, distance: 89.9
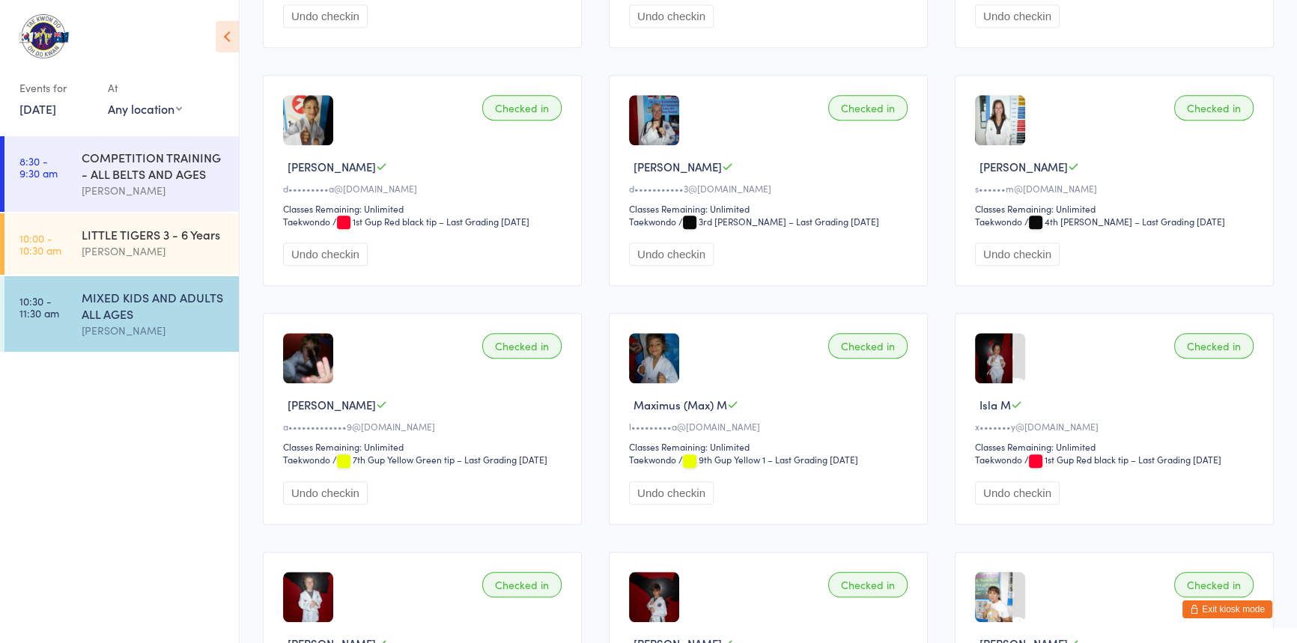
scroll to position [1529, 0]
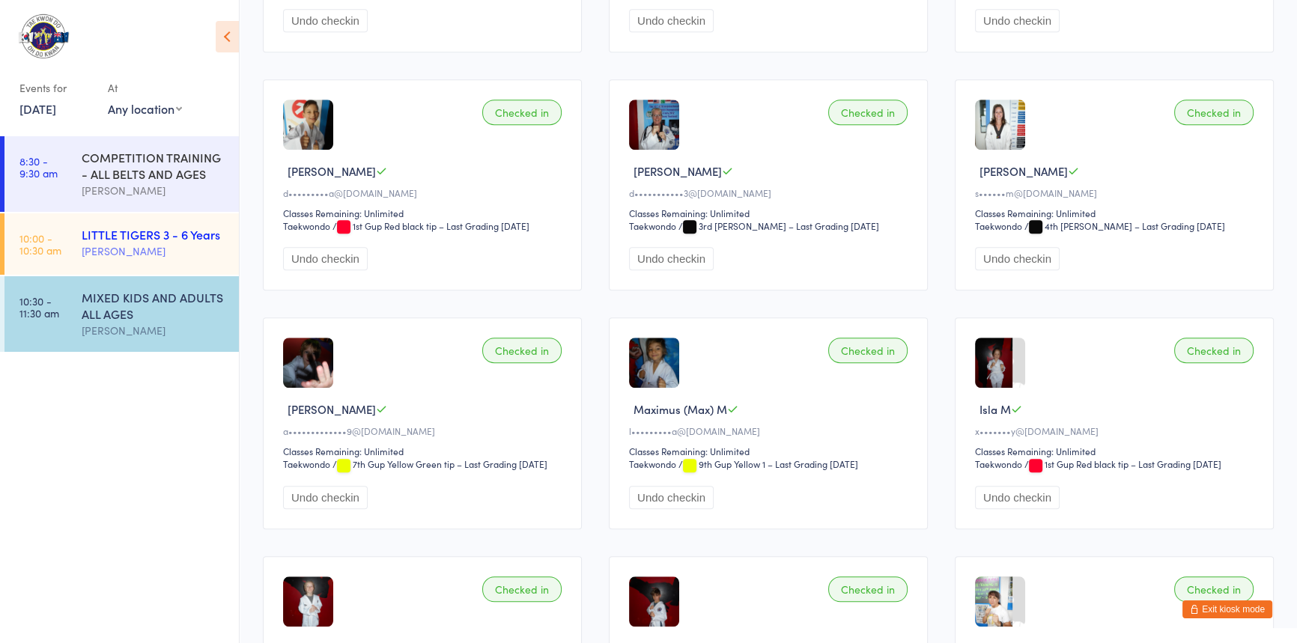
click at [142, 233] on div "LITTLE TIGERS 3 - 6 Years" at bounding box center [154, 234] width 145 height 16
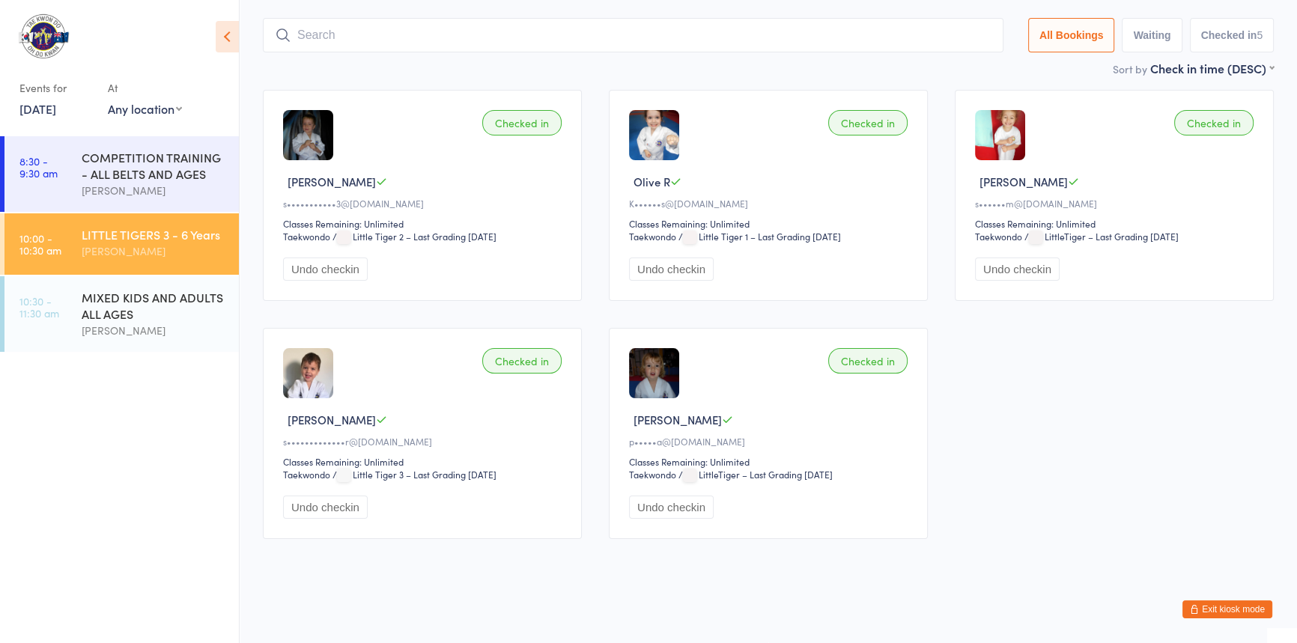
scroll to position [153, 0]
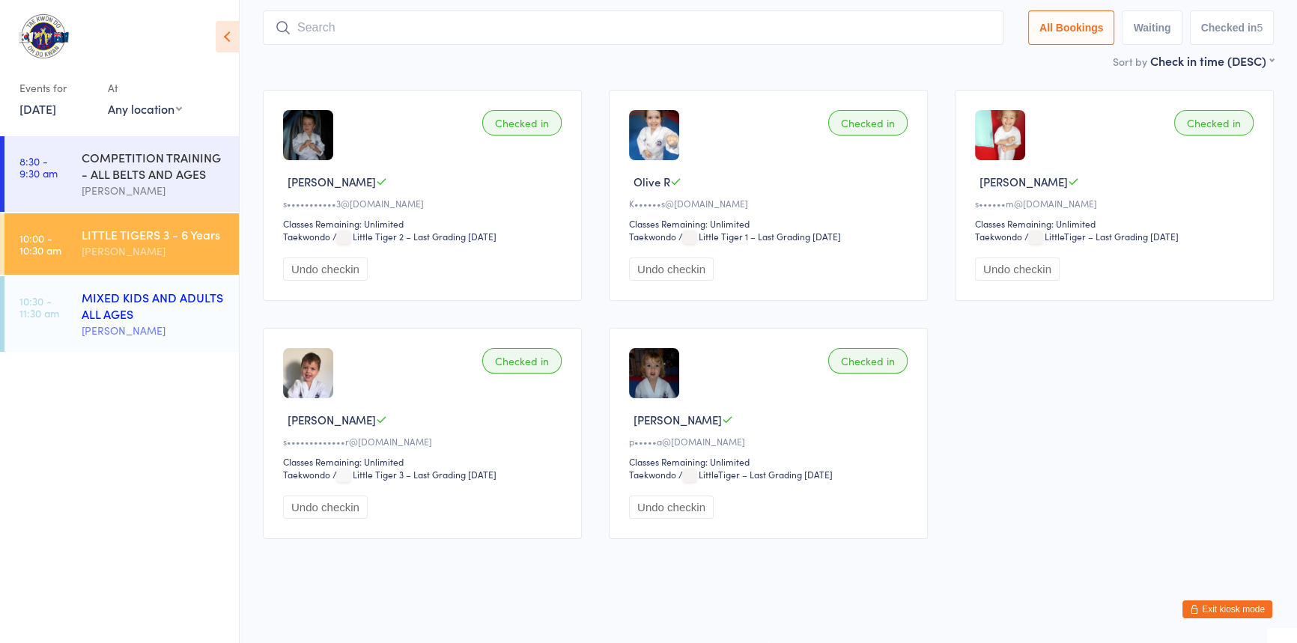
click at [125, 317] on div "MIXED KIDS AND ADULTS ALL AGES" at bounding box center [154, 305] width 145 height 33
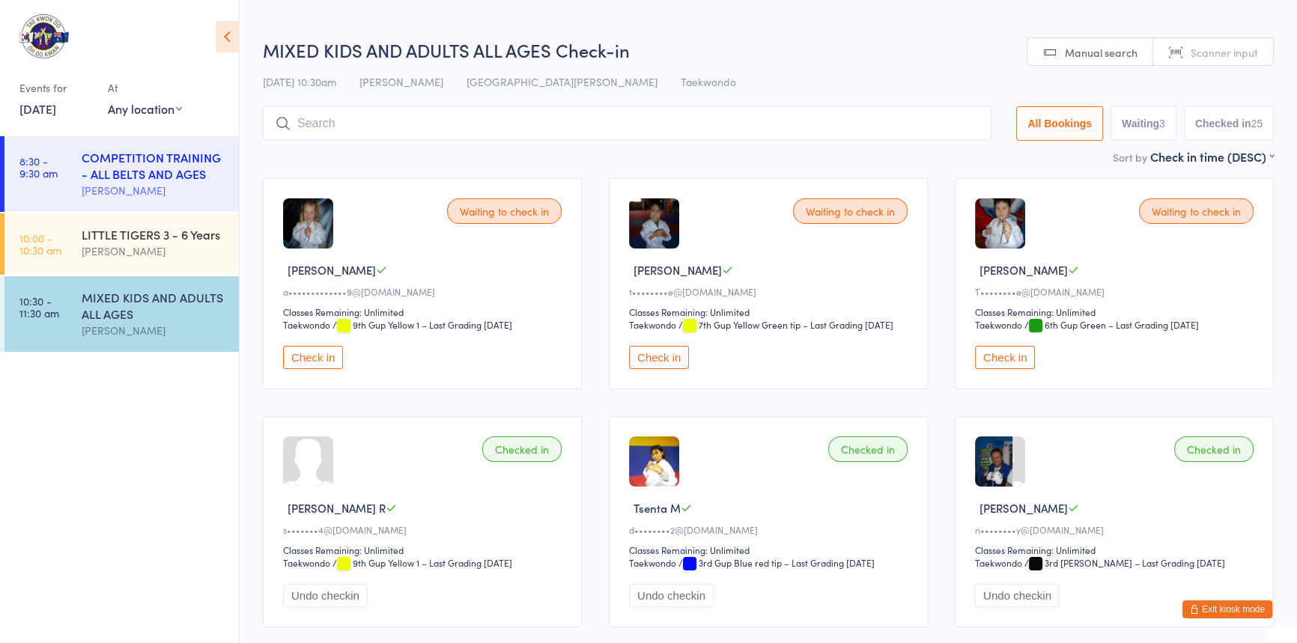
click at [114, 171] on div "COMPETITION TRAINING - ALL BELTS AND AGES" at bounding box center [154, 165] width 145 height 33
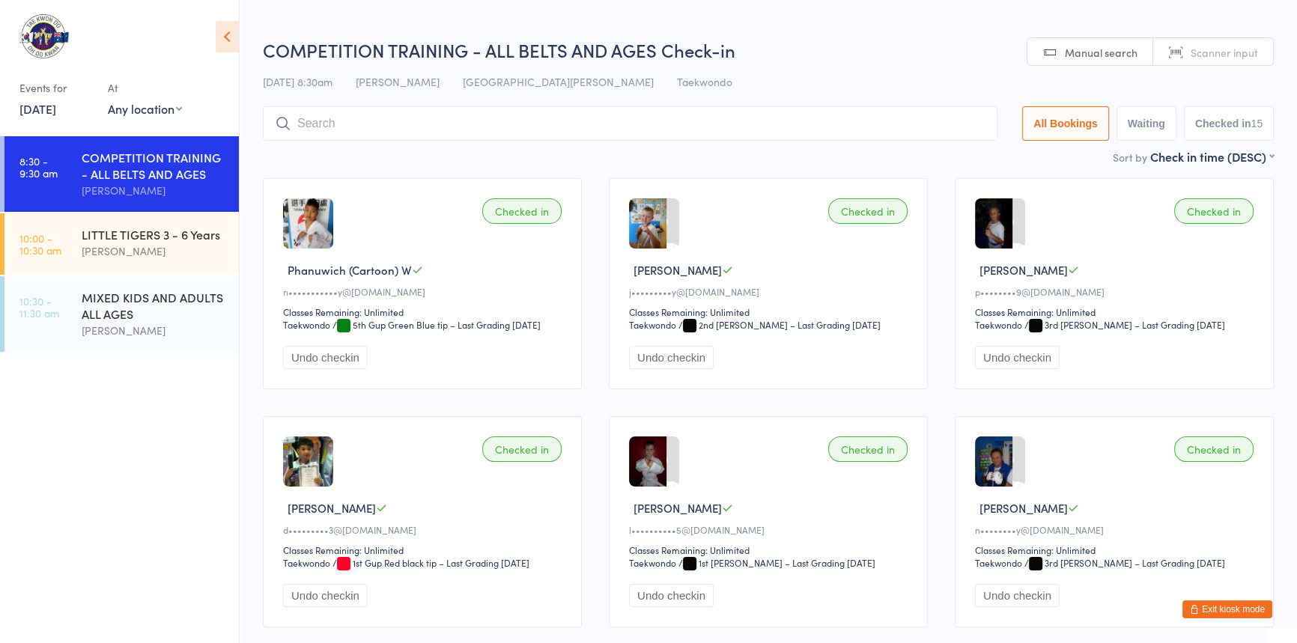
click at [345, 136] on input "search" at bounding box center [630, 123] width 735 height 34
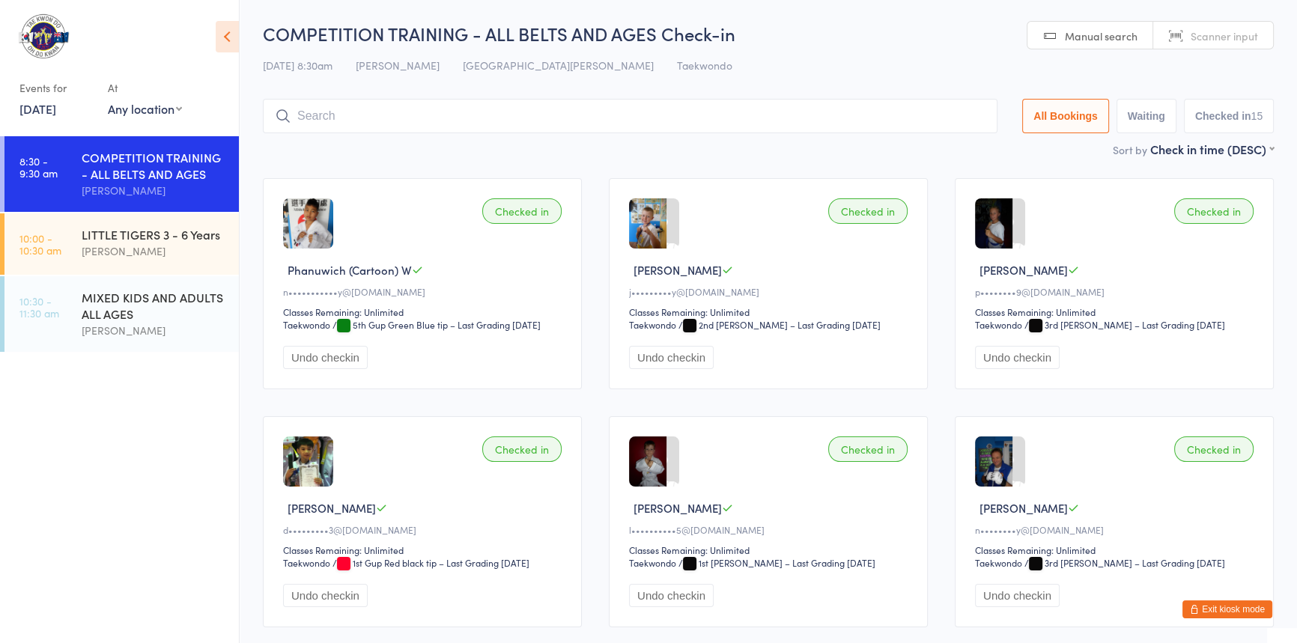
click at [1186, 610] on button "Exit kiosk mode" at bounding box center [1228, 610] width 90 height 18
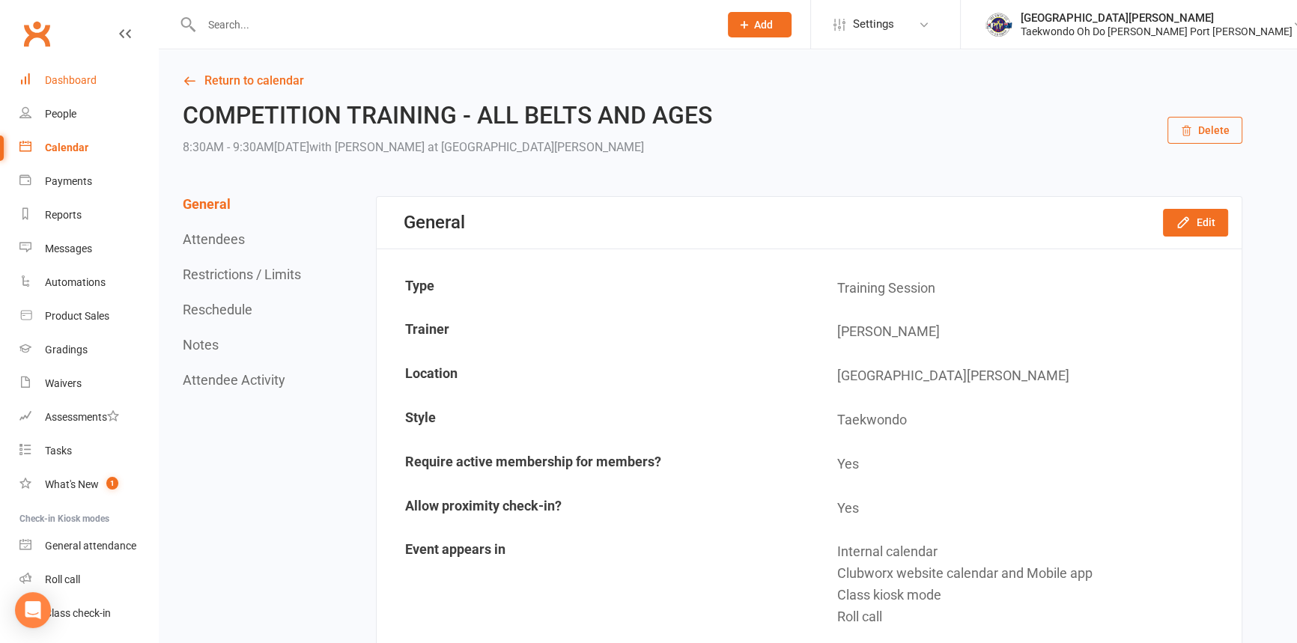
click at [80, 77] on div "Dashboard" at bounding box center [71, 80] width 52 height 12
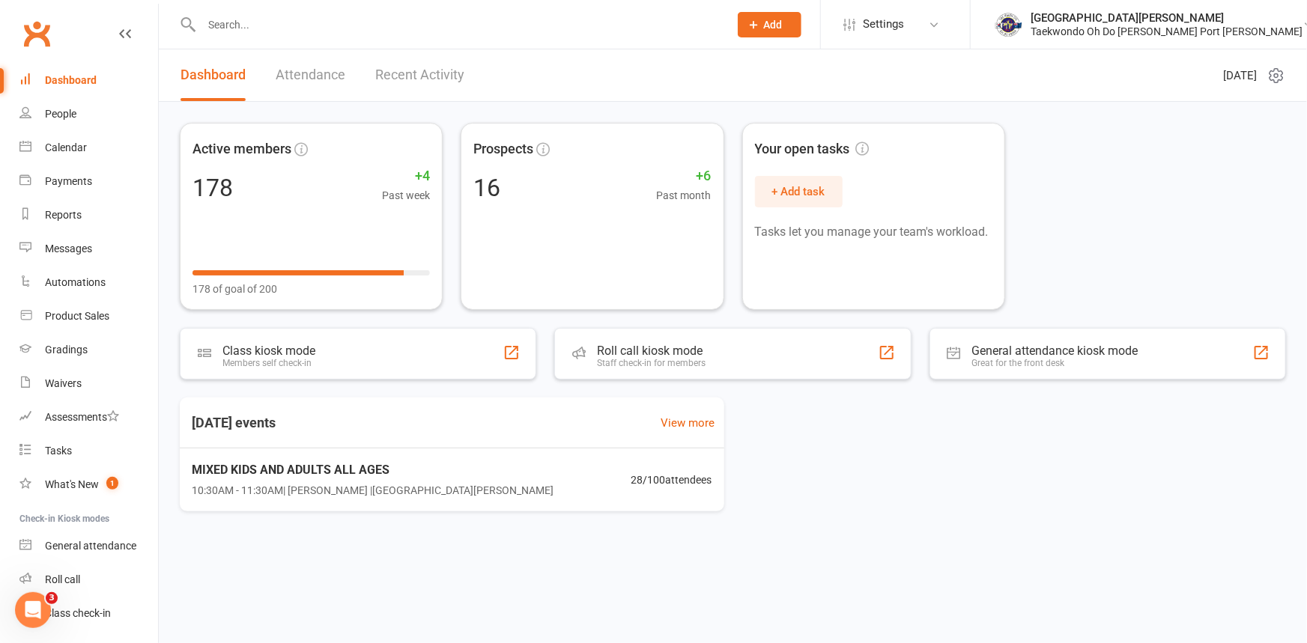
click at [303, 73] on link "Attendance" at bounding box center [311, 75] width 70 height 52
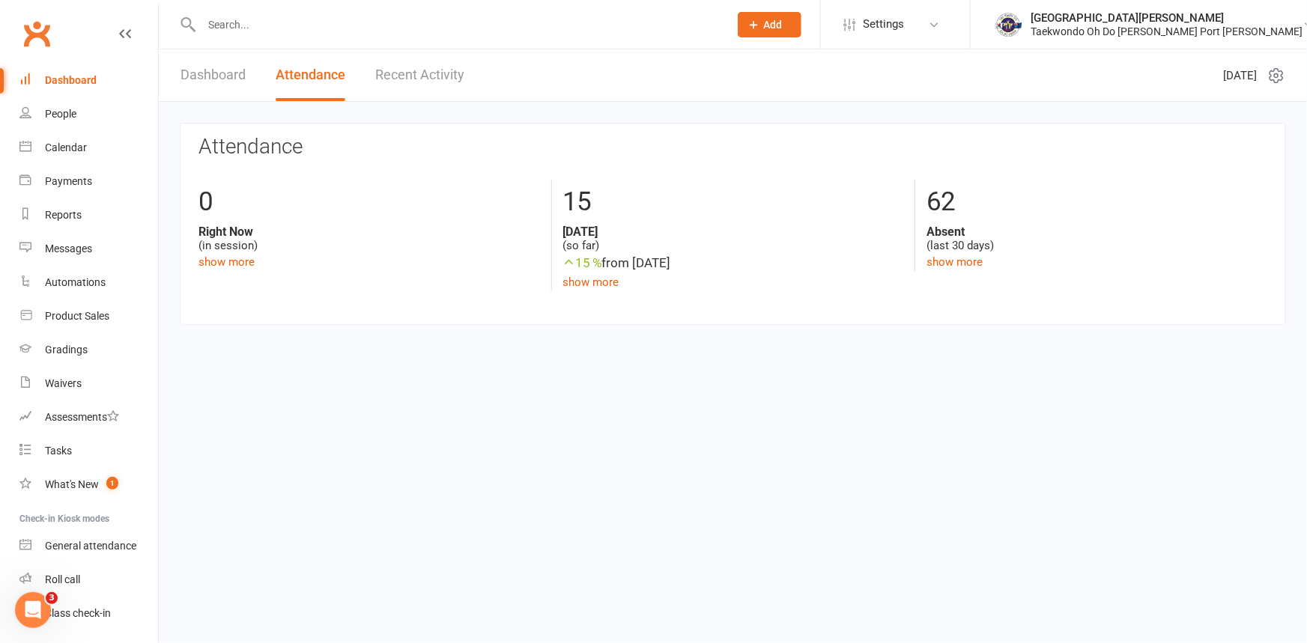
click at [60, 74] on div "Dashboard" at bounding box center [71, 80] width 52 height 12
click at [75, 80] on div "Dashboard" at bounding box center [71, 80] width 52 height 12
click at [204, 72] on link "Dashboard" at bounding box center [213, 75] width 65 height 52
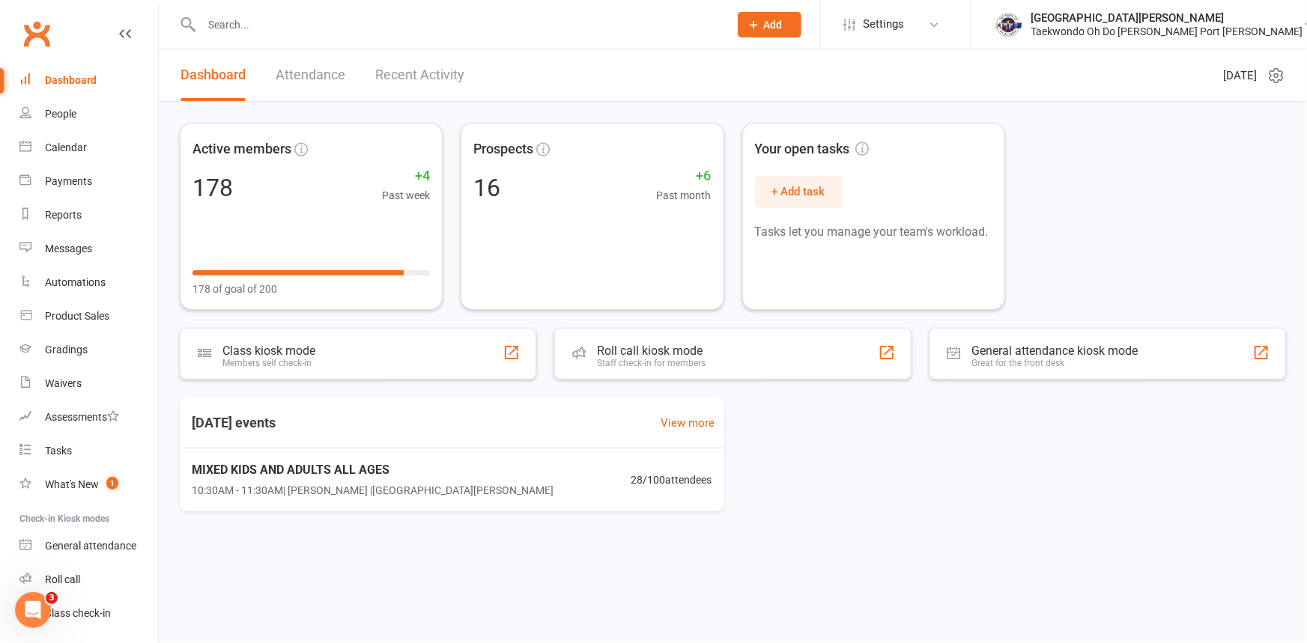
click at [315, 72] on link "Attendance" at bounding box center [311, 75] width 70 height 52
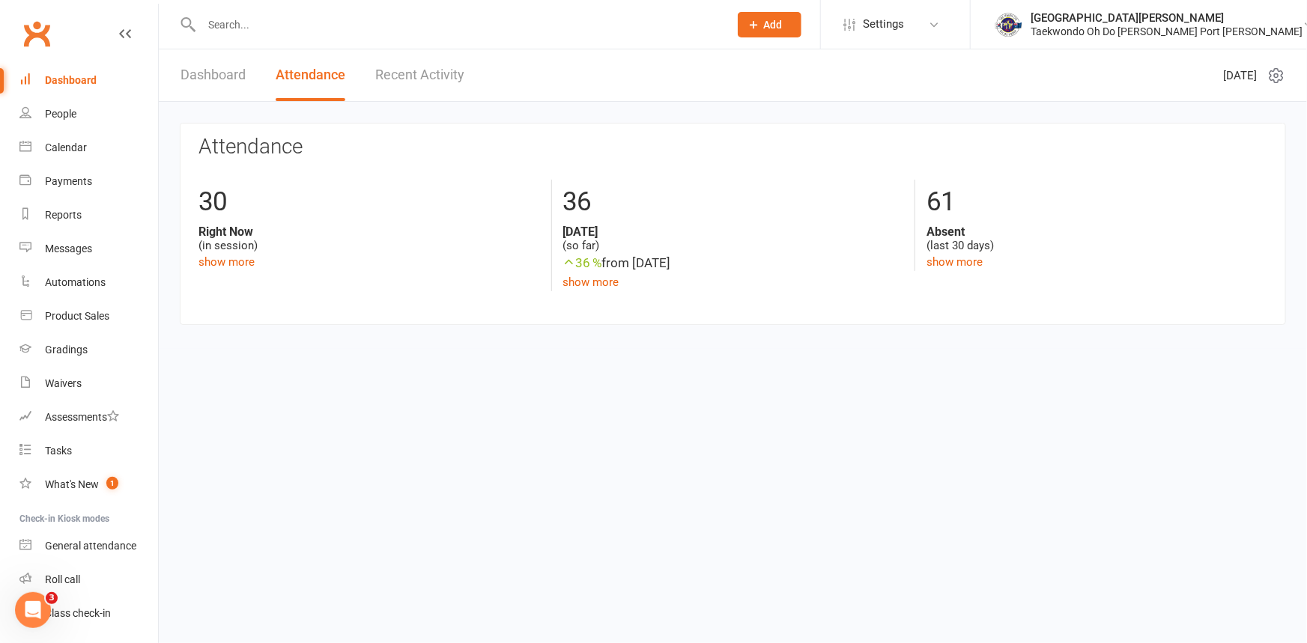
click at [403, 74] on link "Recent Activity" at bounding box center [419, 75] width 89 height 52
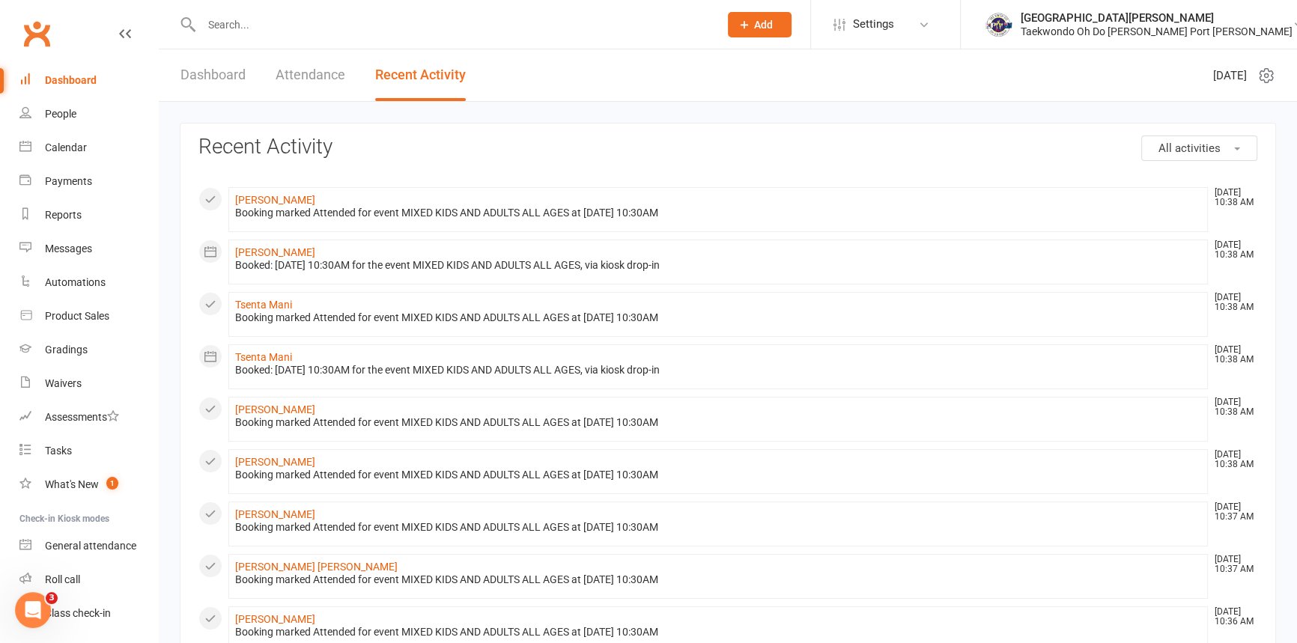
click at [232, 76] on link "Dashboard" at bounding box center [213, 75] width 65 height 52
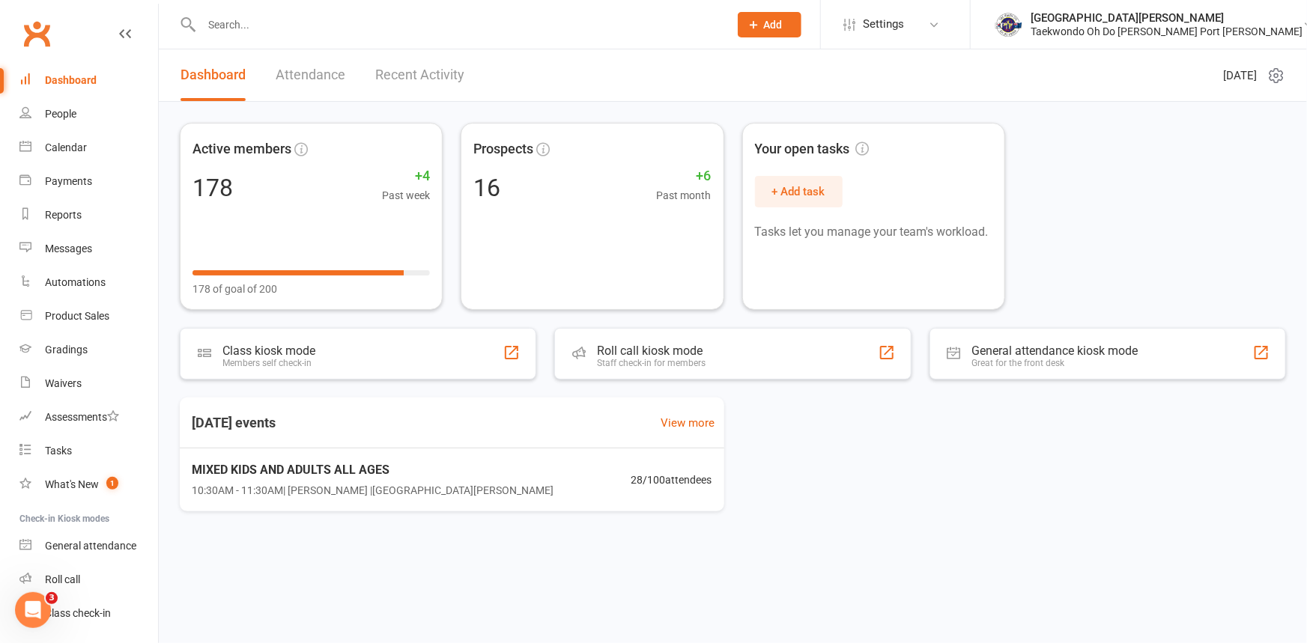
click at [309, 67] on link "Attendance" at bounding box center [311, 75] width 70 height 52
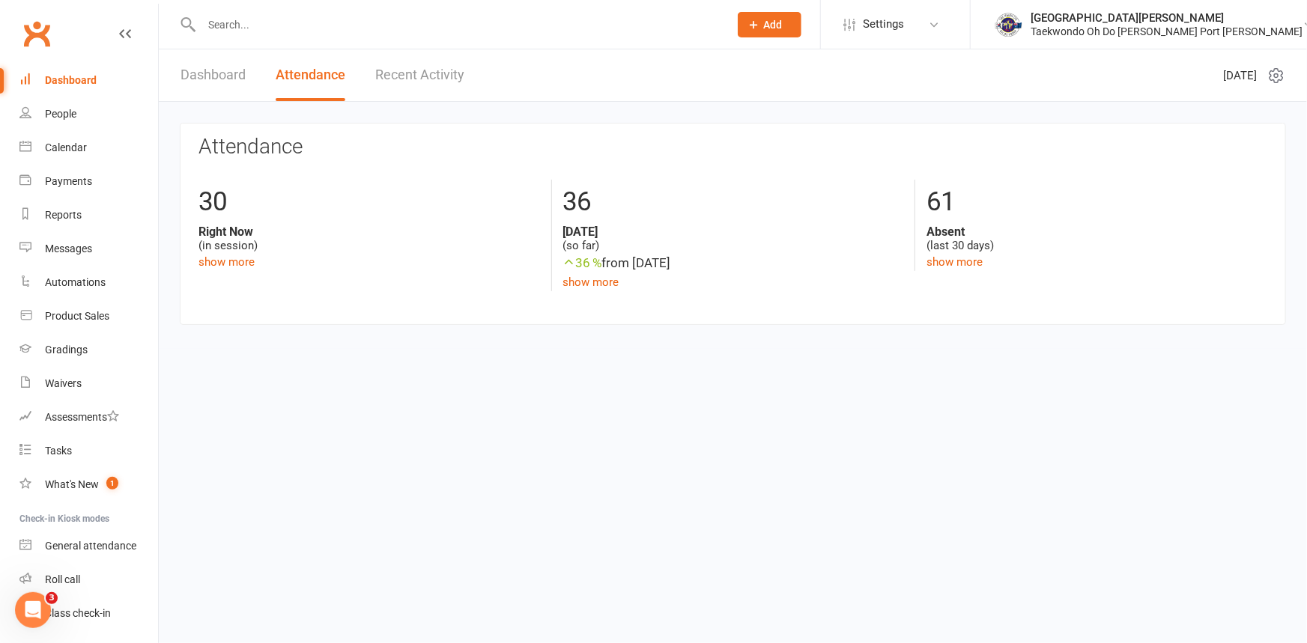
click at [221, 70] on link "Dashboard" at bounding box center [213, 75] width 65 height 52
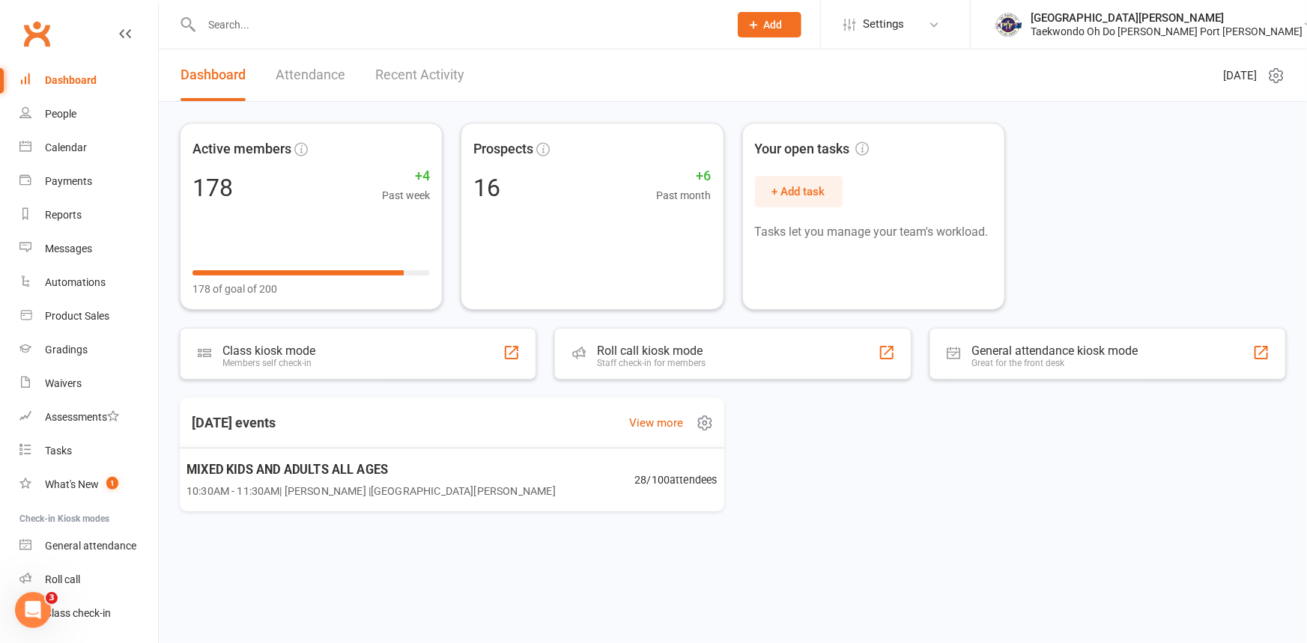
click at [315, 478] on span "MIXED KIDS AND ADULTS ALL AGES" at bounding box center [371, 469] width 369 height 19
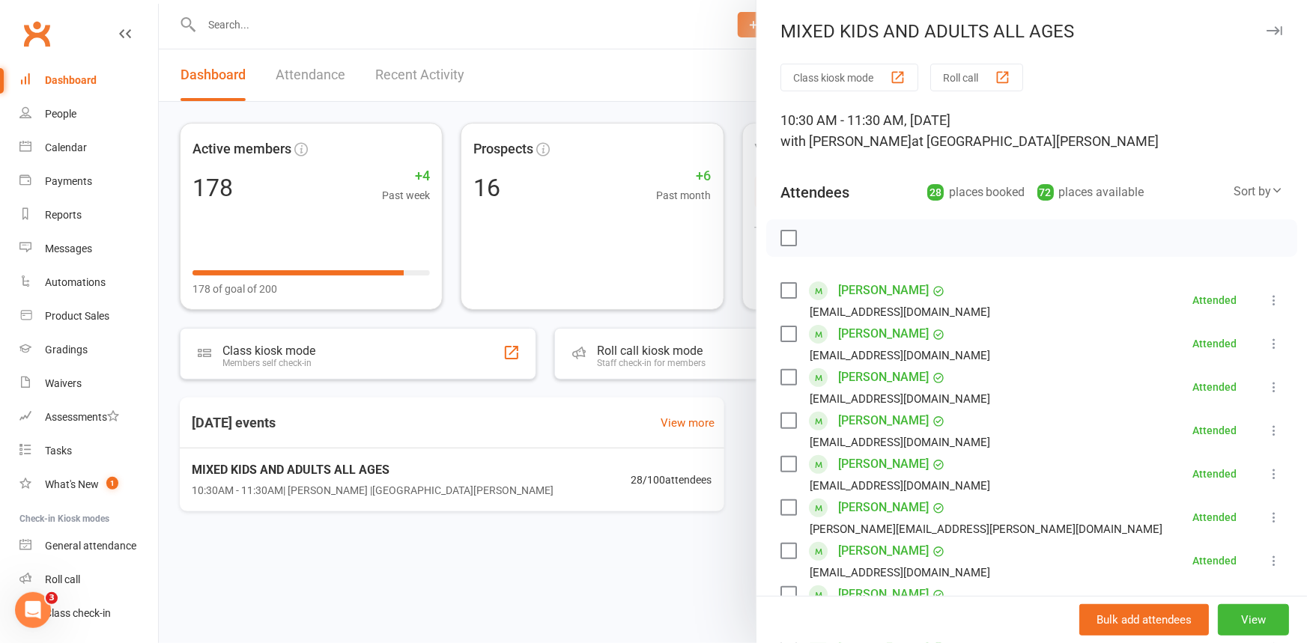
click at [79, 77] on div "Dashboard" at bounding box center [71, 80] width 52 height 12
click at [235, 19] on div at bounding box center [733, 321] width 1148 height 643
